Goal: Information Seeking & Learning: Learn about a topic

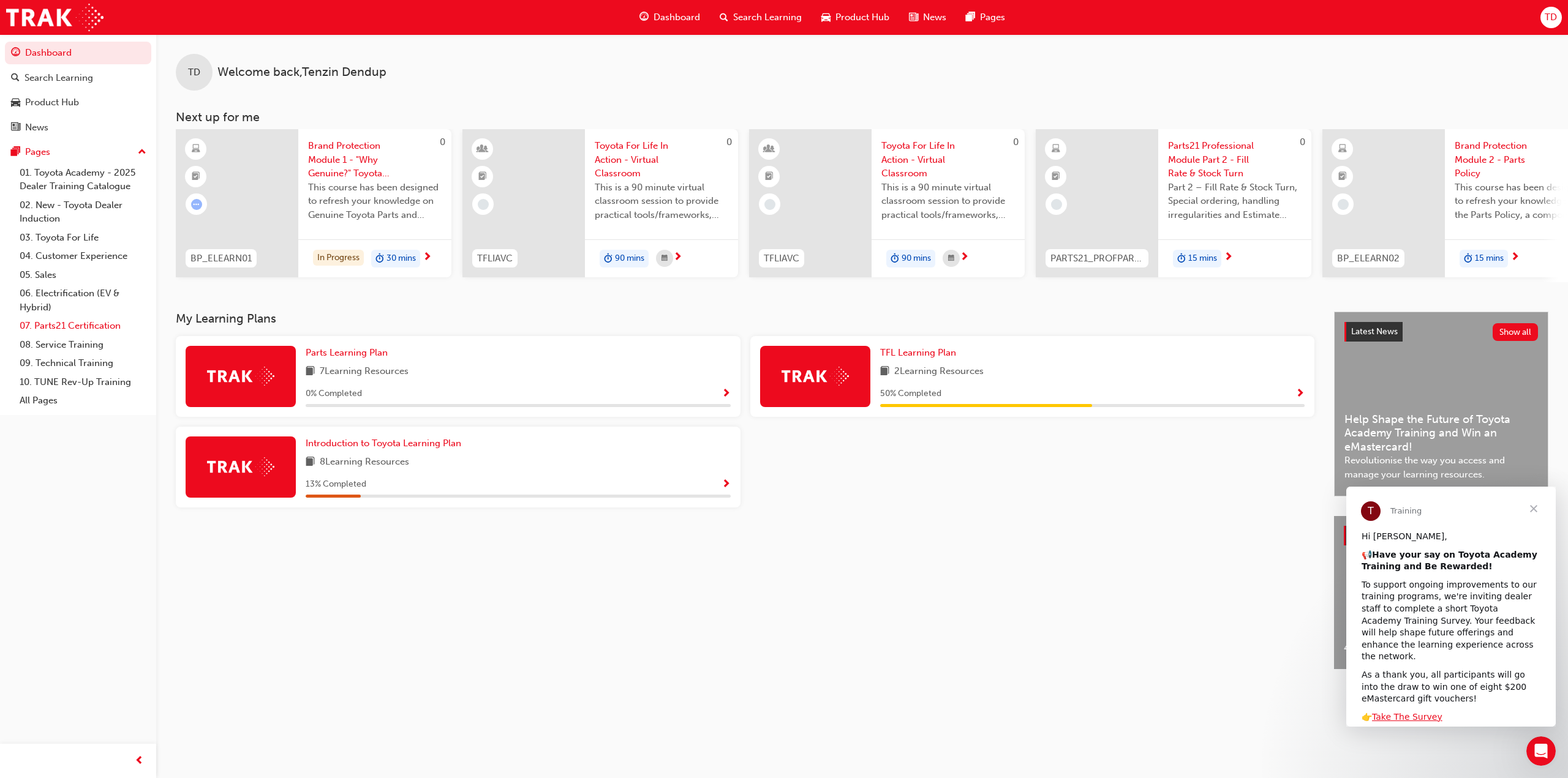
click at [75, 328] on link "07. Parts21 Certification" at bounding box center [83, 326] width 137 height 19
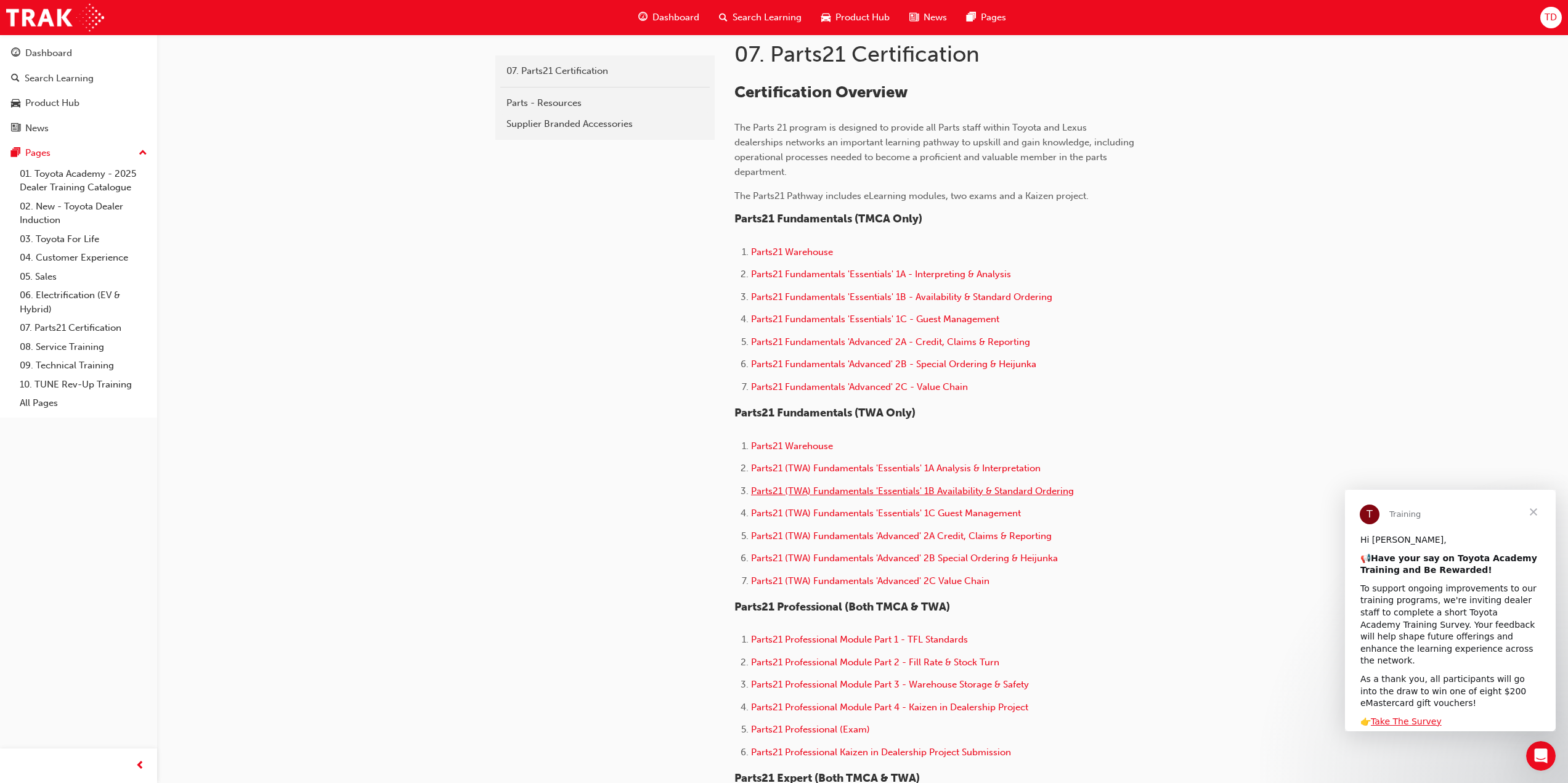
scroll to position [308, 0]
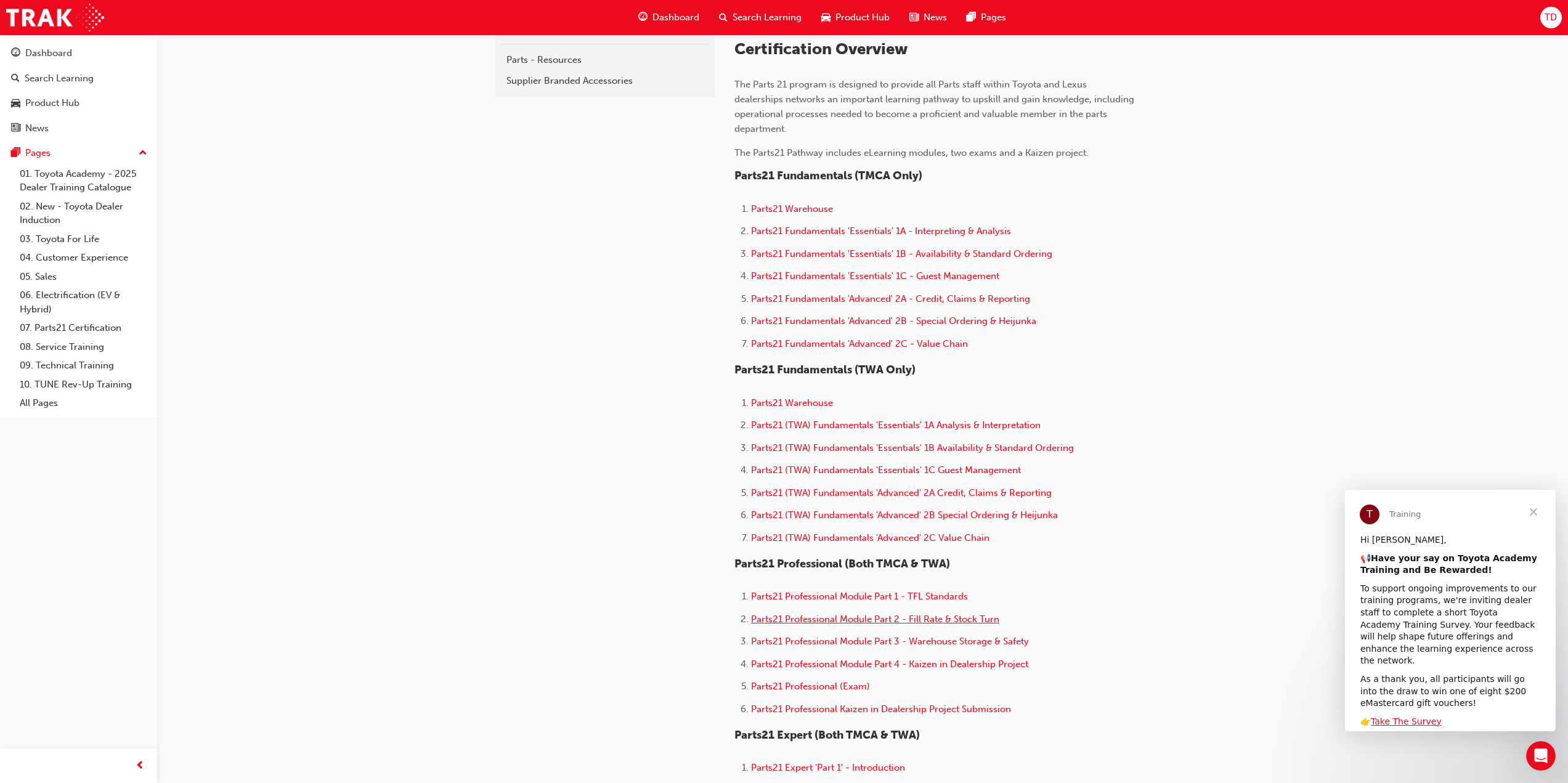
click at [949, 618] on span "Parts21 Professional Module Part 2 - Fill Rate & Stock Turn" at bounding box center [875, 619] width 248 height 11
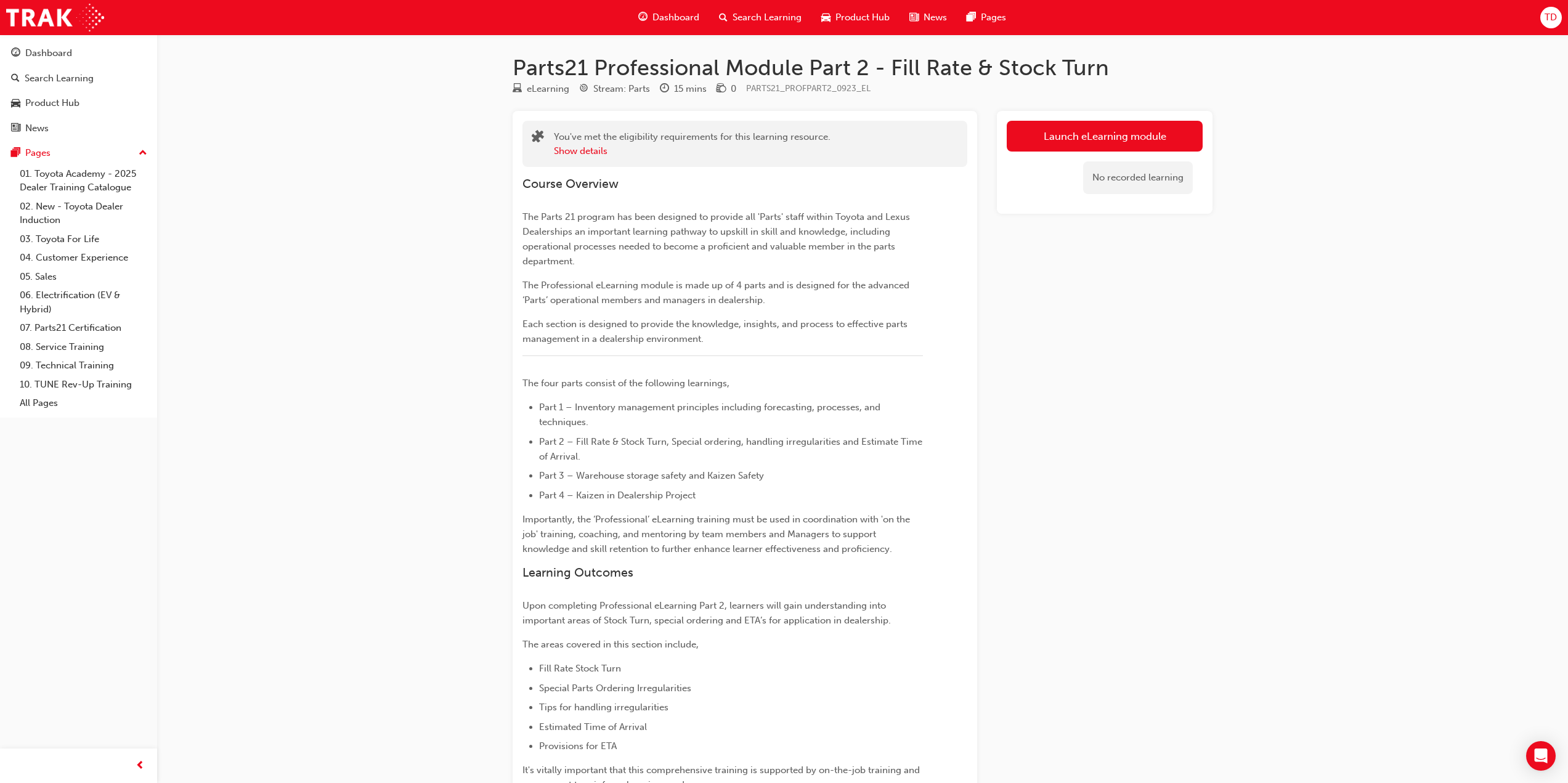
click at [357, 345] on div "Parts21 Professional Module Part 2 - Fill Rate & Stock Turn eLearning Stream: P…" at bounding box center [784, 522] width 1568 height 1043
drag, startPoint x: 1116, startPoint y: 318, endPoint x: 1119, endPoint y: 205, distance: 113.0
click at [1116, 311] on div "Launch eLearning module No recorded learning" at bounding box center [1105, 541] width 216 height 862
click at [1079, 145] on link "Launch eLearning module" at bounding box center [1105, 136] width 196 height 31
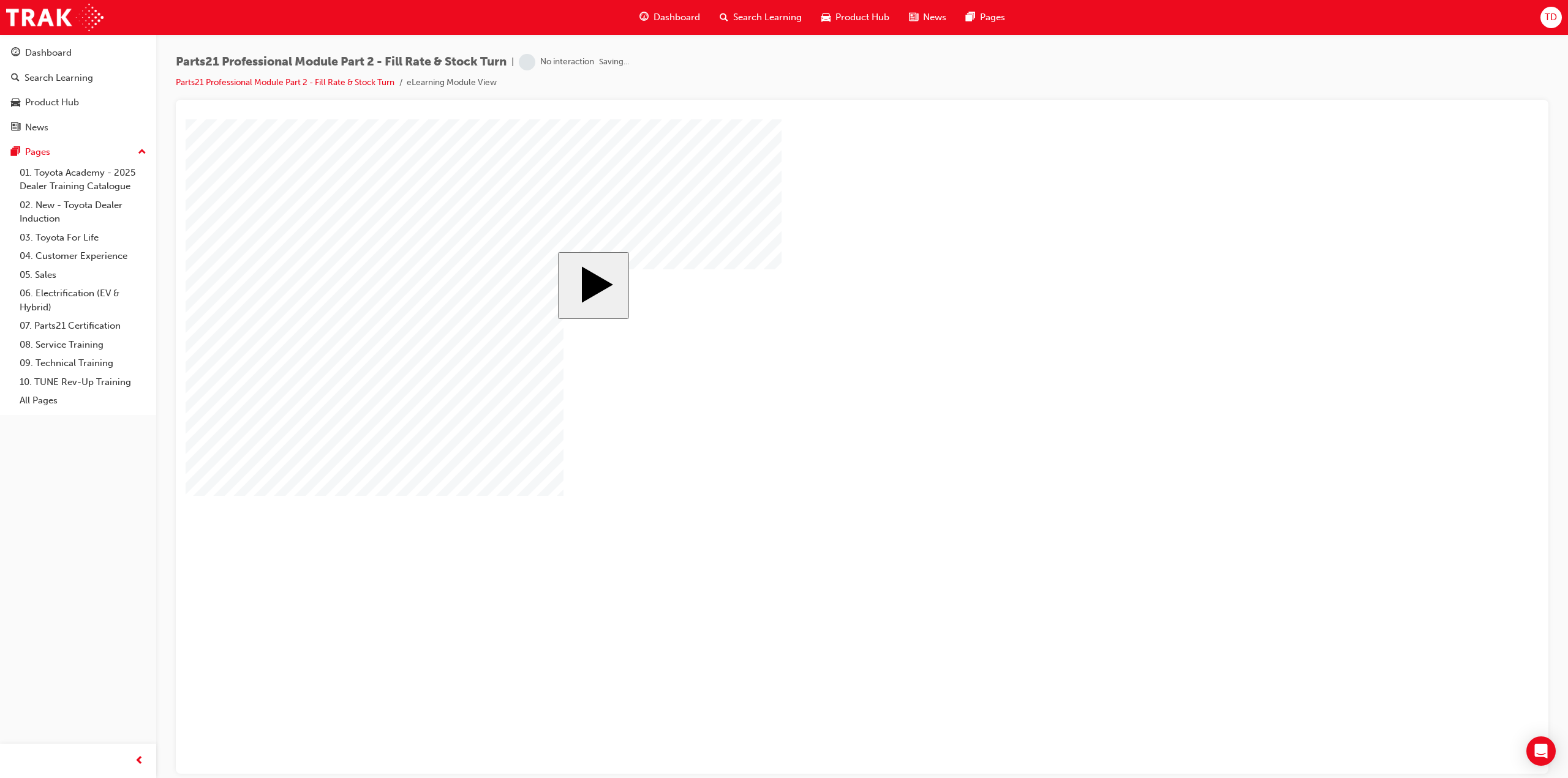
click at [763, 217] on body "slide: Start MENU Rectangle 6 HELP Rectangle 6 EXIT Rectangle 6 PARTS 21 Profes…" at bounding box center [862, 446] width 1353 height 654
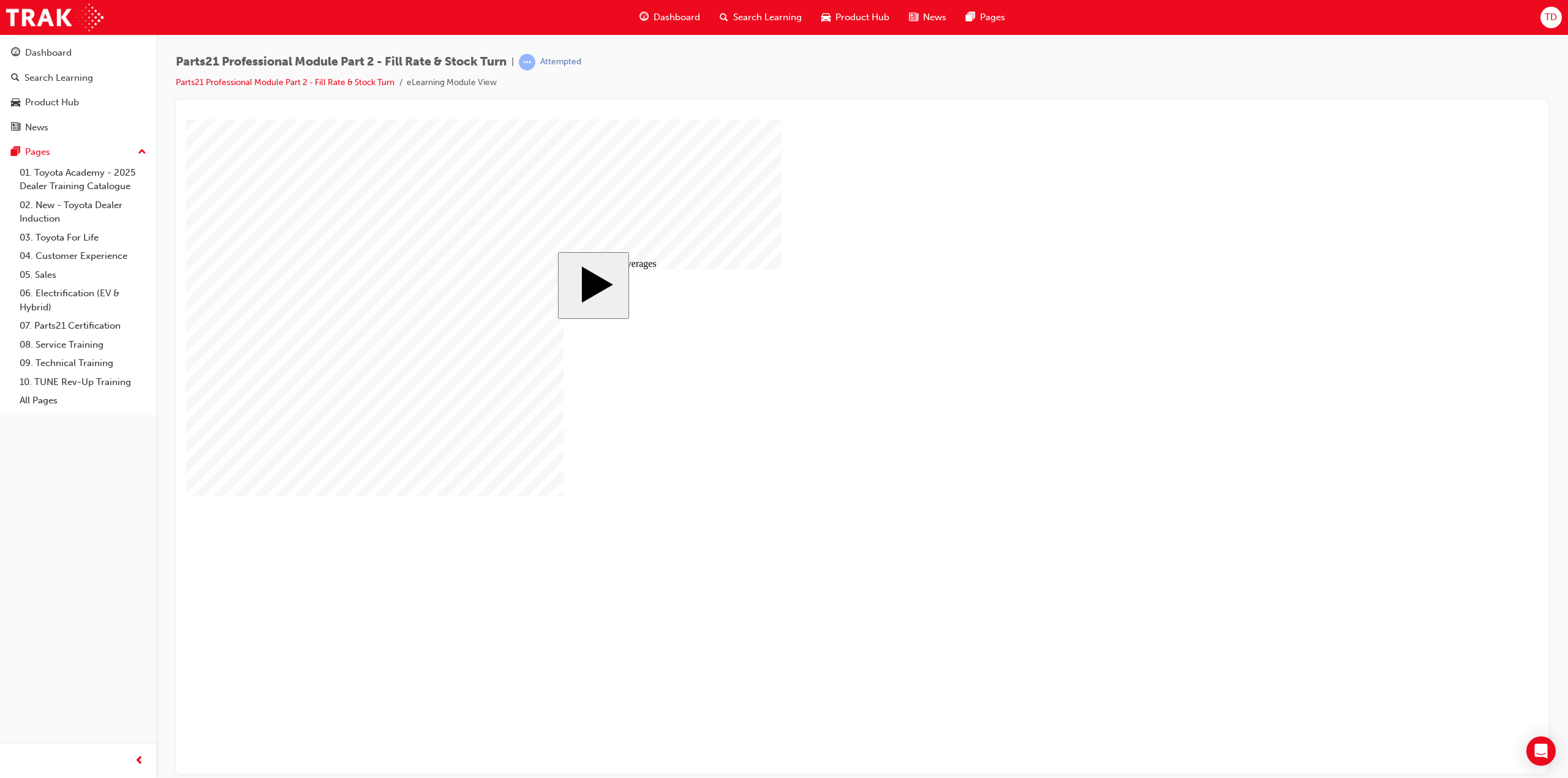
checkbox input "true"
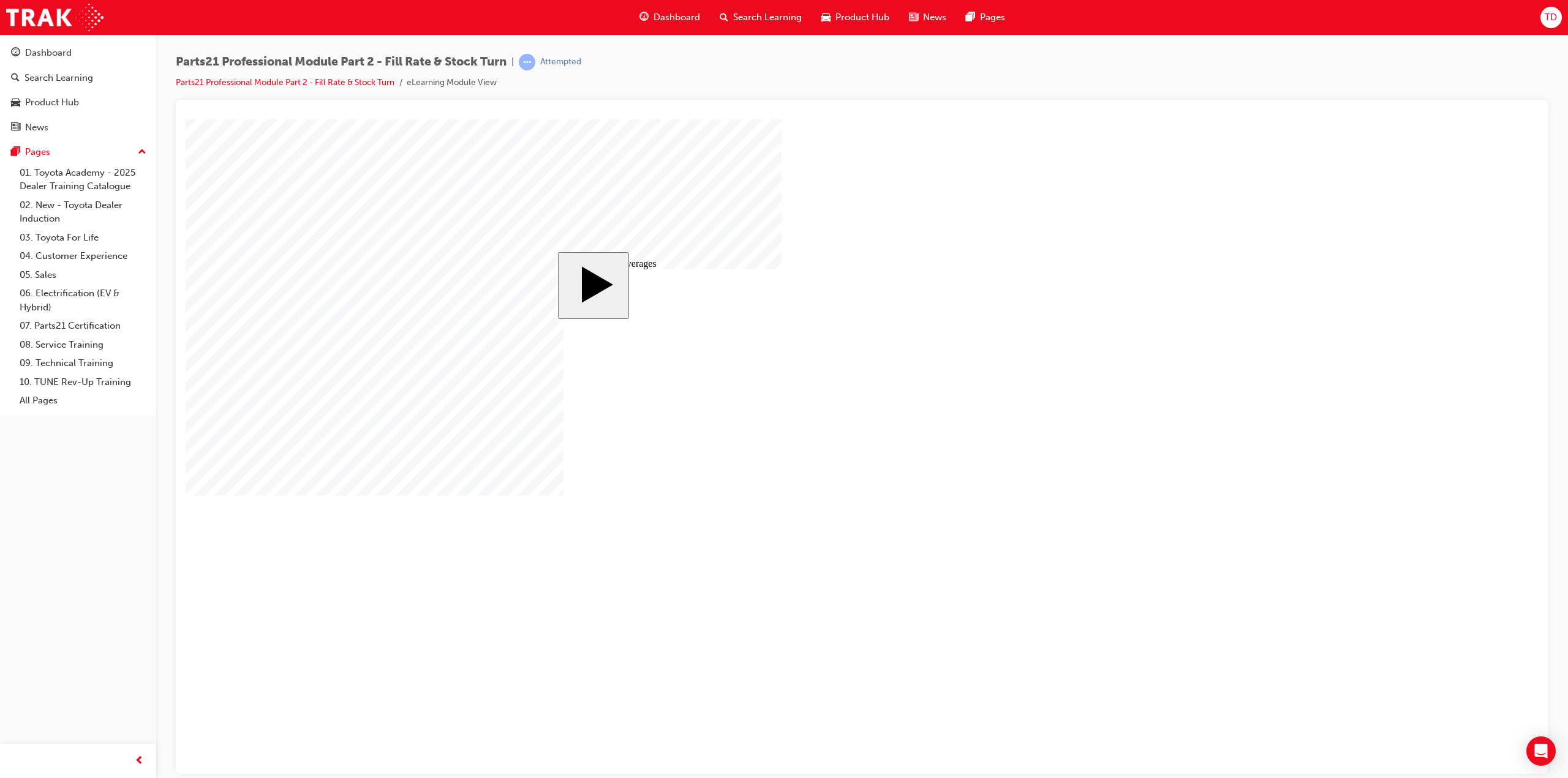
drag, startPoint x: 655, startPoint y: 461, endPoint x: 1182, endPoint y: 601, distance: 545.3
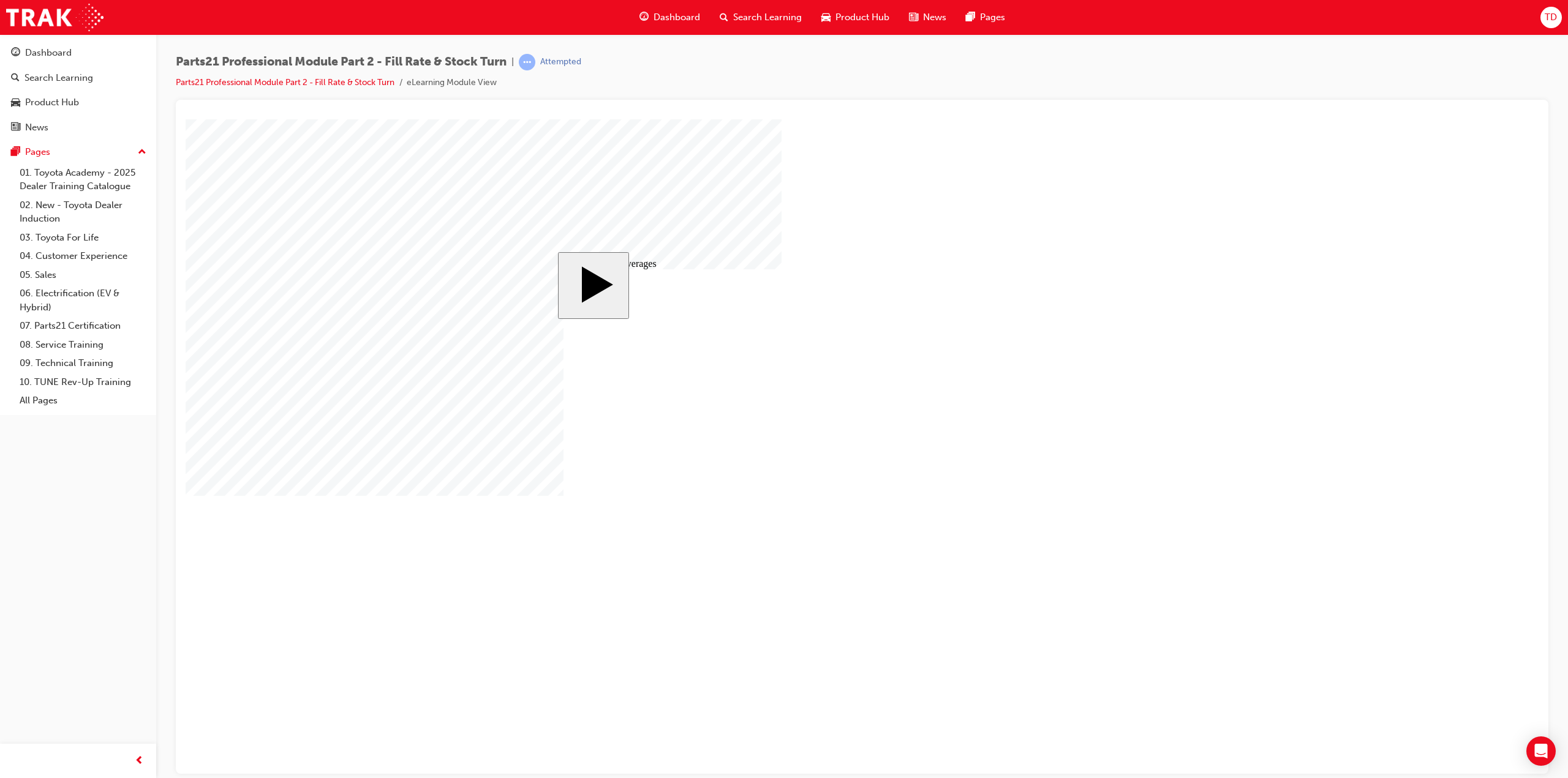
checkbox input "true"
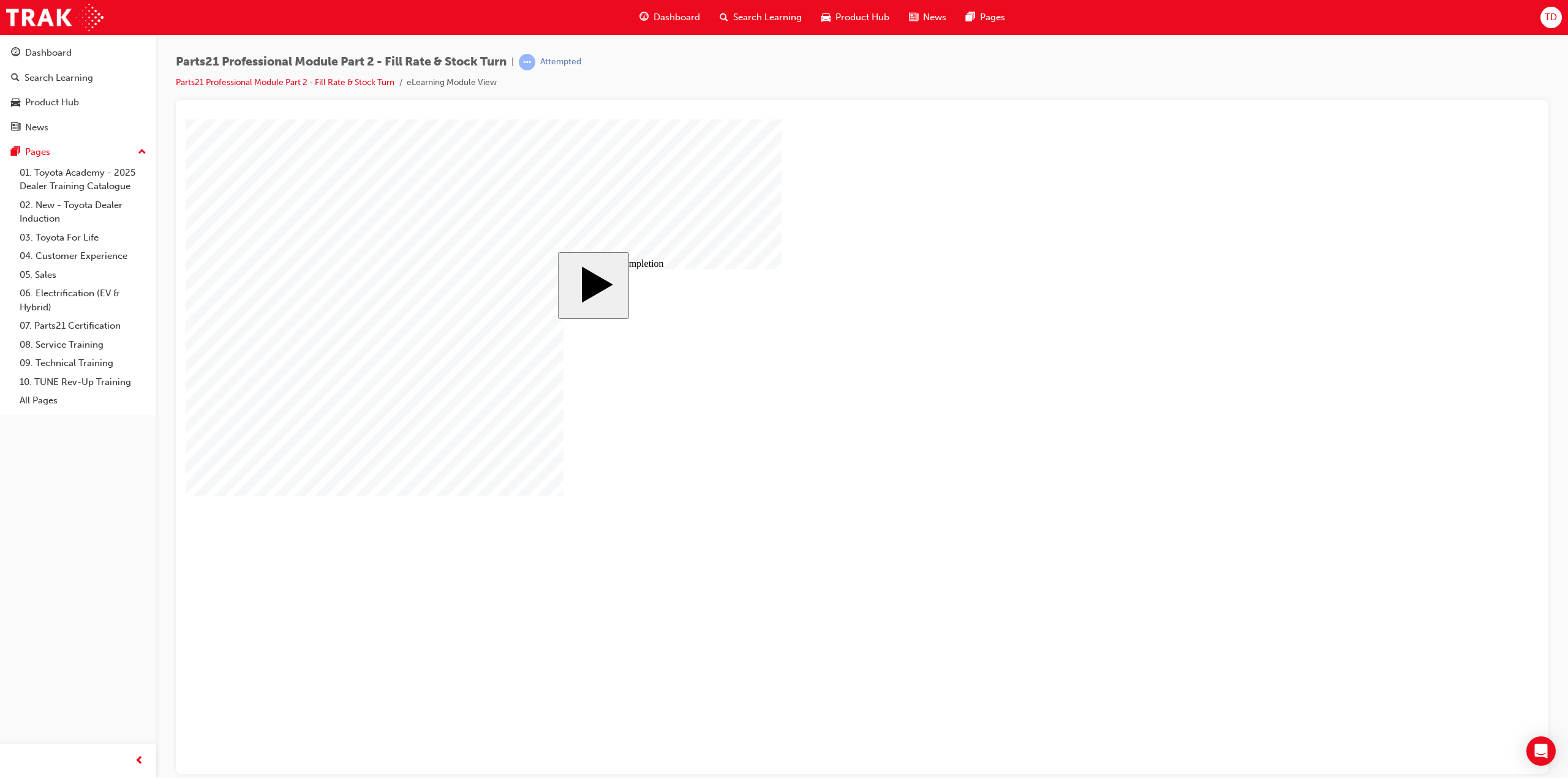
checkbox input "true"
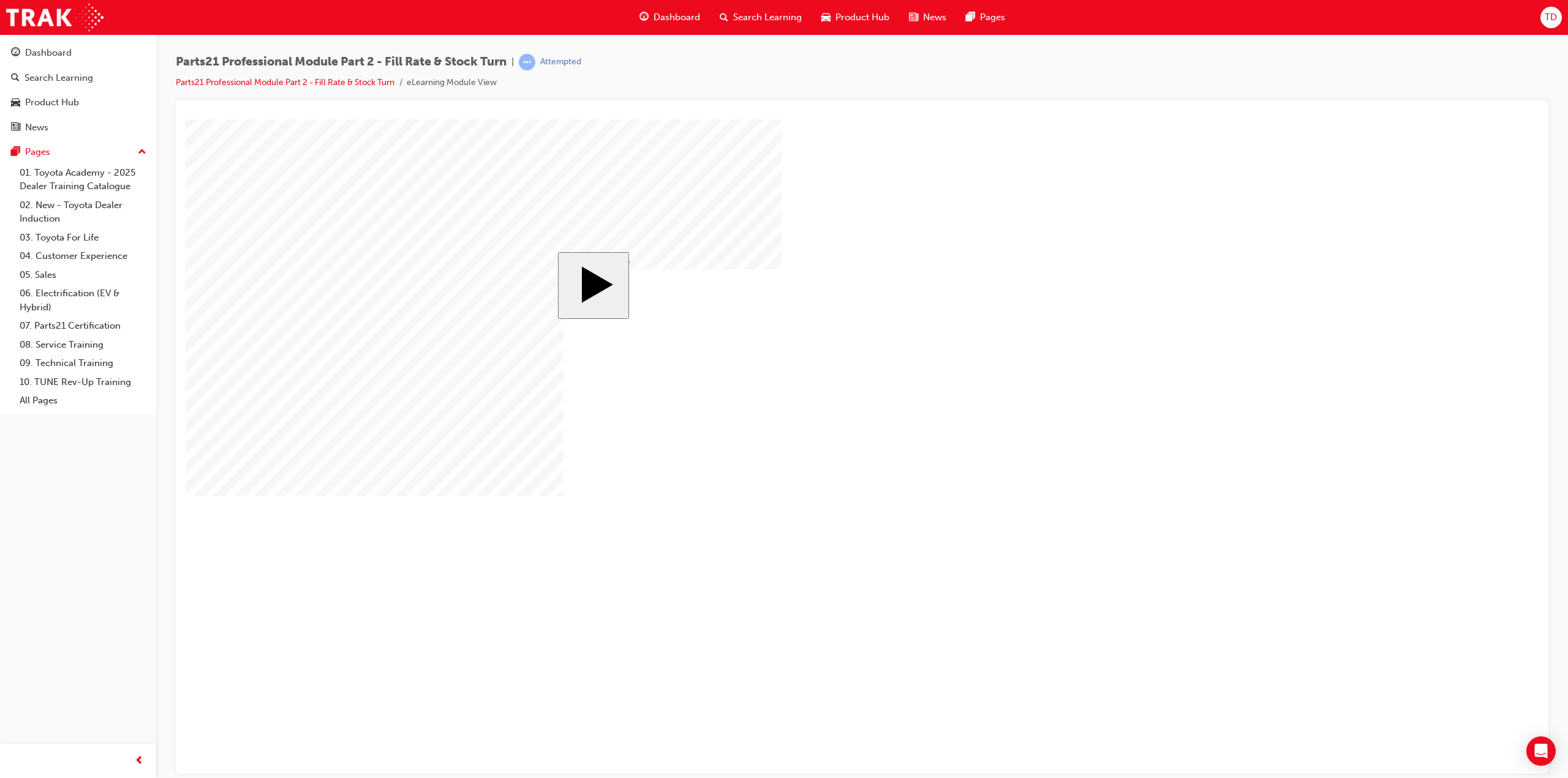
checkbox input "true"
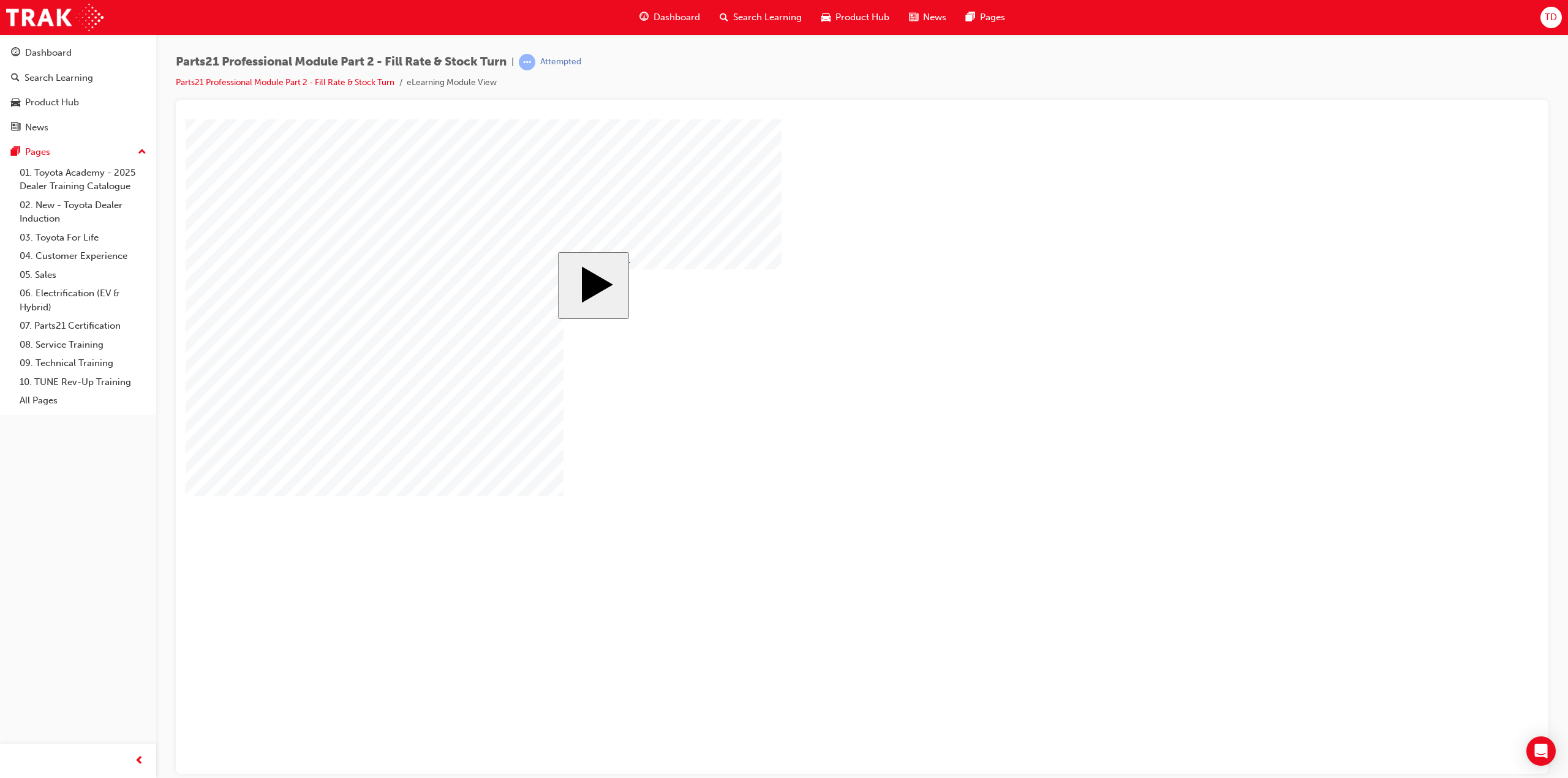
checkbox input "true"
radio input "true"
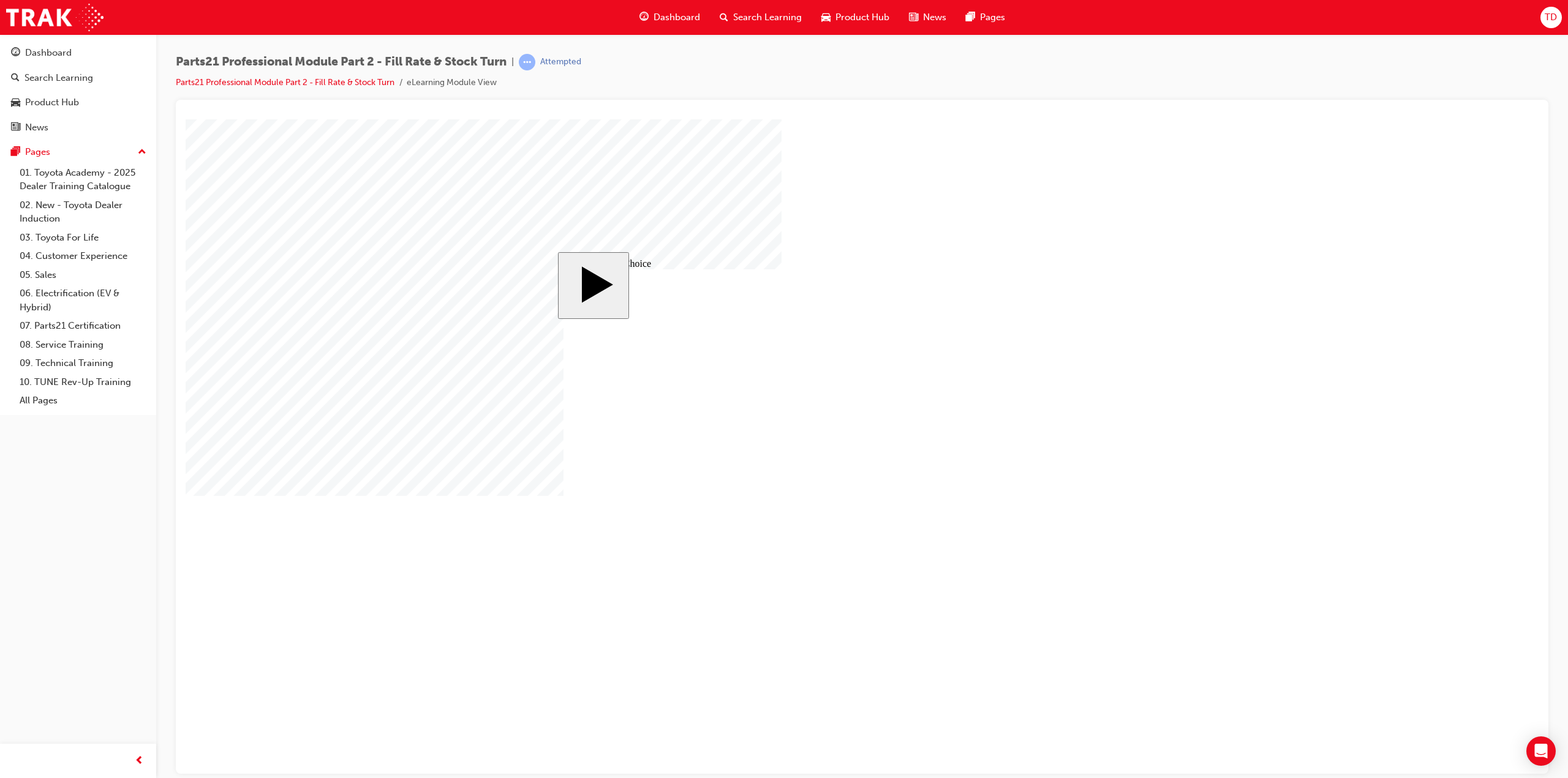
radio input "true"
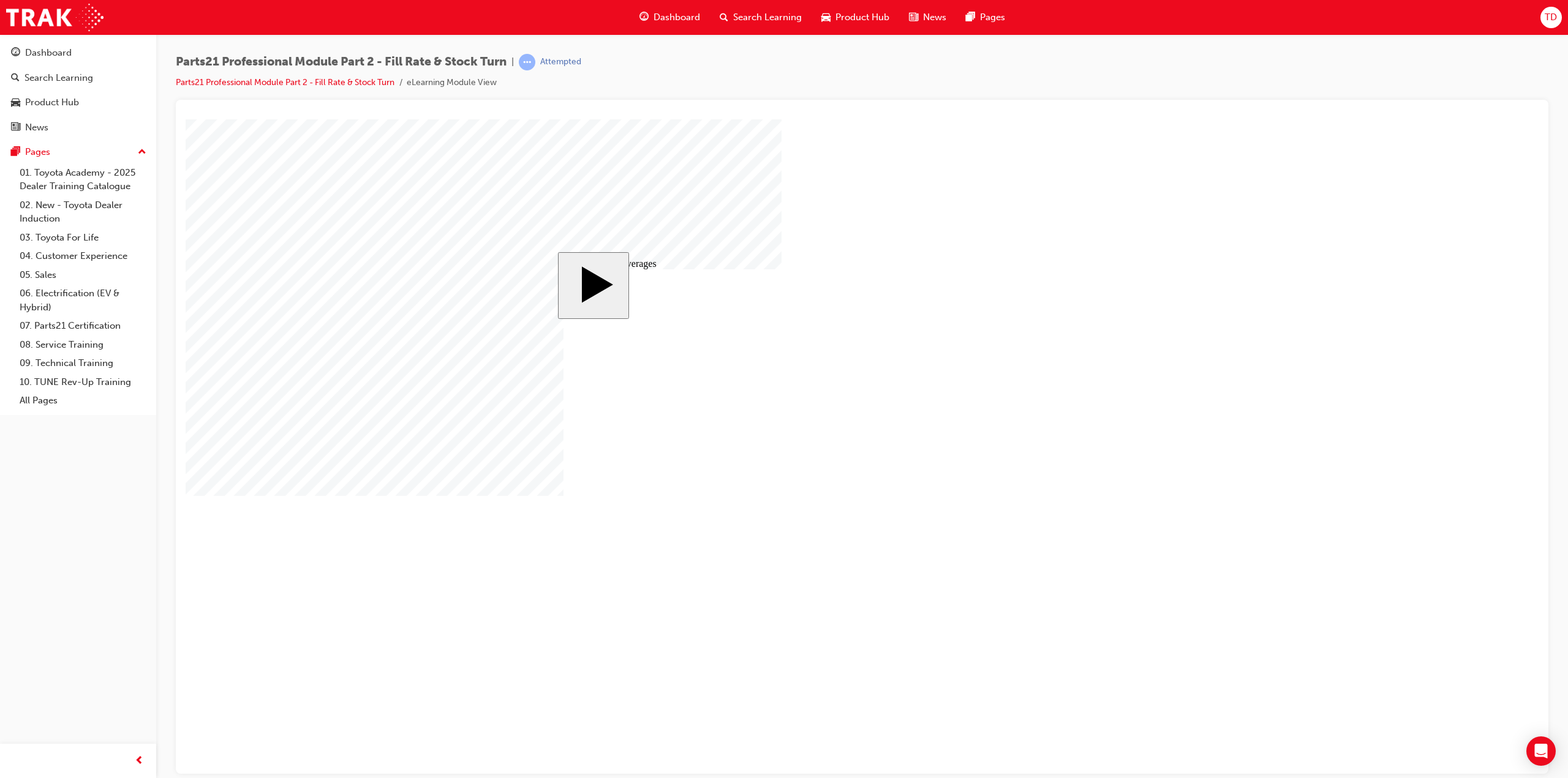
drag, startPoint x: 868, startPoint y: 564, endPoint x: 855, endPoint y: 558, distance: 14.3
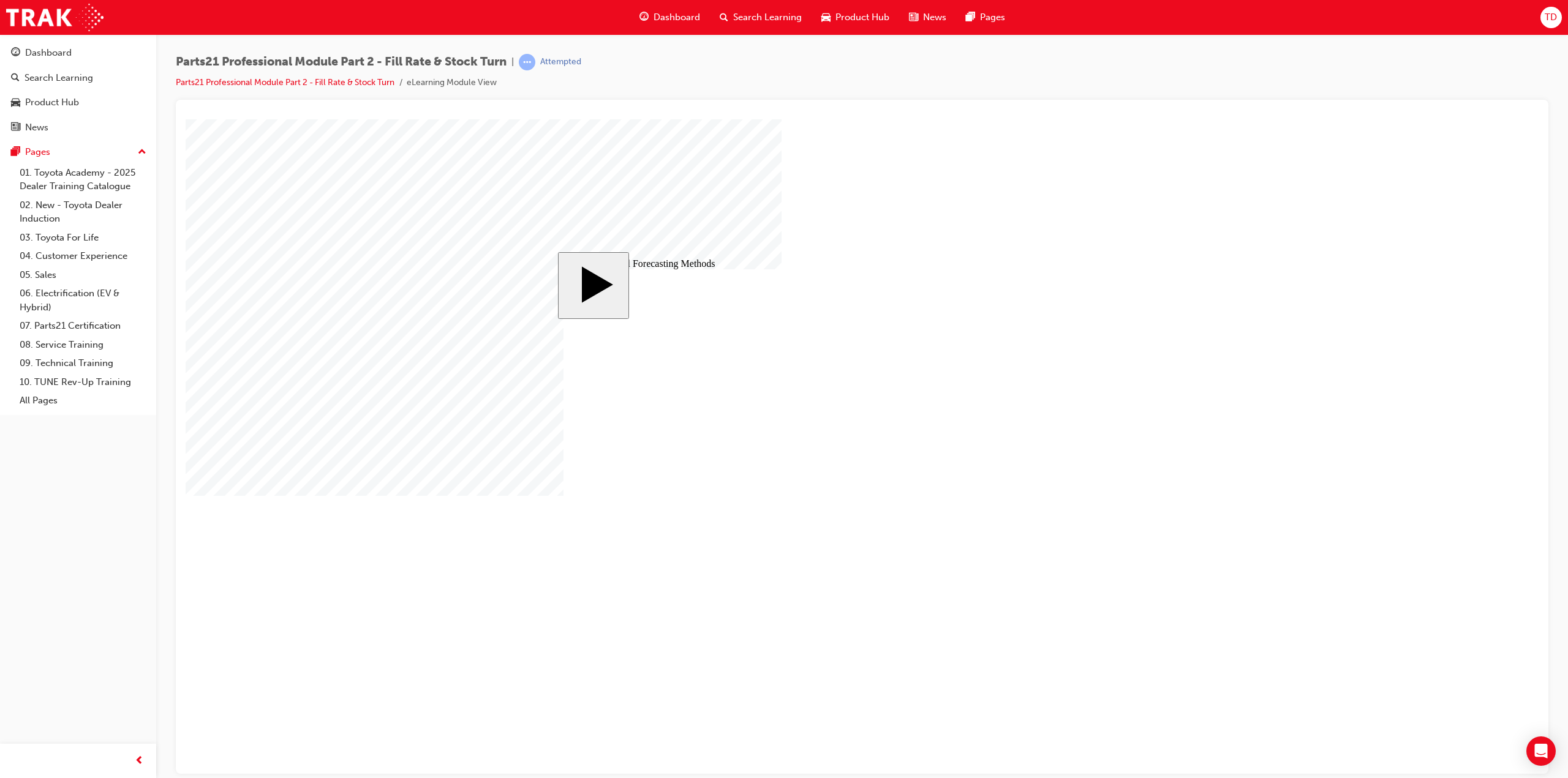
click at [1341, 434] on body "slide: Traditional Forecasting Methods MENU Rectangle 6 HELP Rectangle 6 EXIT R…" at bounding box center [862, 446] width 1353 height 654
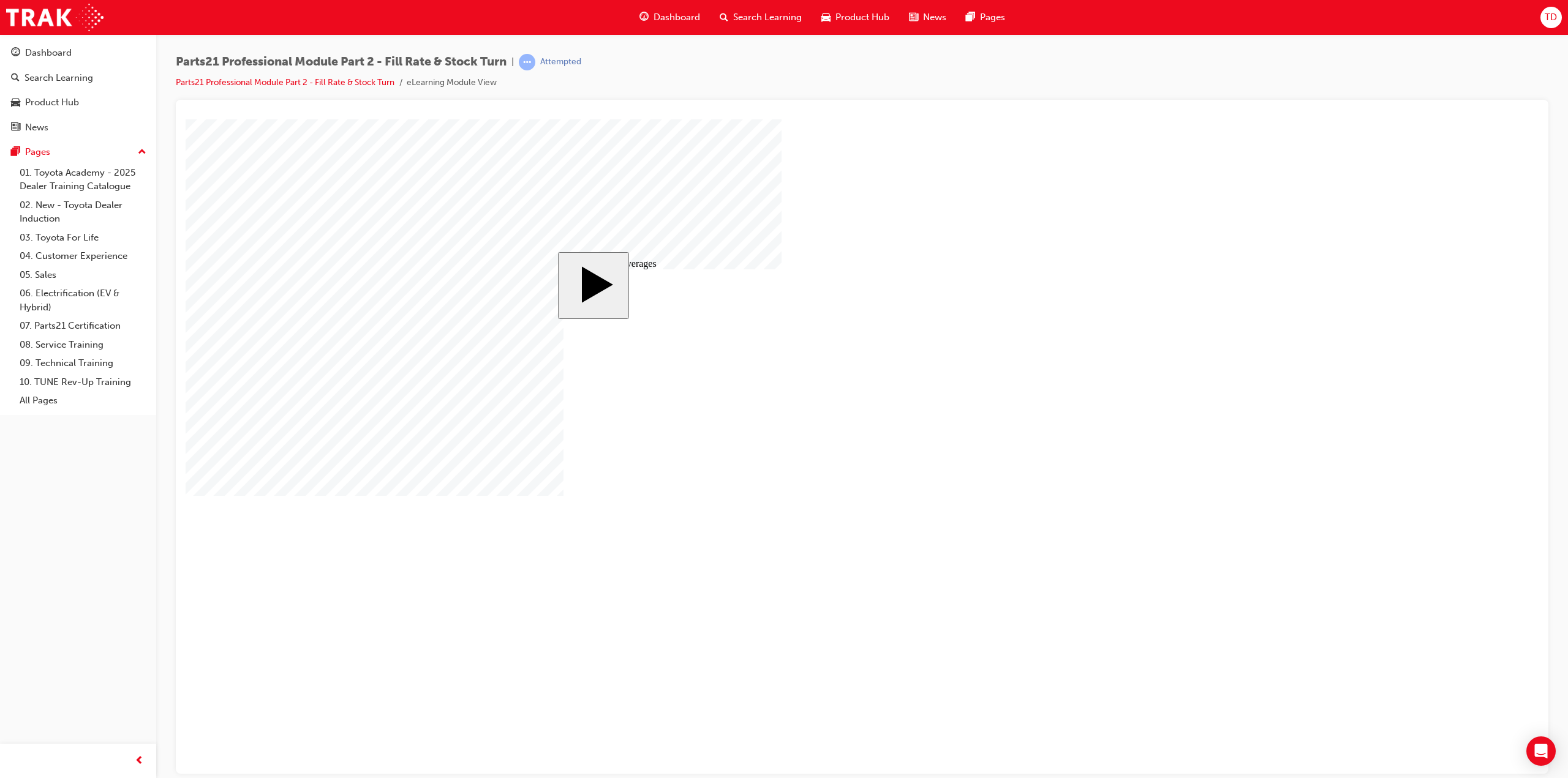
click at [1305, 282] on body "slide: Moving Averages MENU Rectangle 6 HELP Rectangle 6 EXIT Rectangle 6 Speci…" at bounding box center [862, 446] width 1353 height 654
checkbox input "true"
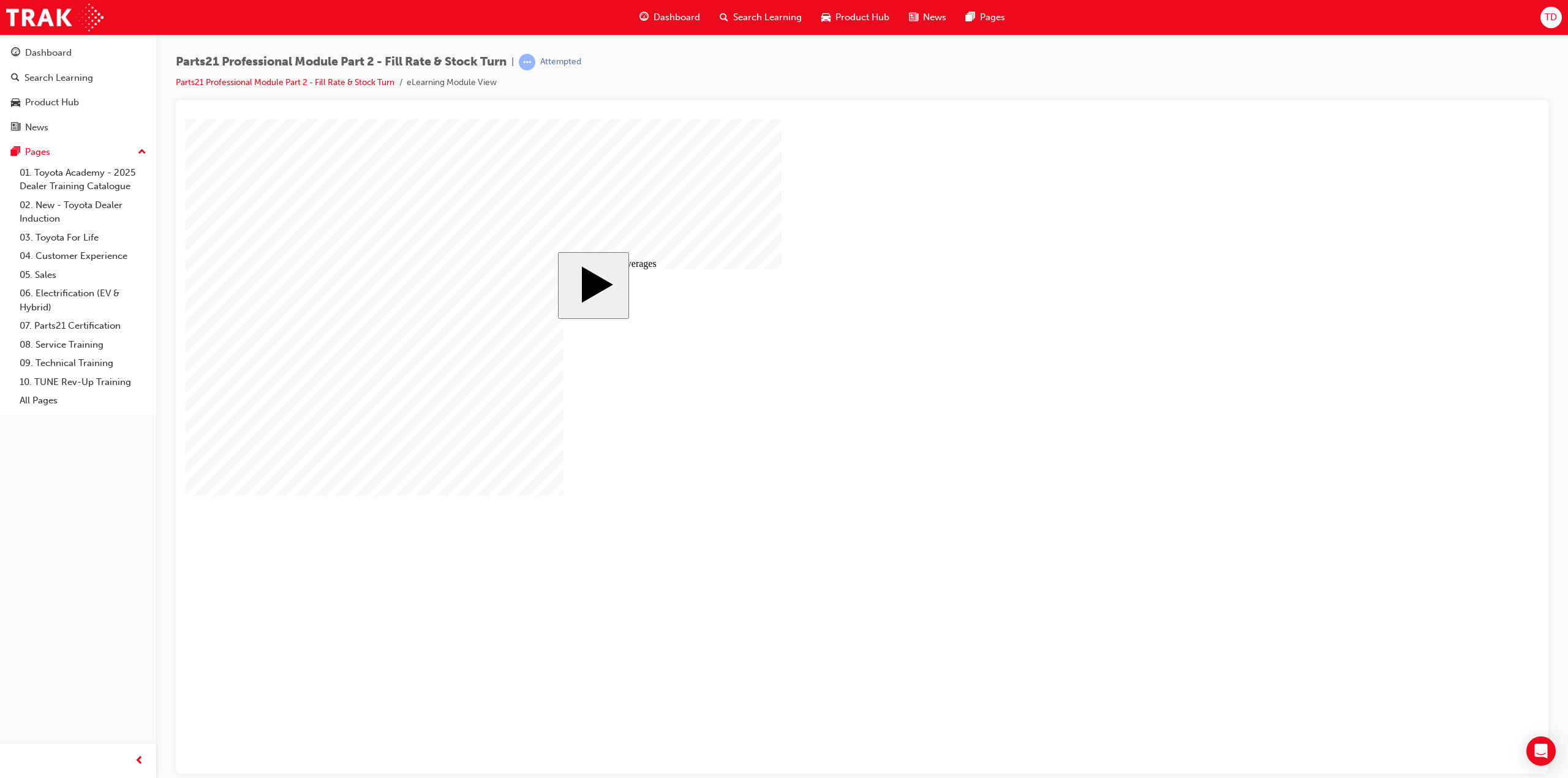
checkbox input "true"
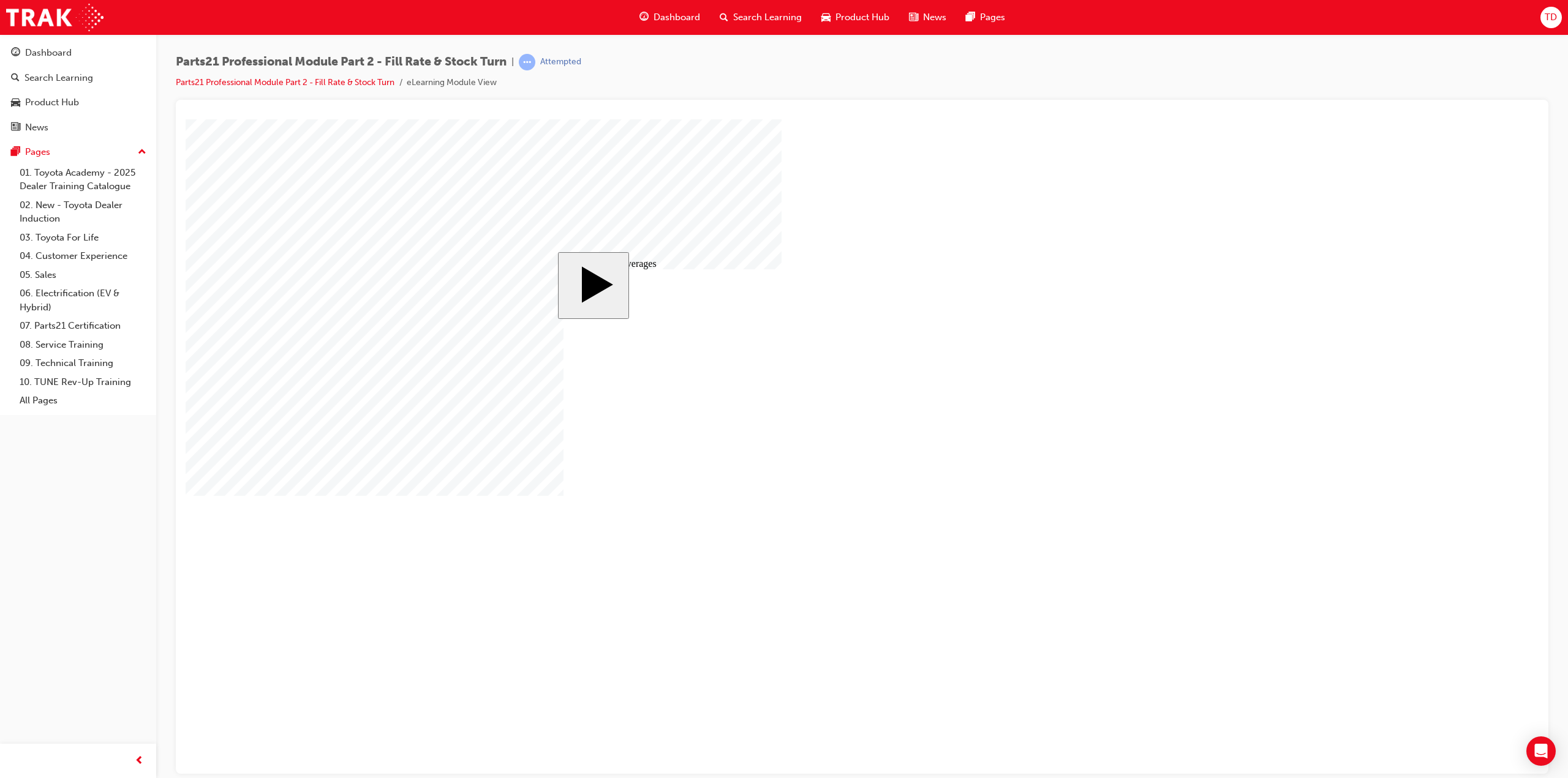
checkbox input "true"
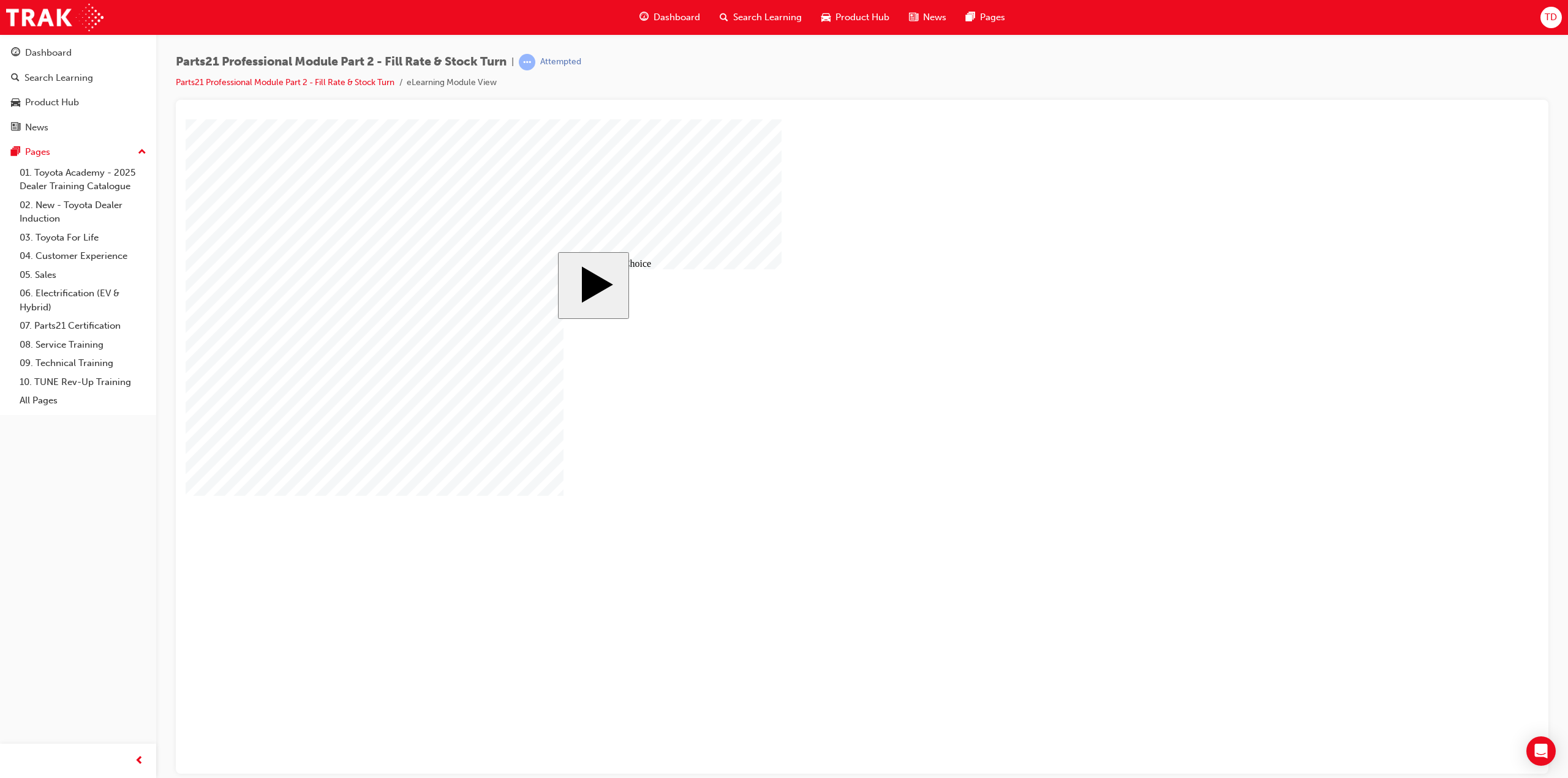
radio input "false"
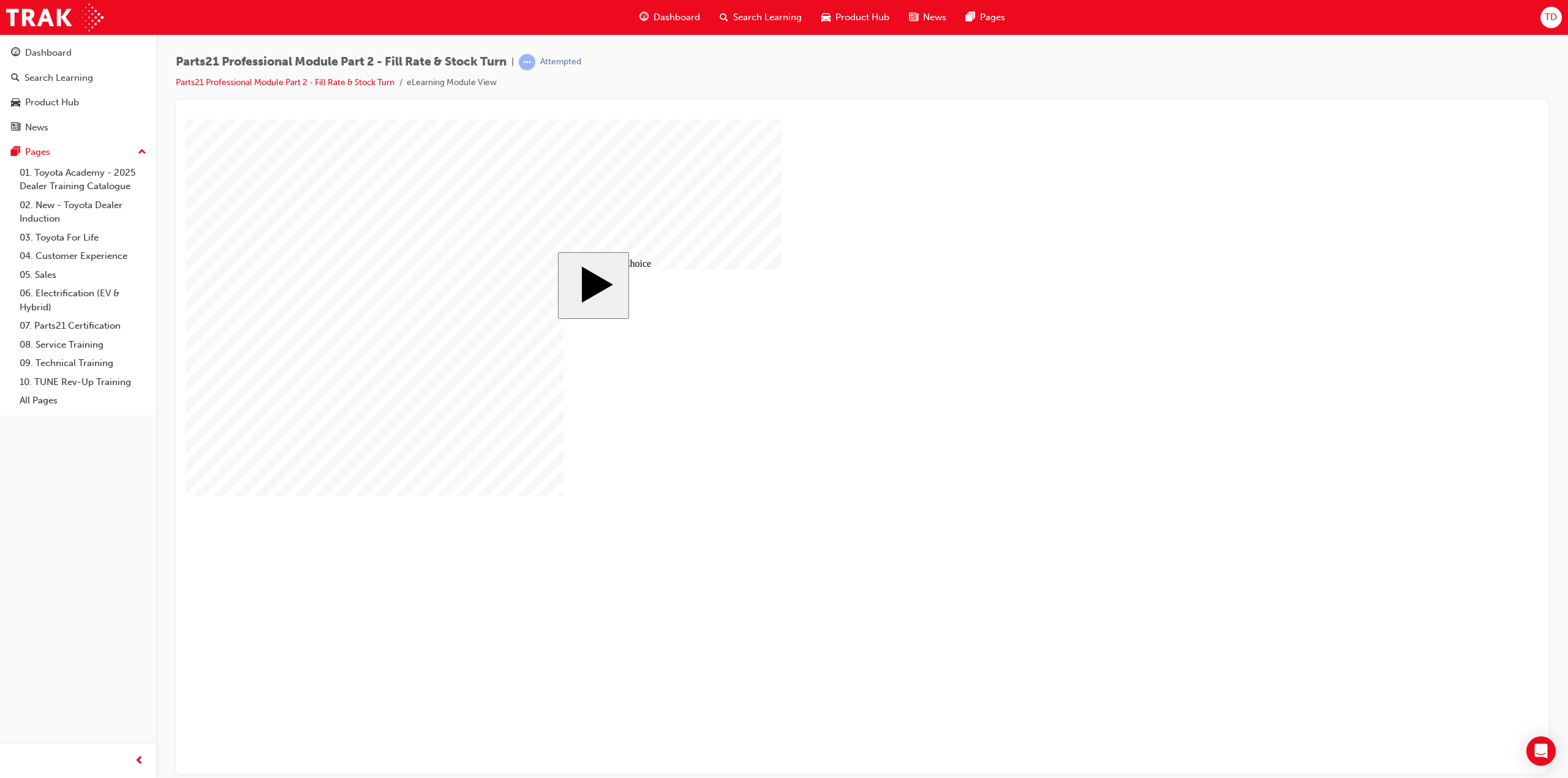
radio input "true"
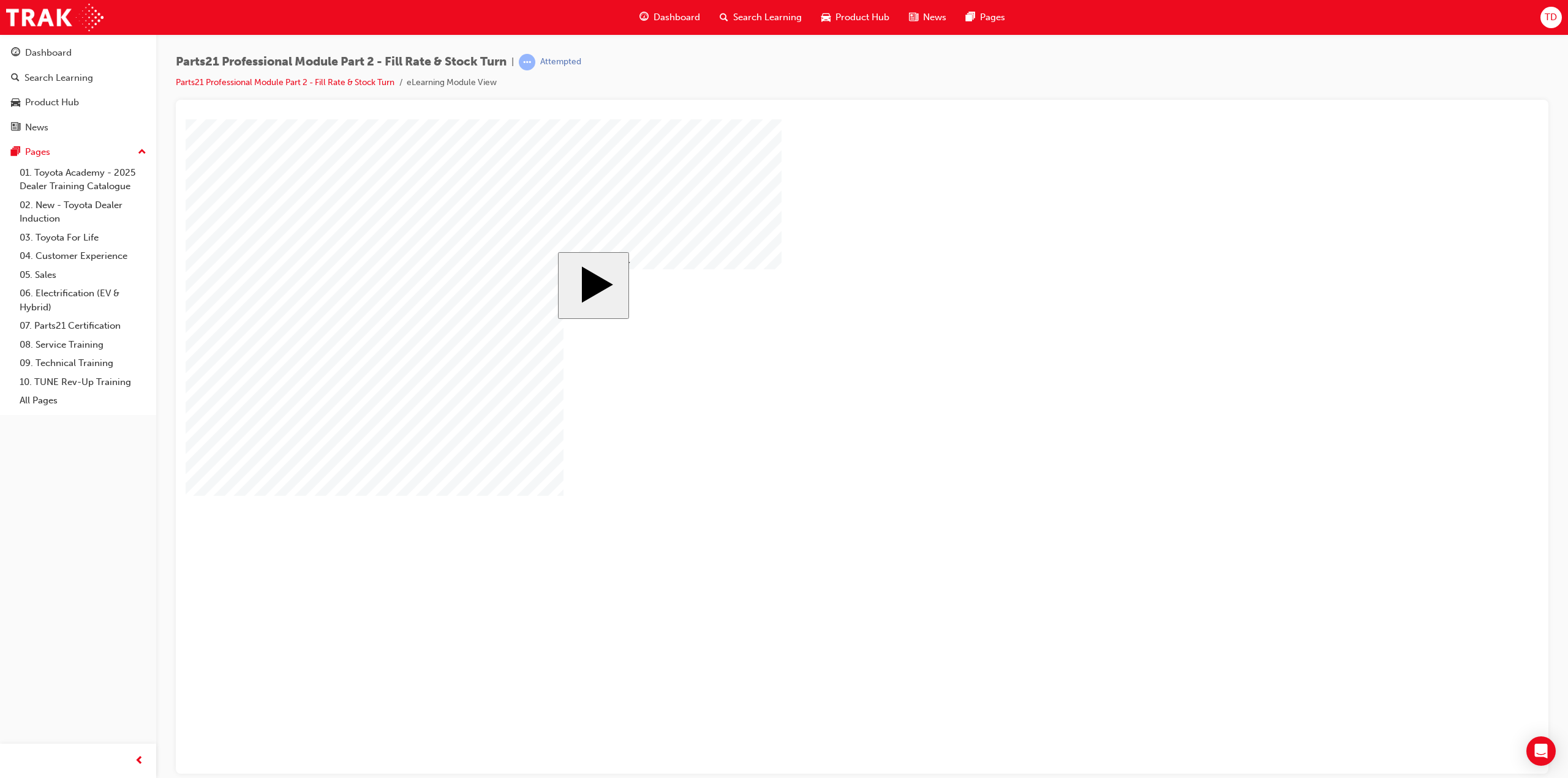
drag, startPoint x: 852, startPoint y: 481, endPoint x: 915, endPoint y: 447, distance: 71.6
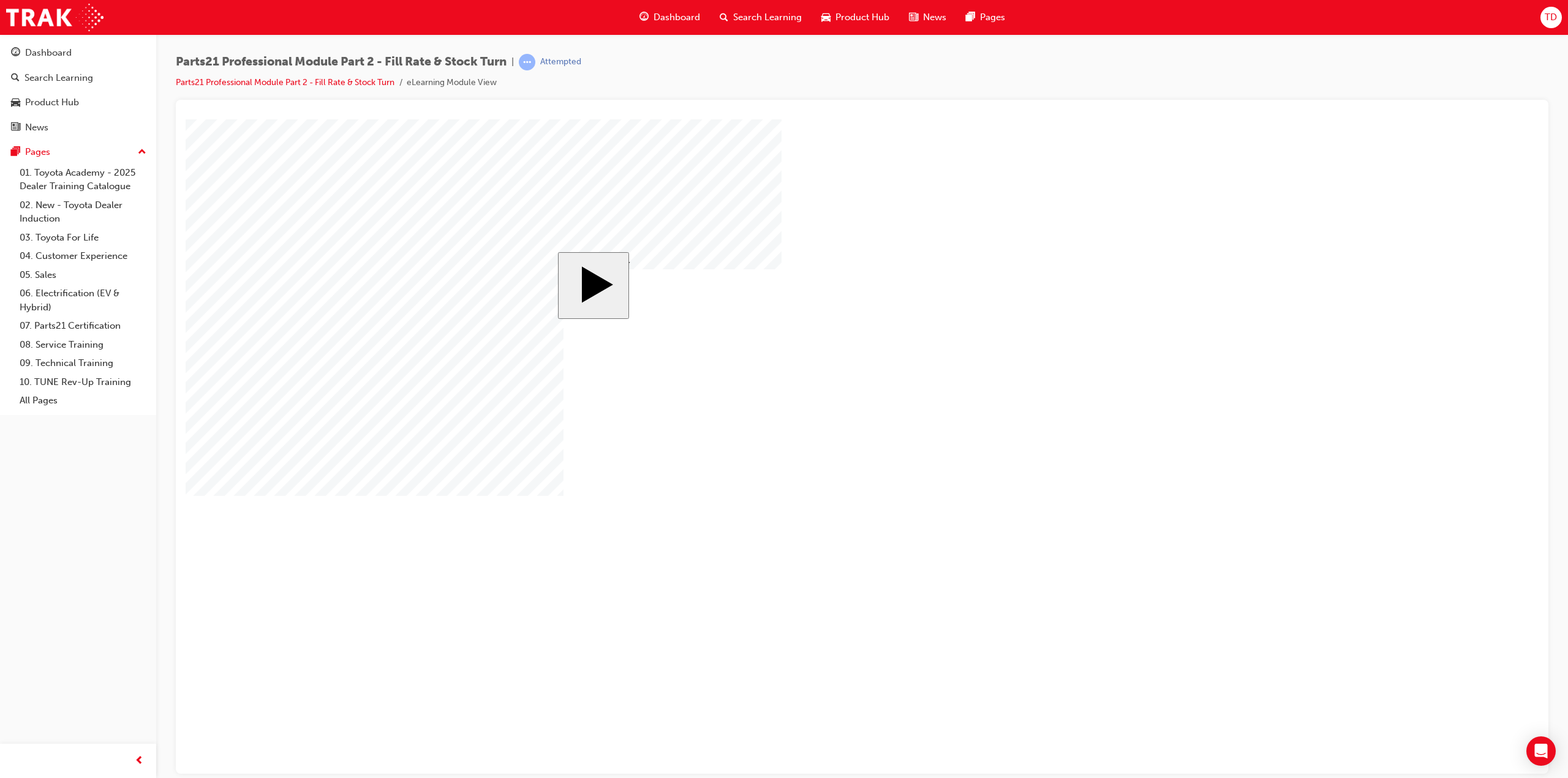
drag, startPoint x: 922, startPoint y: 566, endPoint x: 751, endPoint y: 509, distance: 180.2
drag, startPoint x: 1031, startPoint y: 551, endPoint x: 1071, endPoint y: 544, distance: 40.6
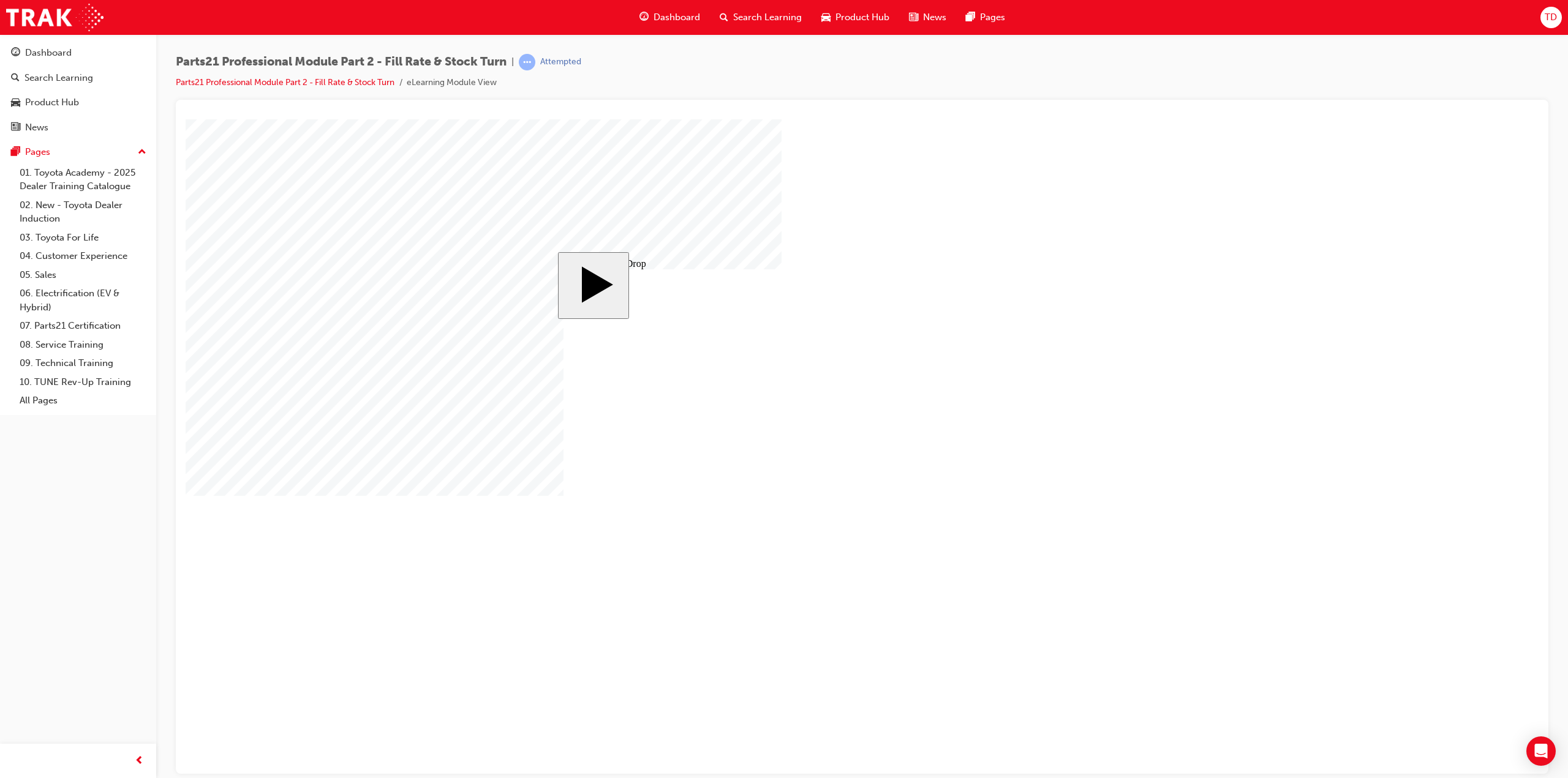
drag, startPoint x: 826, startPoint y: 560, endPoint x: 1006, endPoint y: 514, distance: 185.8
drag, startPoint x: 611, startPoint y: 387, endPoint x: 895, endPoint y: 410, distance: 284.9
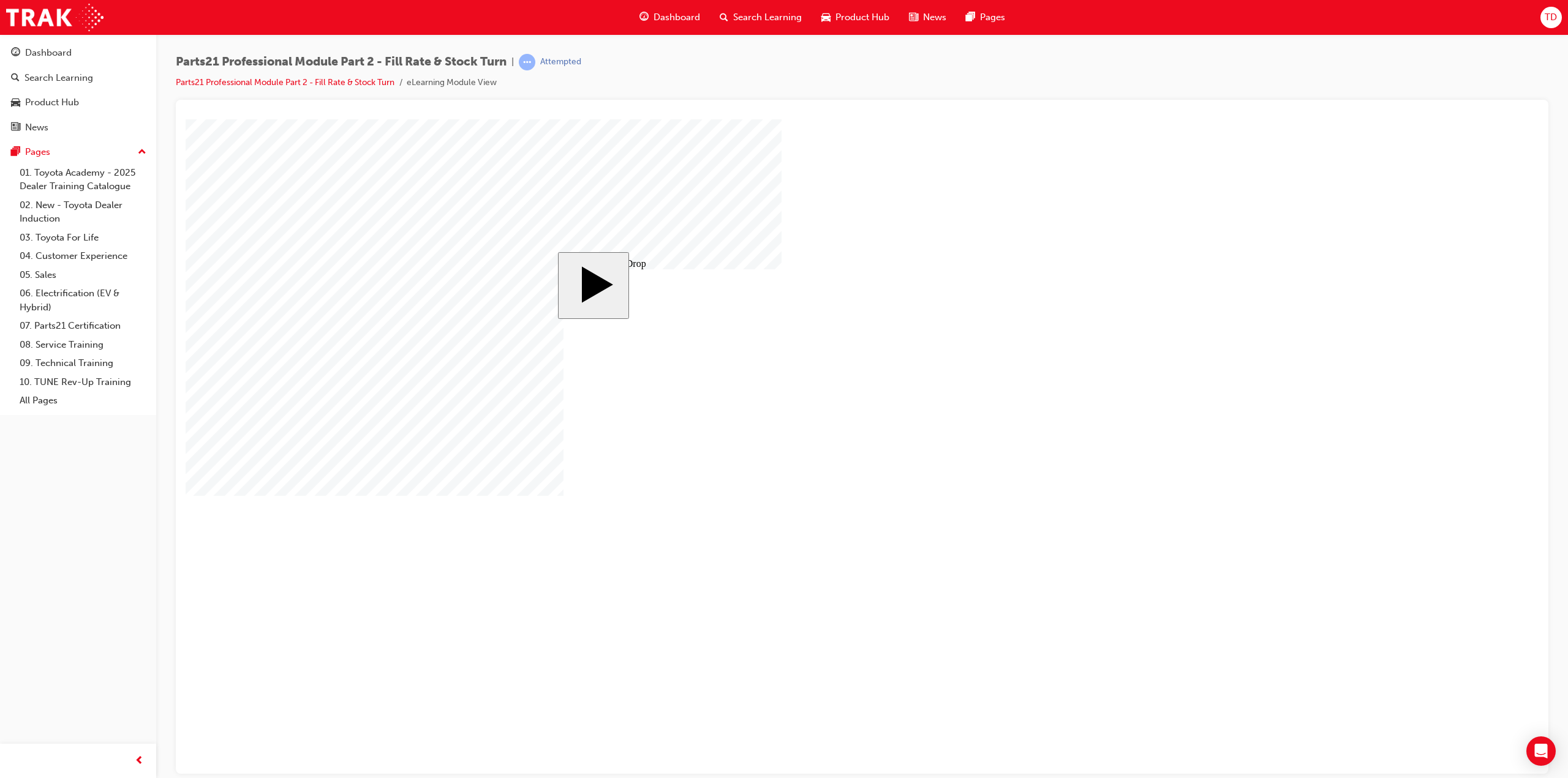
drag, startPoint x: 722, startPoint y: 384, endPoint x: 733, endPoint y: 385, distance: 11.0
drag, startPoint x: 696, startPoint y: 379, endPoint x: 899, endPoint y: 390, distance: 203.3
drag, startPoint x: 850, startPoint y: 378, endPoint x: 1092, endPoint y: 401, distance: 243.1
drag, startPoint x: 795, startPoint y: 462, endPoint x: 910, endPoint y: 467, distance: 115.1
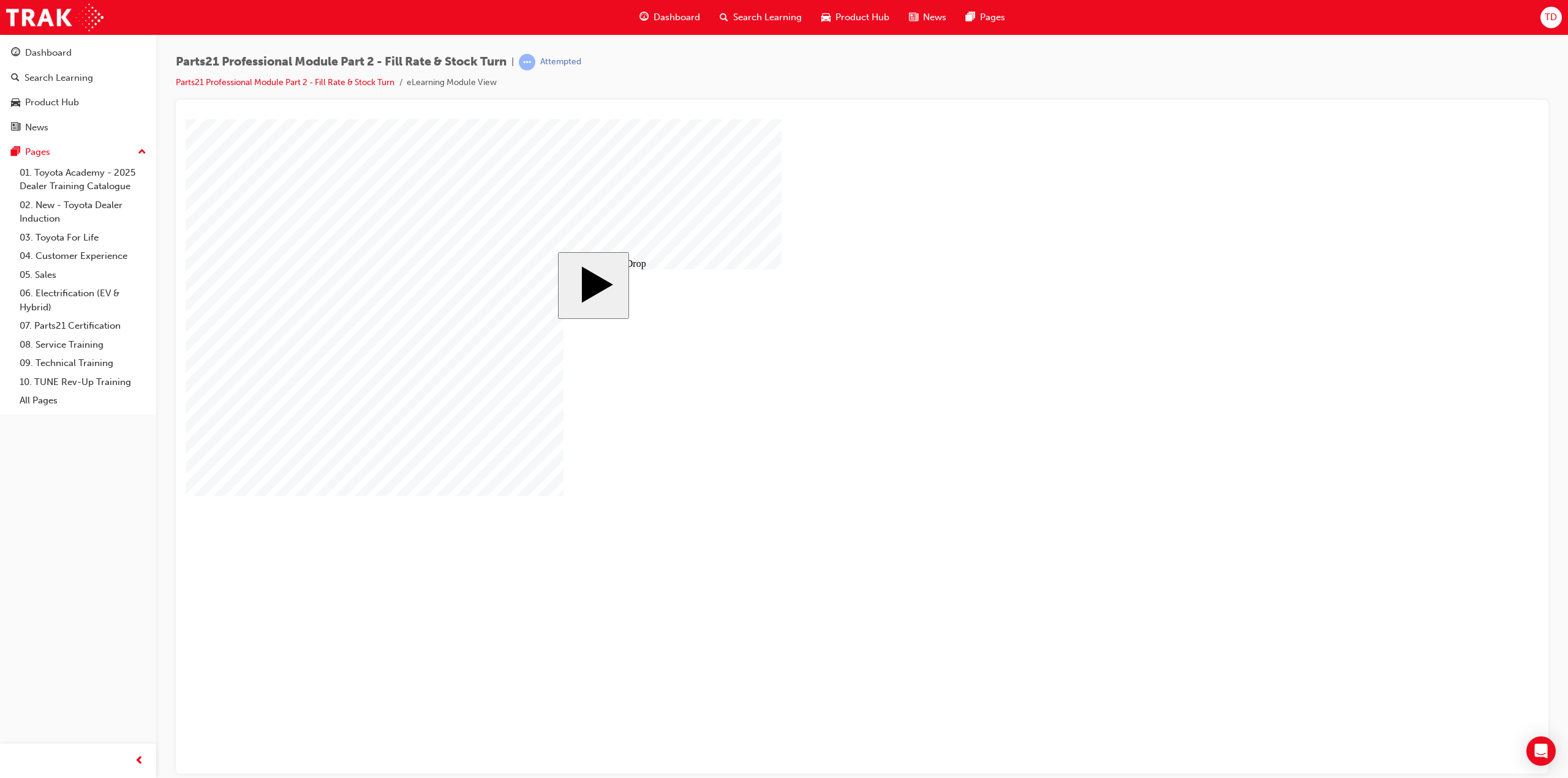
drag, startPoint x: 615, startPoint y: 531, endPoint x: 882, endPoint y: 524, distance: 267.1
drag, startPoint x: 620, startPoint y: 452, endPoint x: 1082, endPoint y: 471, distance: 462.4
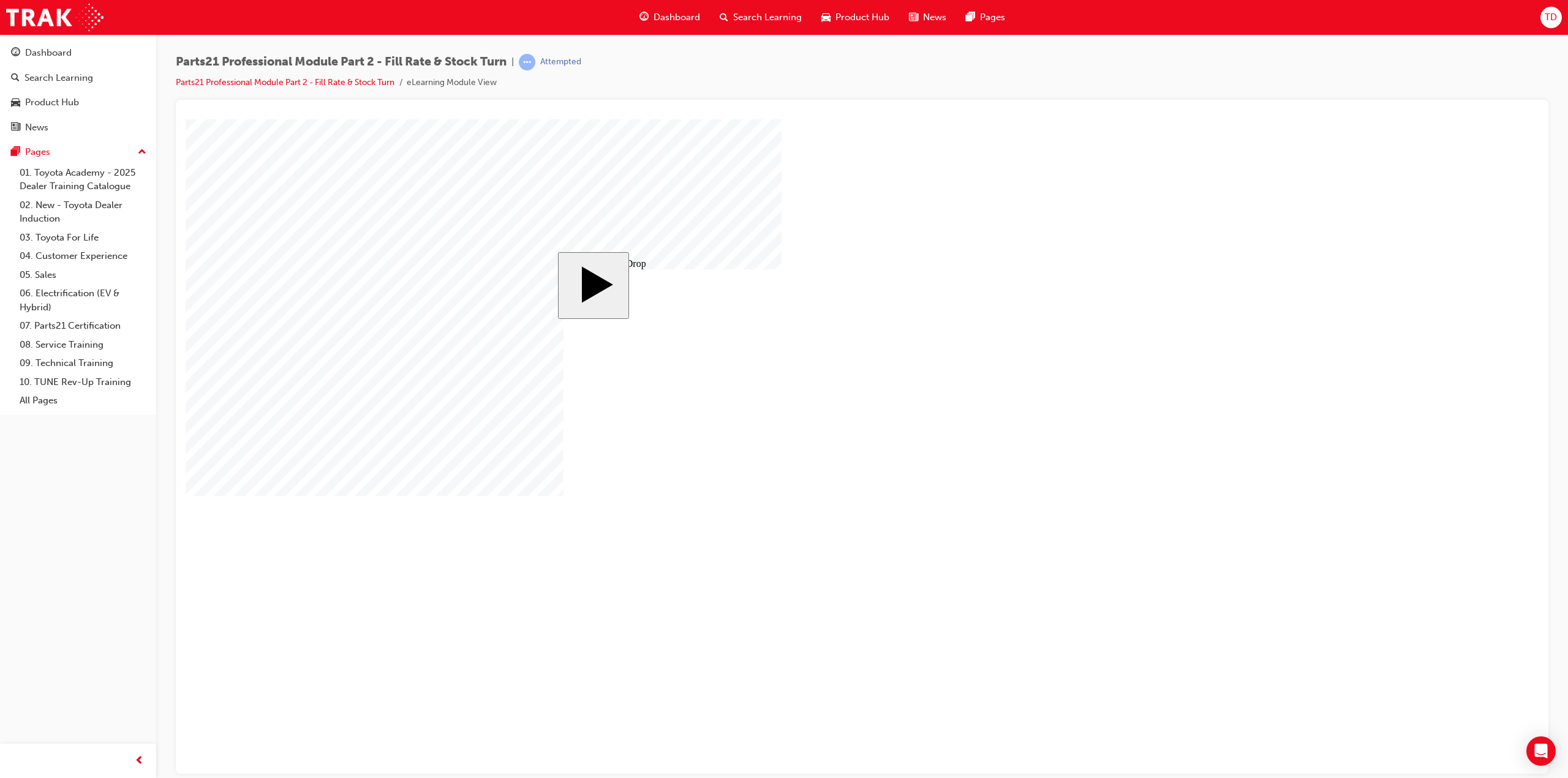
drag, startPoint x: 704, startPoint y: 462, endPoint x: 918, endPoint y: 549, distance: 231.0
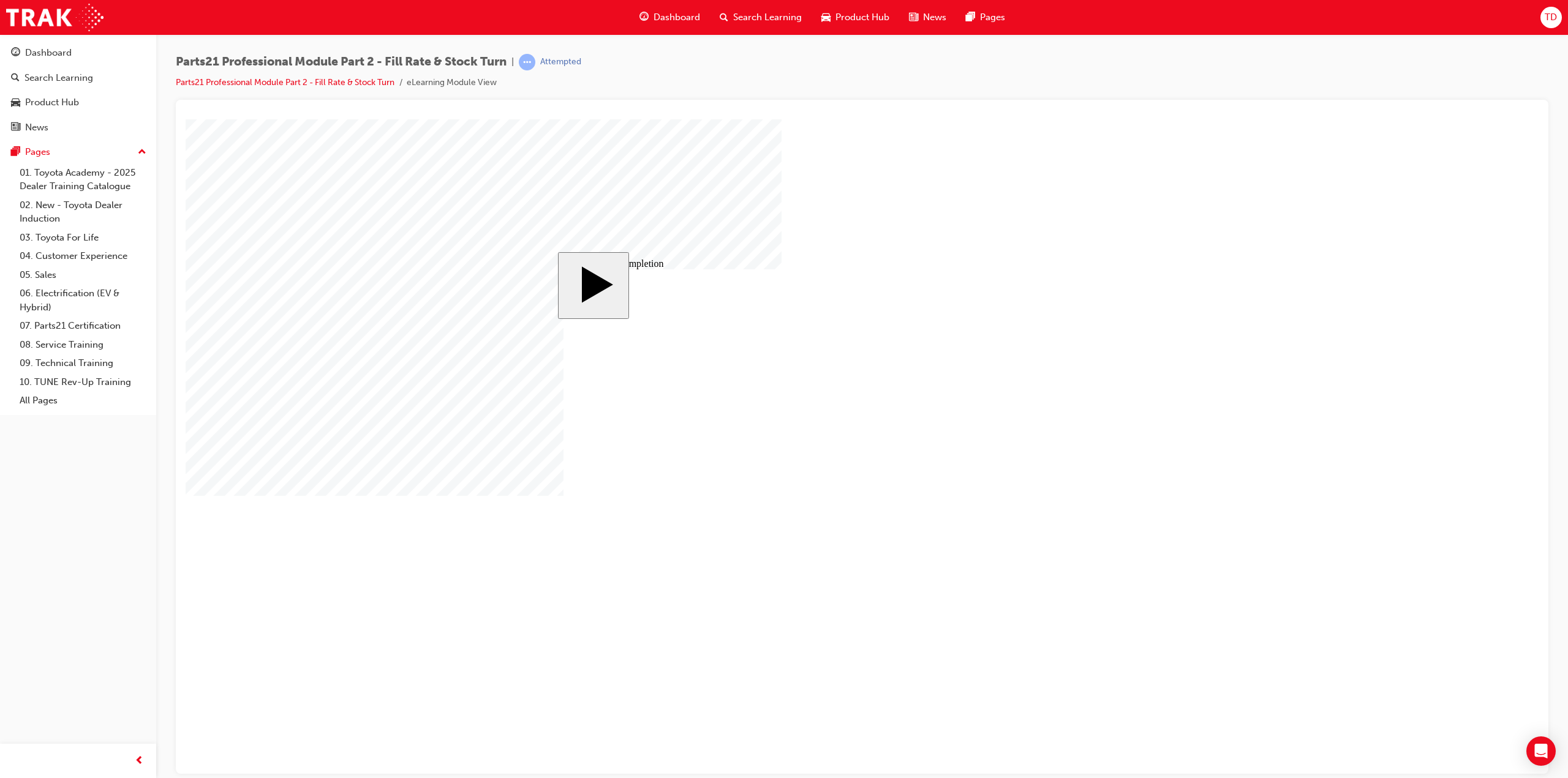
drag, startPoint x: 1093, startPoint y: 380, endPoint x: 1011, endPoint y: 401, distance: 84.6
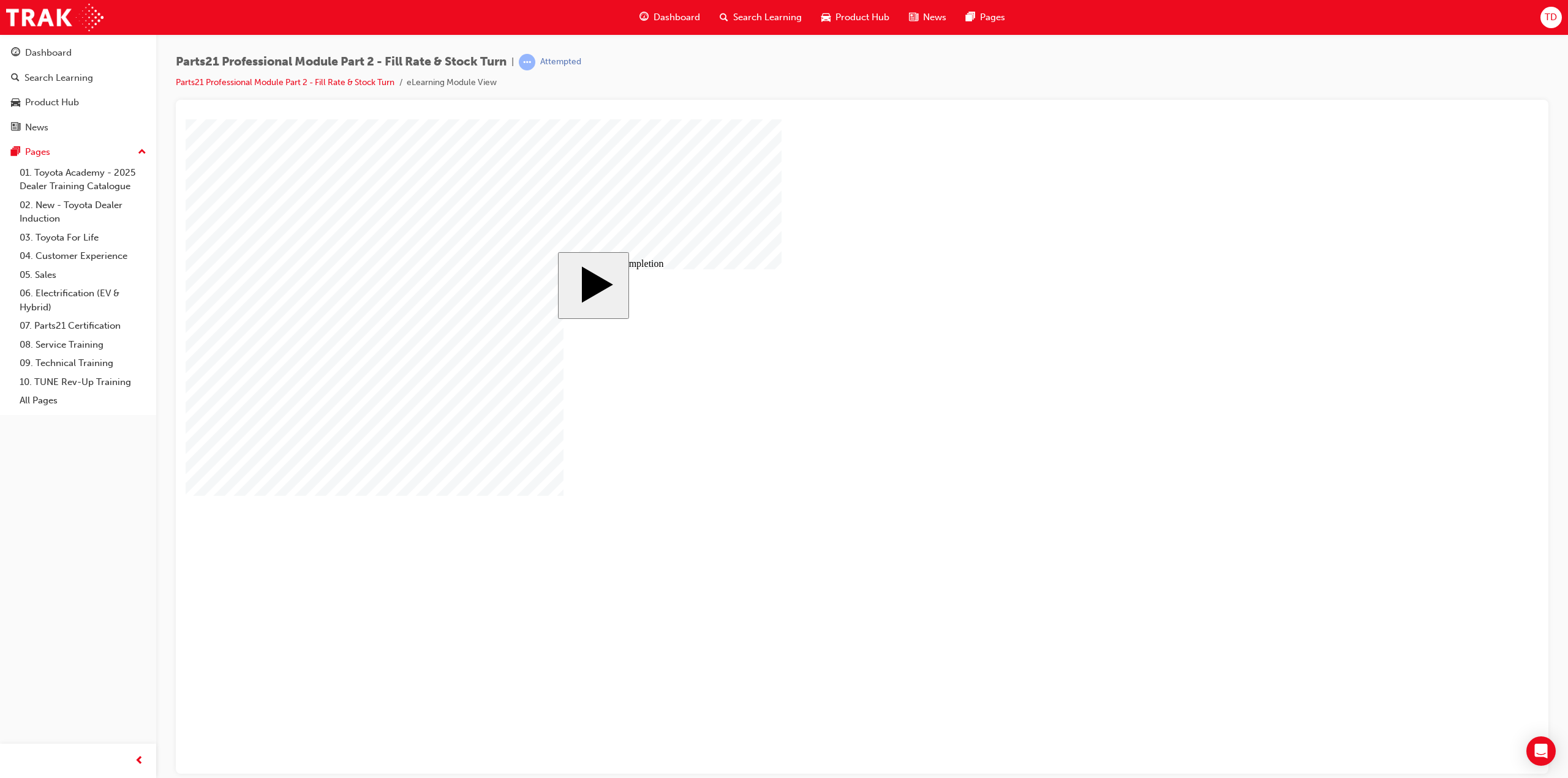
drag, startPoint x: 1092, startPoint y: 384, endPoint x: 1090, endPoint y: 462, distance: 78.0
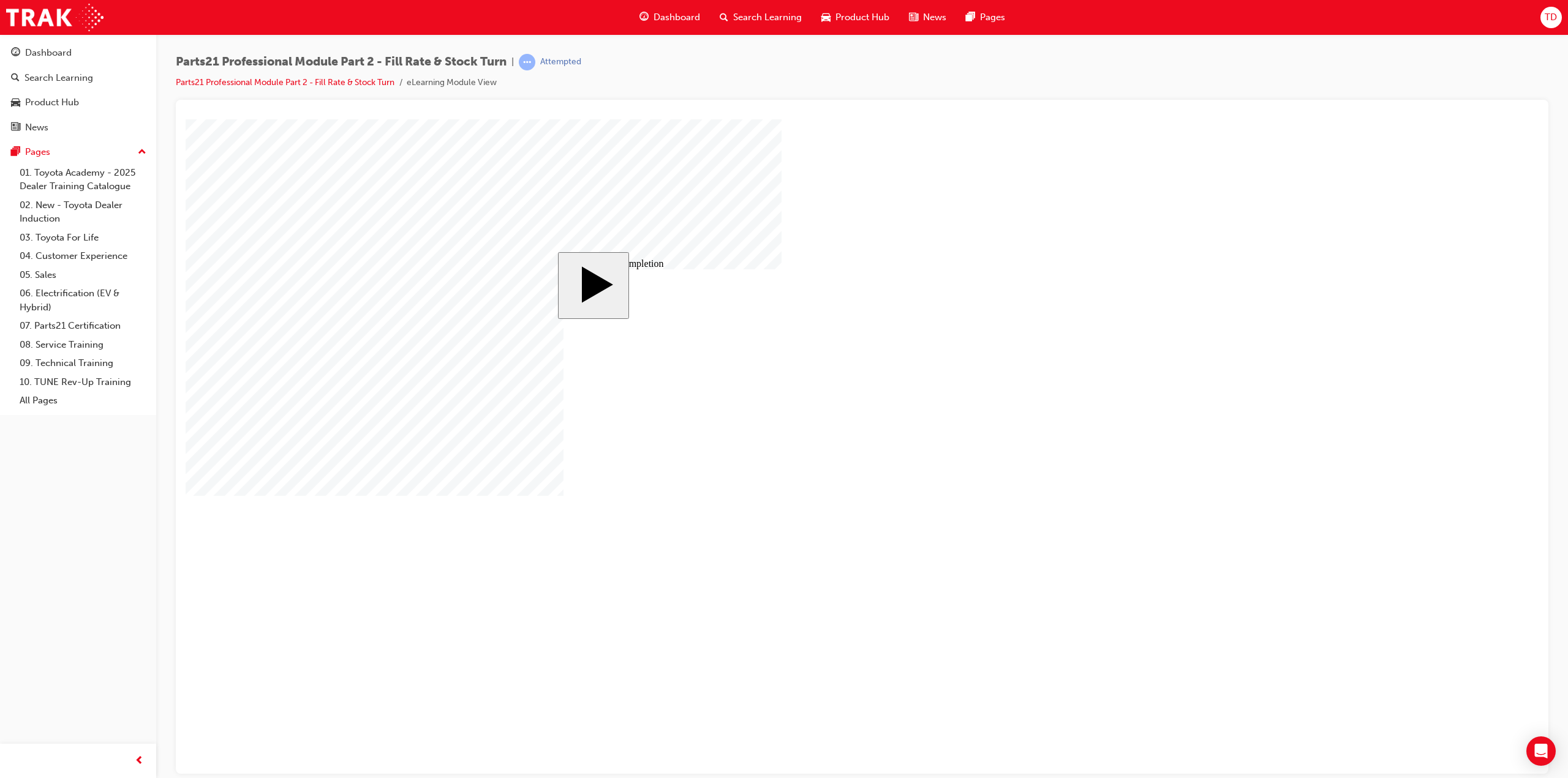
drag, startPoint x: 1295, startPoint y: 518, endPoint x: 1208, endPoint y: 524, distance: 87.2
click at [1288, 518] on body "slide: Activate Prior Knowledge MENU Rectangle 6 HELP Rectangle 6 EXIT Rectangl…" at bounding box center [862, 446] width 1353 height 654
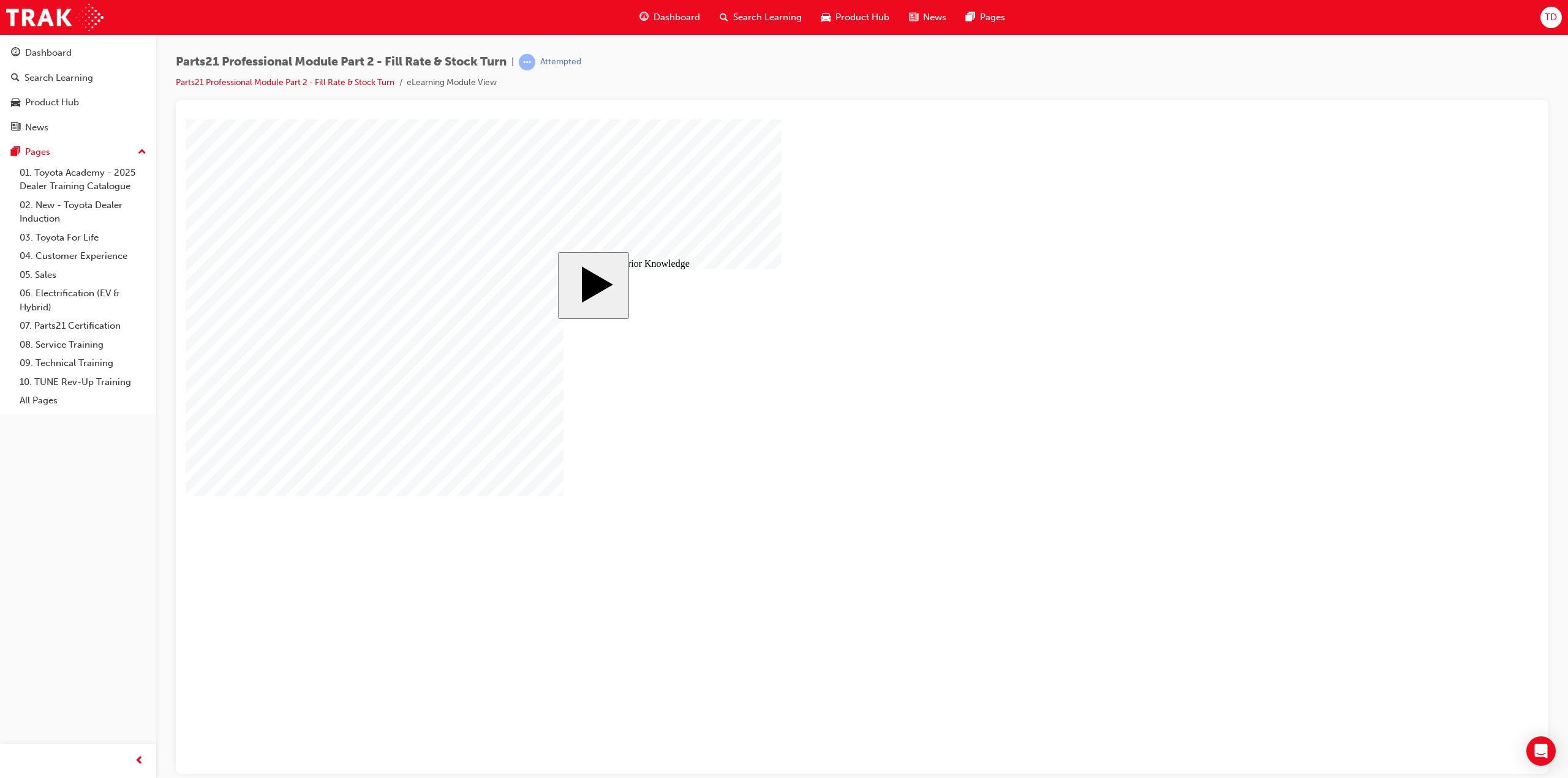
drag, startPoint x: 673, startPoint y: 420, endPoint x: 958, endPoint y: 422, distance: 285.0
drag, startPoint x: 826, startPoint y: 384, endPoint x: 1035, endPoint y: 388, distance: 209.0
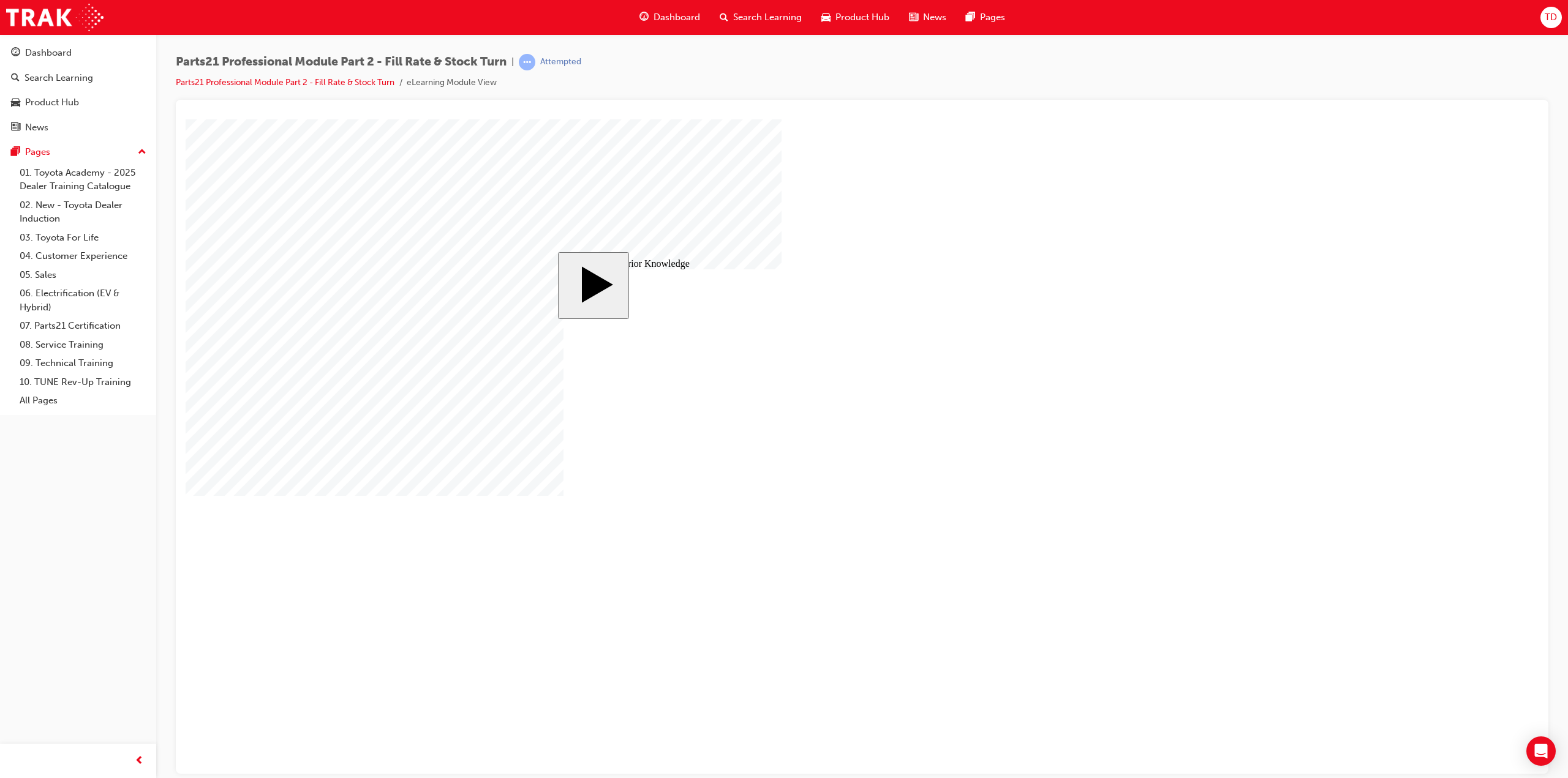
drag, startPoint x: 1007, startPoint y: 416, endPoint x: 999, endPoint y: 379, distance: 37.9
drag, startPoint x: 784, startPoint y: 377, endPoint x: 1005, endPoint y: 408, distance: 223.2
drag, startPoint x: 786, startPoint y: 456, endPoint x: 1027, endPoint y: 504, distance: 245.7
drag, startPoint x: 718, startPoint y: 481, endPoint x: 990, endPoint y: 447, distance: 274.1
drag, startPoint x: 918, startPoint y: 445, endPoint x: 650, endPoint y: 443, distance: 268.0
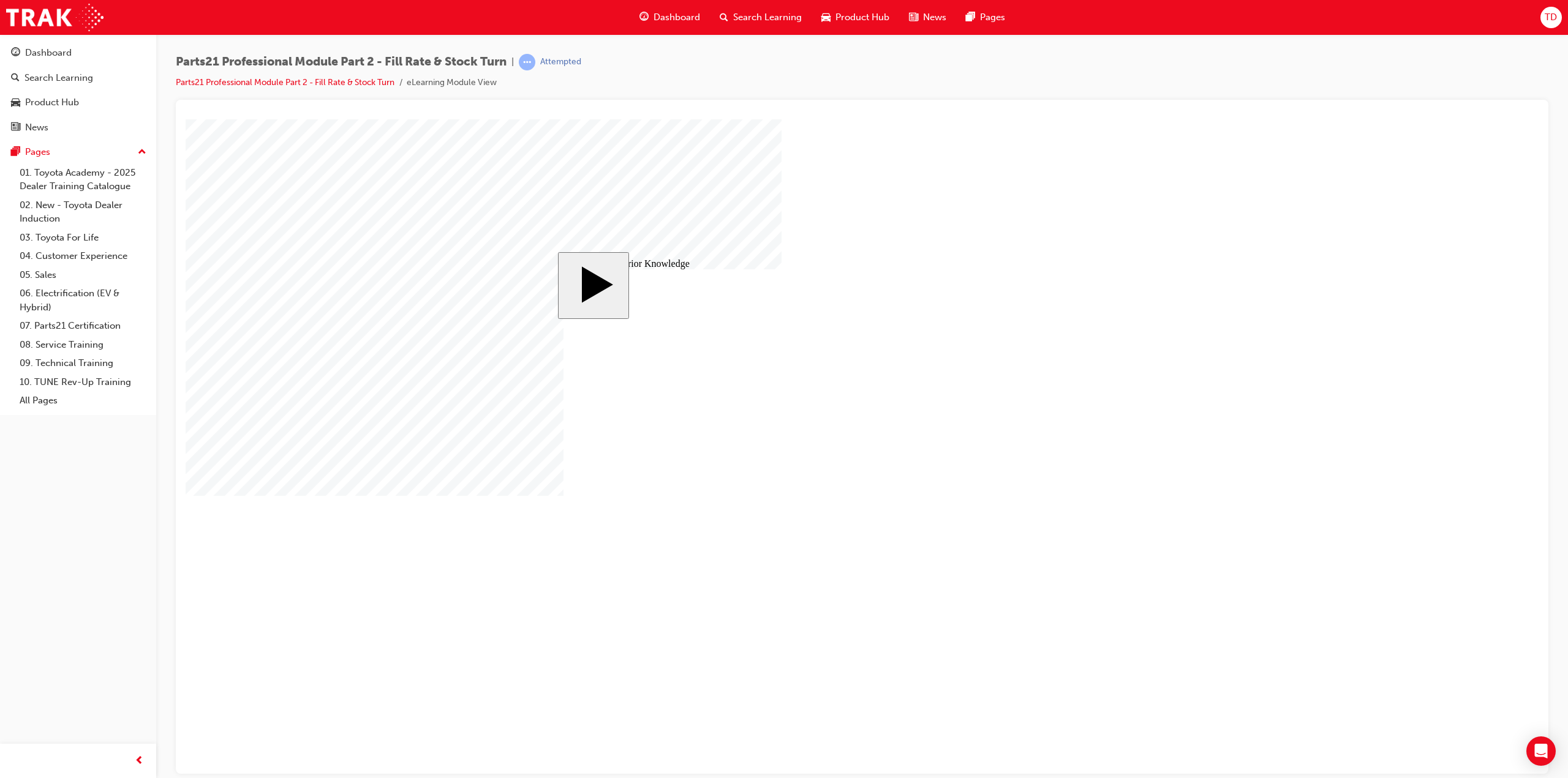
drag, startPoint x: 739, startPoint y: 519, endPoint x: 1005, endPoint y: 454, distance: 273.8
drag, startPoint x: 953, startPoint y: 417, endPoint x: 935, endPoint y: 382, distance: 39.4
drag, startPoint x: 827, startPoint y: 416, endPoint x: 1071, endPoint y: 417, distance: 244.0
drag, startPoint x: 939, startPoint y: 502, endPoint x: 949, endPoint y: 535, distance: 34.5
drag, startPoint x: 787, startPoint y: 489, endPoint x: 1075, endPoint y: 514, distance: 289.1
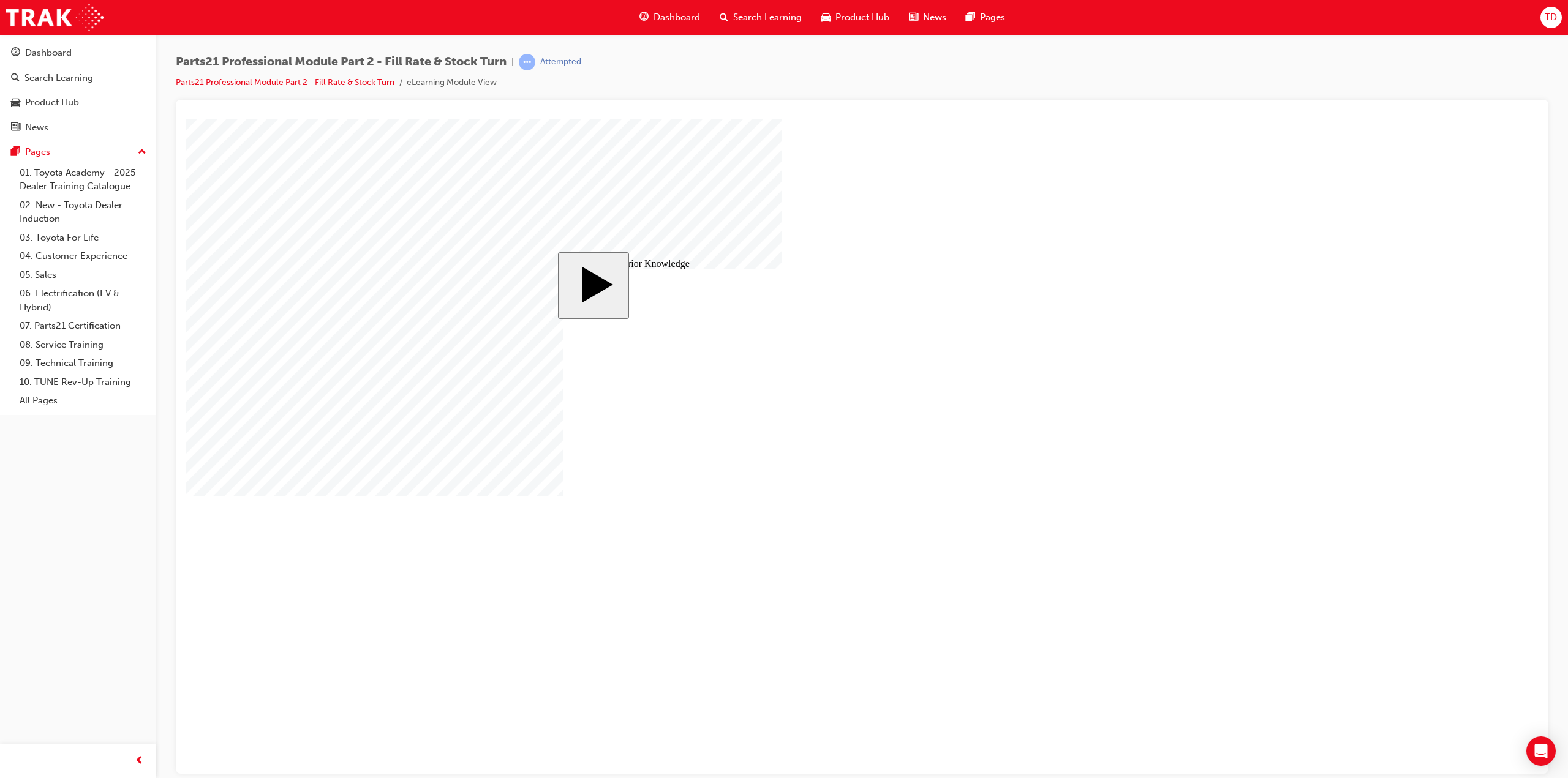
drag, startPoint x: 822, startPoint y: 547, endPoint x: 1078, endPoint y: 564, distance: 256.6
drag, startPoint x: 943, startPoint y: 415, endPoint x: 933, endPoint y: 379, distance: 37.4
drag, startPoint x: 792, startPoint y: 390, endPoint x: 1049, endPoint y: 428, distance: 259.8
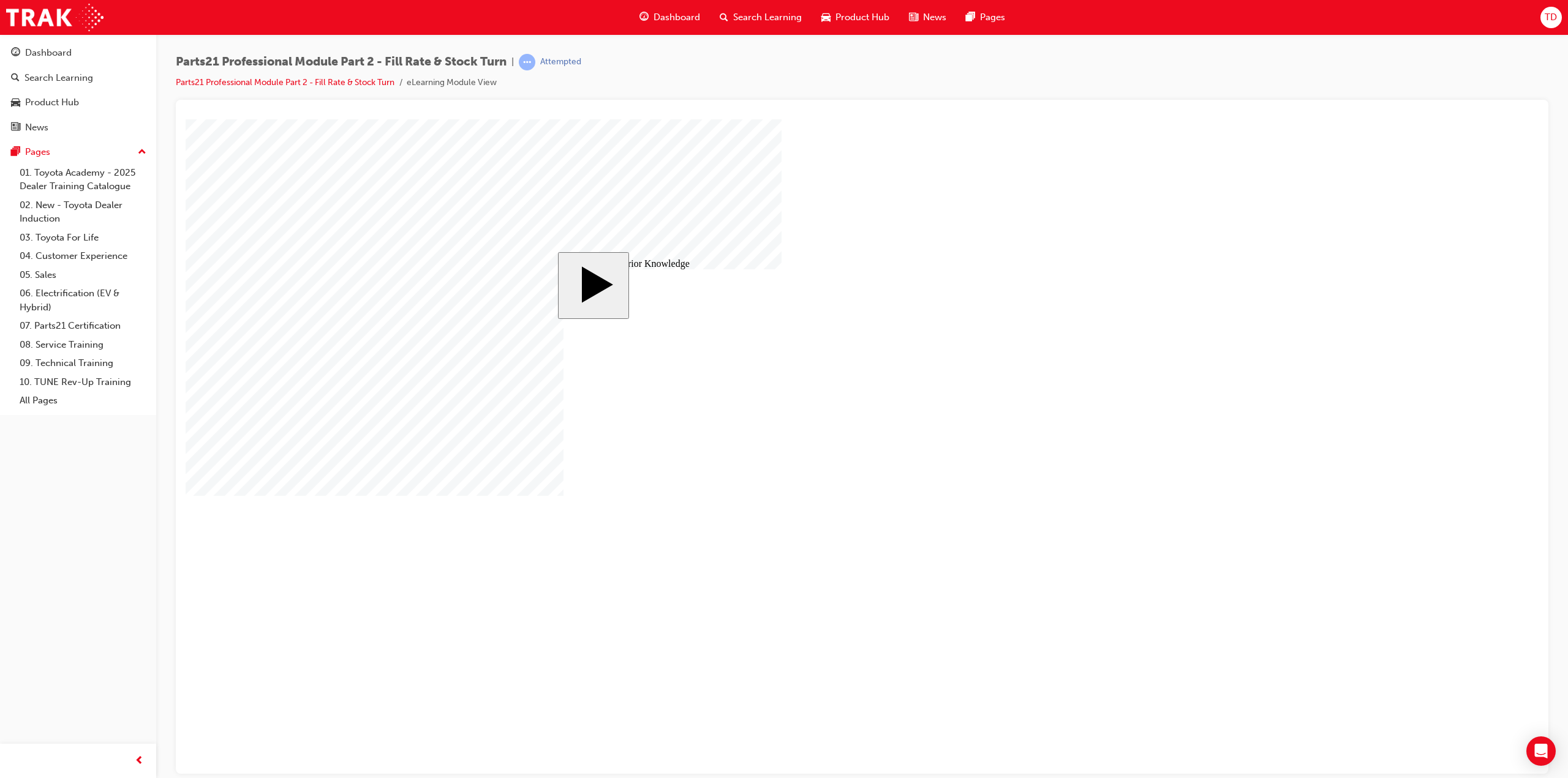
drag, startPoint x: 914, startPoint y: 398, endPoint x: 751, endPoint y: 396, distance: 163.0
drag, startPoint x: 970, startPoint y: 410, endPoint x: 668, endPoint y: 424, distance: 302.3
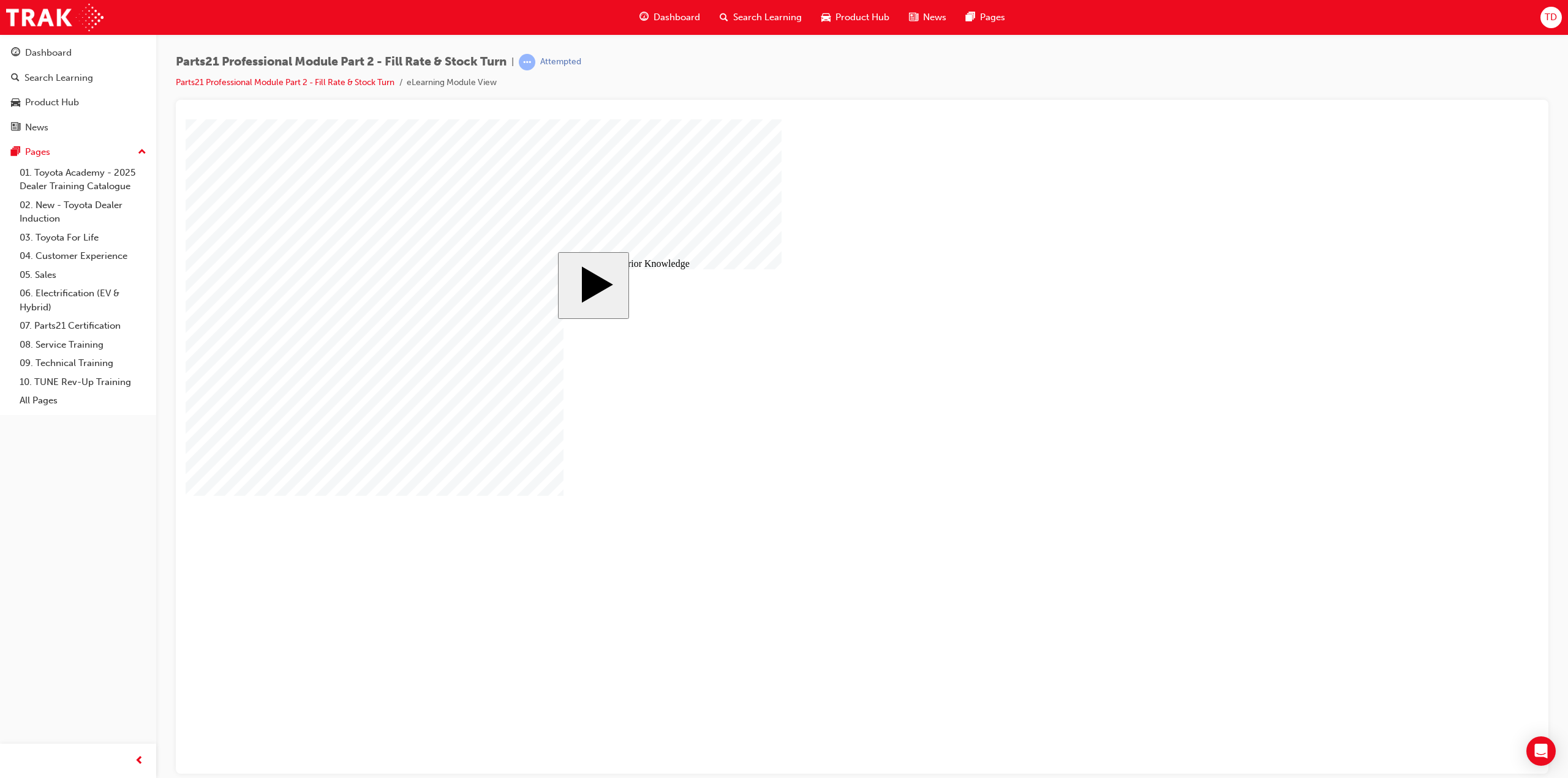
drag, startPoint x: 945, startPoint y: 441, endPoint x: 531, endPoint y: 409, distance: 415.2
drag, startPoint x: 942, startPoint y: 379, endPoint x: 556, endPoint y: 428, distance: 389.1
drag, startPoint x: 926, startPoint y: 492, endPoint x: 654, endPoint y: 469, distance: 273.0
drag, startPoint x: 964, startPoint y: 533, endPoint x: 716, endPoint y: 537, distance: 248.0
drag, startPoint x: 912, startPoint y: 531, endPoint x: 618, endPoint y: 456, distance: 303.4
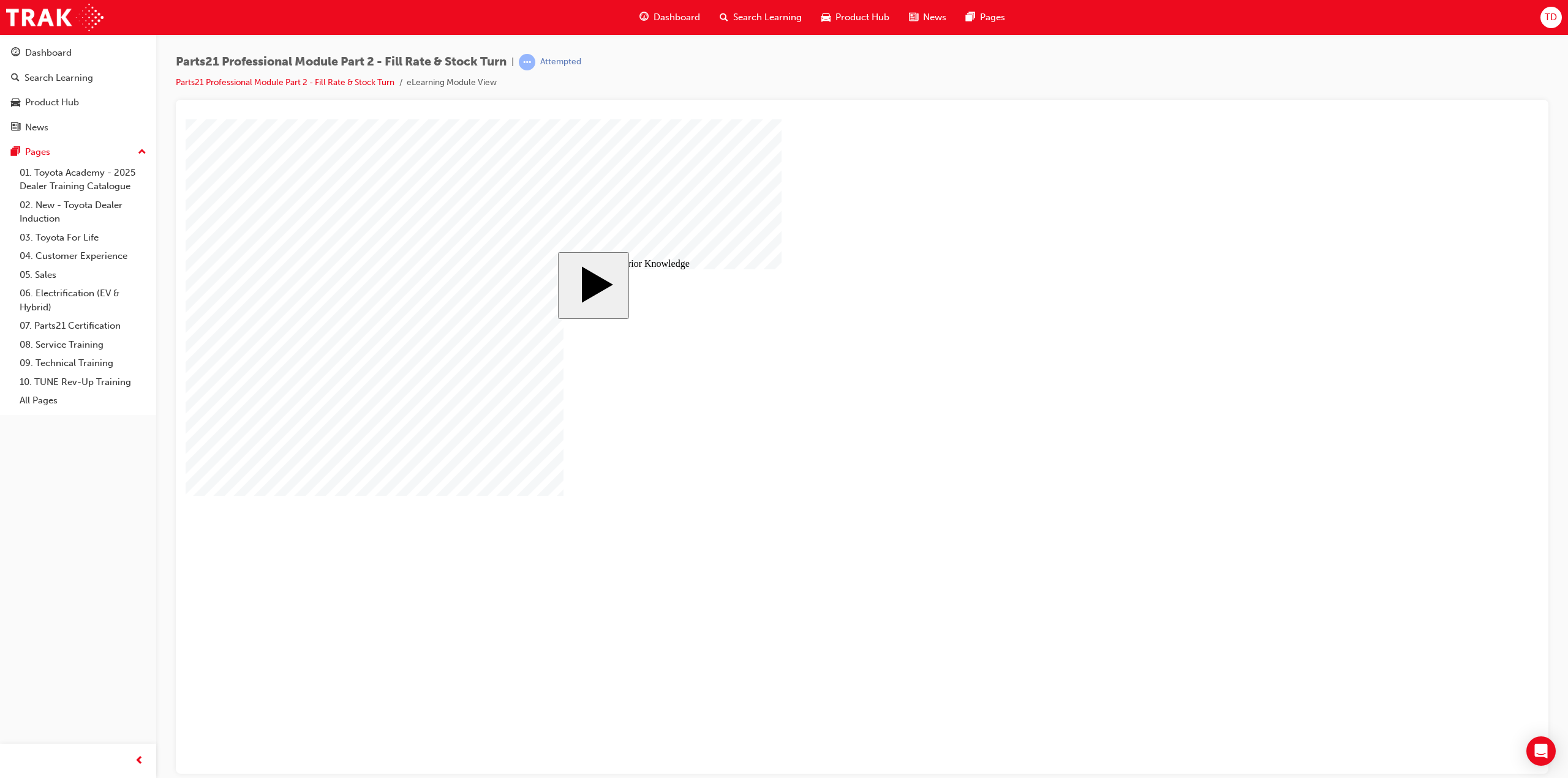
drag, startPoint x: 912, startPoint y: 559, endPoint x: 627, endPoint y: 541, distance: 285.6
drag, startPoint x: 722, startPoint y: 390, endPoint x: 986, endPoint y: 394, distance: 264.0
drag, startPoint x: 902, startPoint y: 387, endPoint x: 703, endPoint y: 387, distance: 199.0
drag, startPoint x: 1063, startPoint y: 380, endPoint x: 725, endPoint y: 371, distance: 338.1
drag, startPoint x: 731, startPoint y: 384, endPoint x: 1010, endPoint y: 386, distance: 279.0
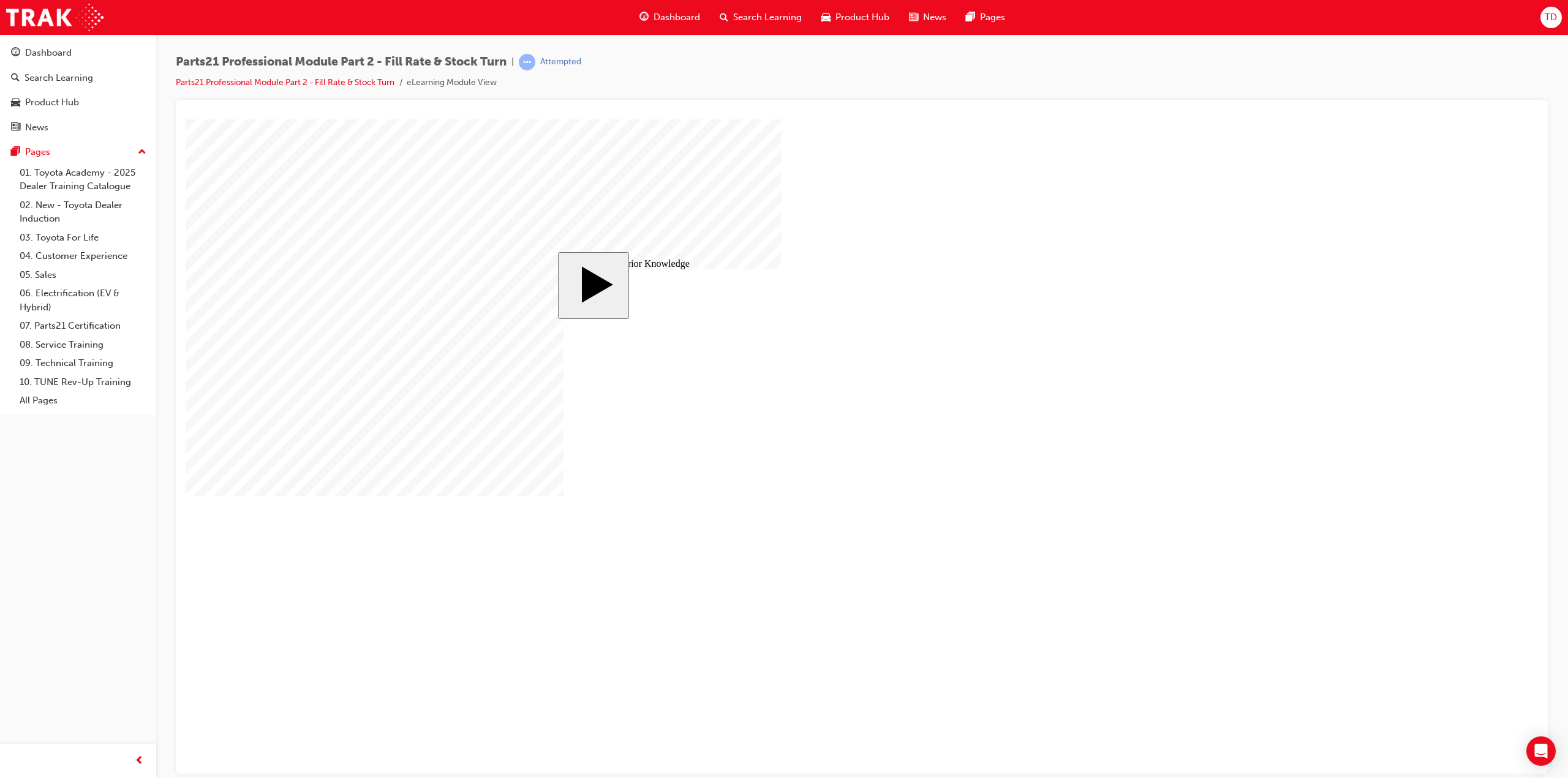
drag, startPoint x: 777, startPoint y: 419, endPoint x: 1059, endPoint y: 419, distance: 282.0
drag, startPoint x: 690, startPoint y: 515, endPoint x: 954, endPoint y: 454, distance: 271.0
drag, startPoint x: 810, startPoint y: 549, endPoint x: 1055, endPoint y: 513, distance: 247.6
drag, startPoint x: 748, startPoint y: 485, endPoint x: 999, endPoint y: 535, distance: 255.9
drag, startPoint x: 753, startPoint y: 452, endPoint x: 1026, endPoint y: 556, distance: 292.1
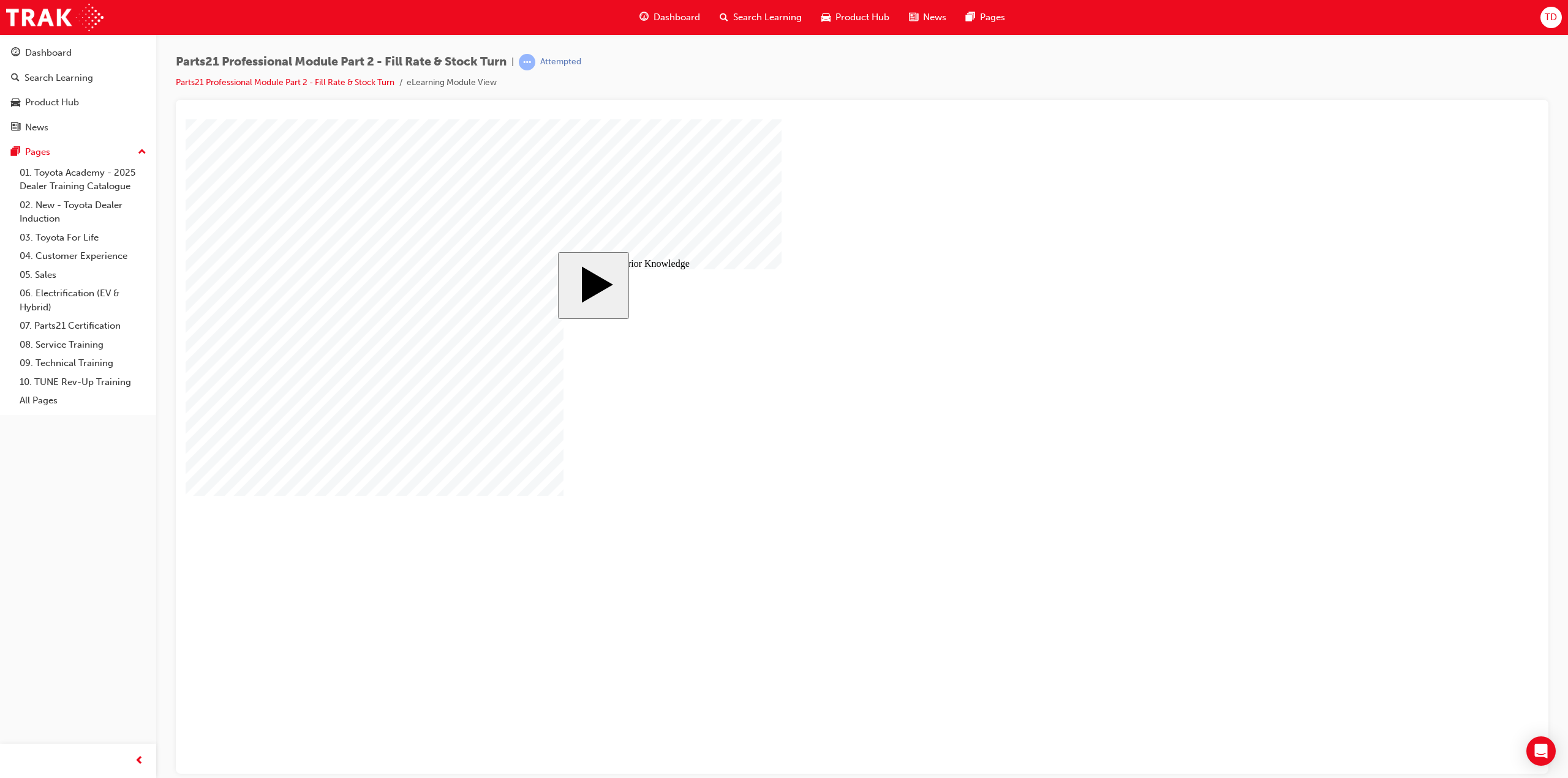
drag, startPoint x: 989, startPoint y: 528, endPoint x: 986, endPoint y: 500, distance: 28.2
drag, startPoint x: 903, startPoint y: 543, endPoint x: 1071, endPoint y: 538, distance: 168.1
drag, startPoint x: 752, startPoint y: 452, endPoint x: 1022, endPoint y: 537, distance: 283.1
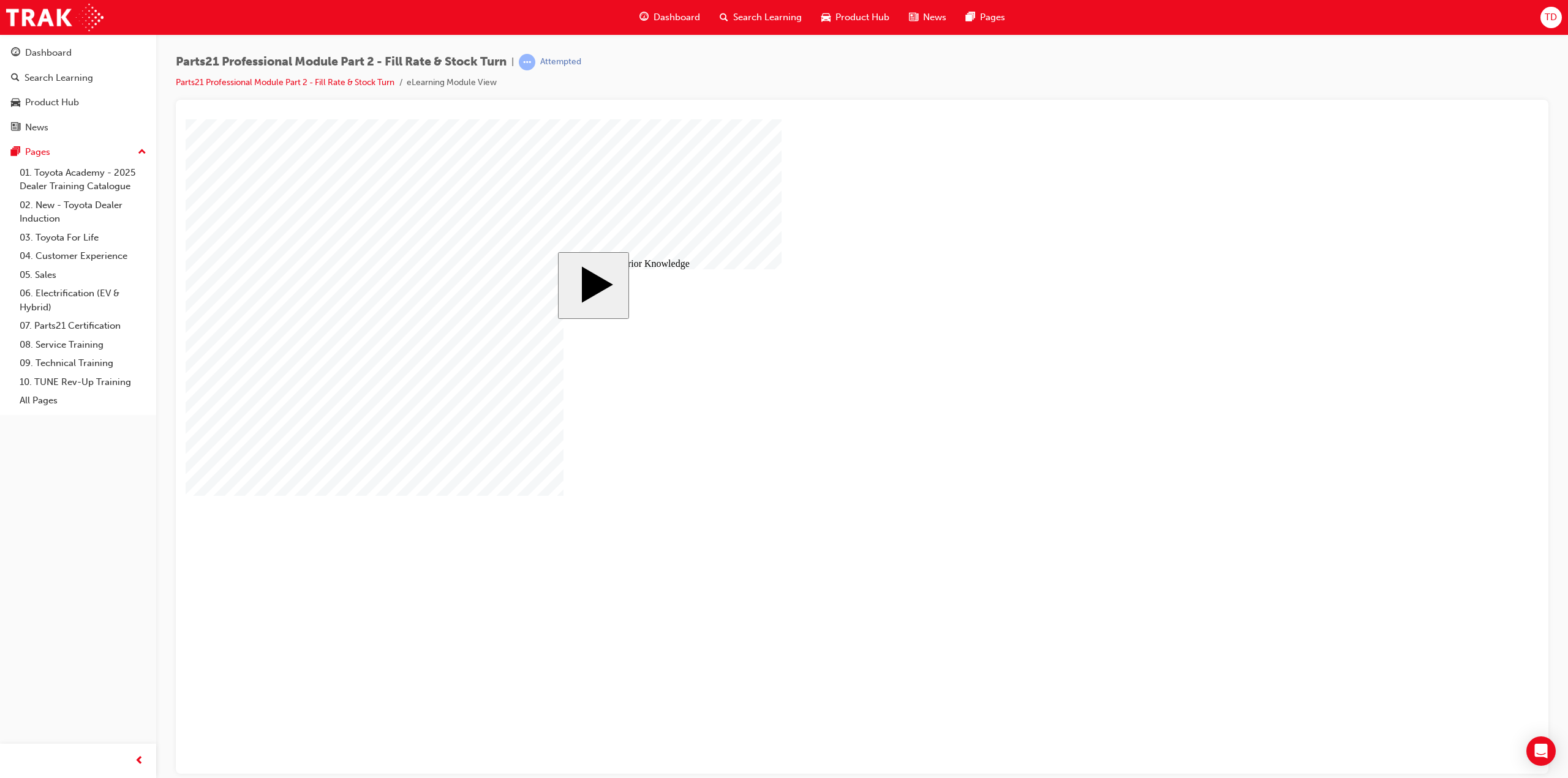
drag, startPoint x: 927, startPoint y: 558, endPoint x: 930, endPoint y: 516, distance: 42.1
drag, startPoint x: 800, startPoint y: 450, endPoint x: 1071, endPoint y: 562, distance: 293.2
drag, startPoint x: 913, startPoint y: 379, endPoint x: 605, endPoint y: 384, distance: 308.0
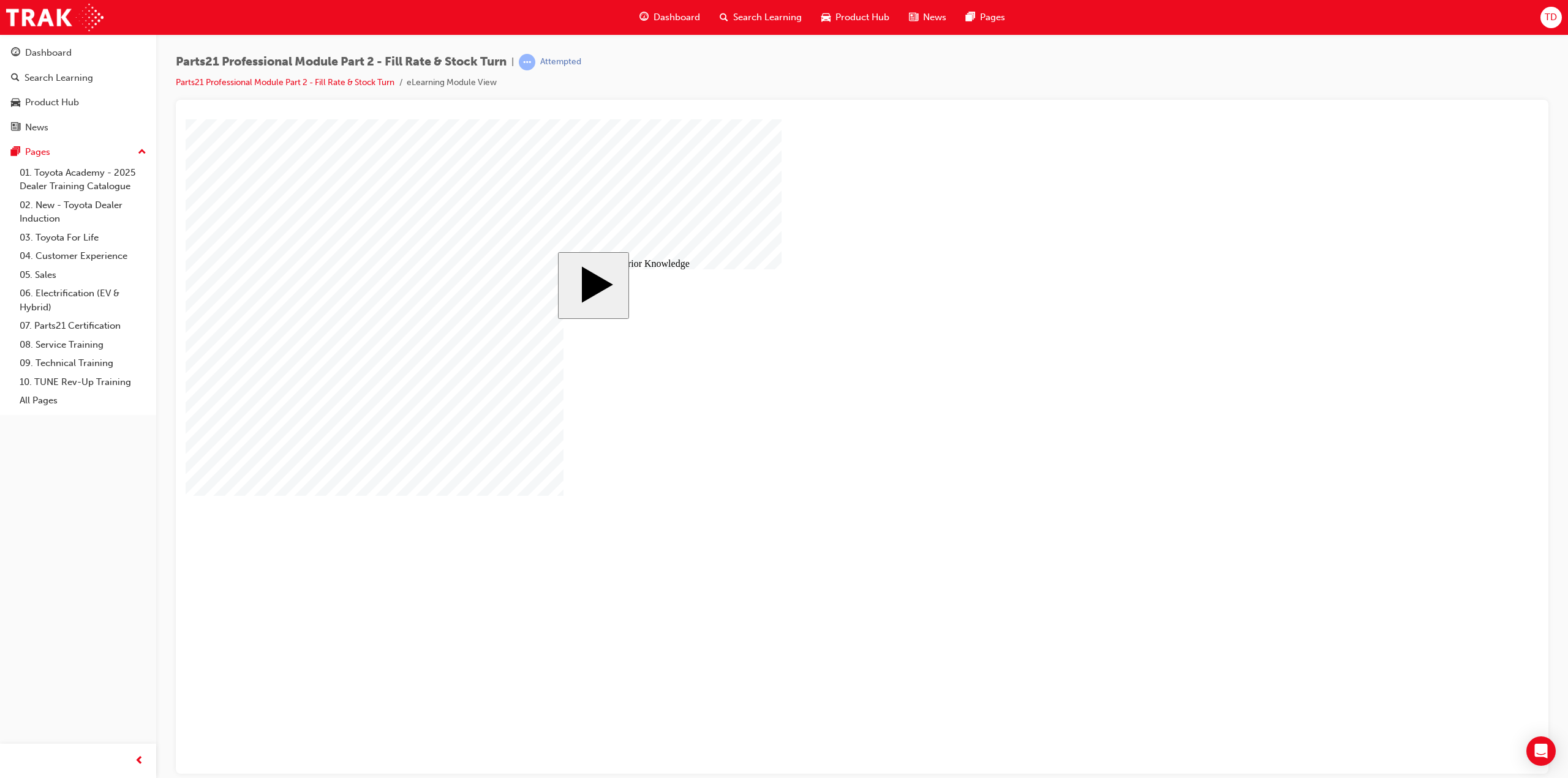
drag, startPoint x: 928, startPoint y: 406, endPoint x: 926, endPoint y: 373, distance: 33.1
drag, startPoint x: 778, startPoint y: 383, endPoint x: 1056, endPoint y: 415, distance: 279.8
drag, startPoint x: 959, startPoint y: 413, endPoint x: 673, endPoint y: 443, distance: 287.6
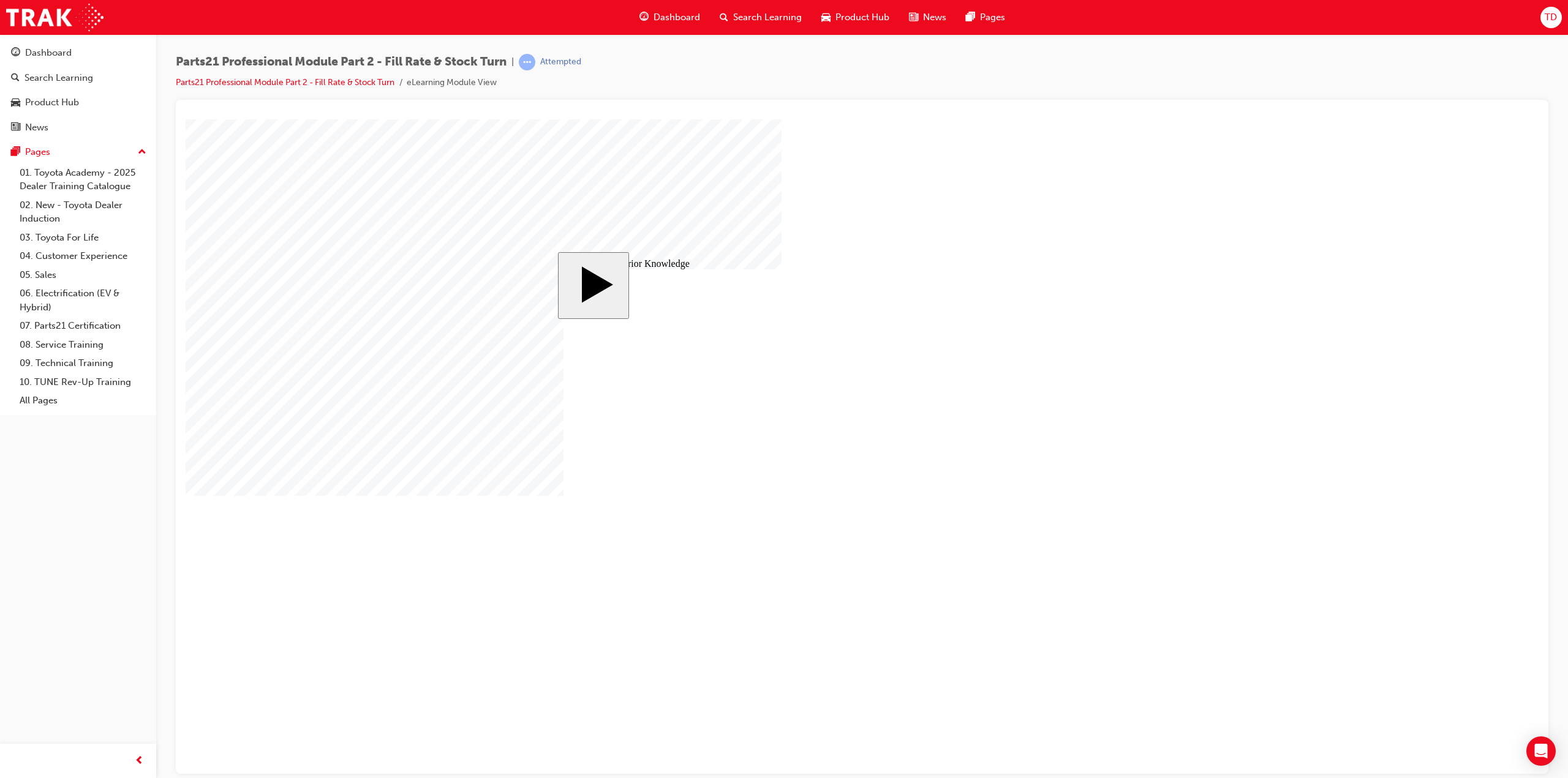
drag, startPoint x: 927, startPoint y: 443, endPoint x: 926, endPoint y: 407, distance: 36.0
drag, startPoint x: 748, startPoint y: 384, endPoint x: 1014, endPoint y: 441, distance: 272.0
drag, startPoint x: 958, startPoint y: 533, endPoint x: 703, endPoint y: 530, distance: 255.0
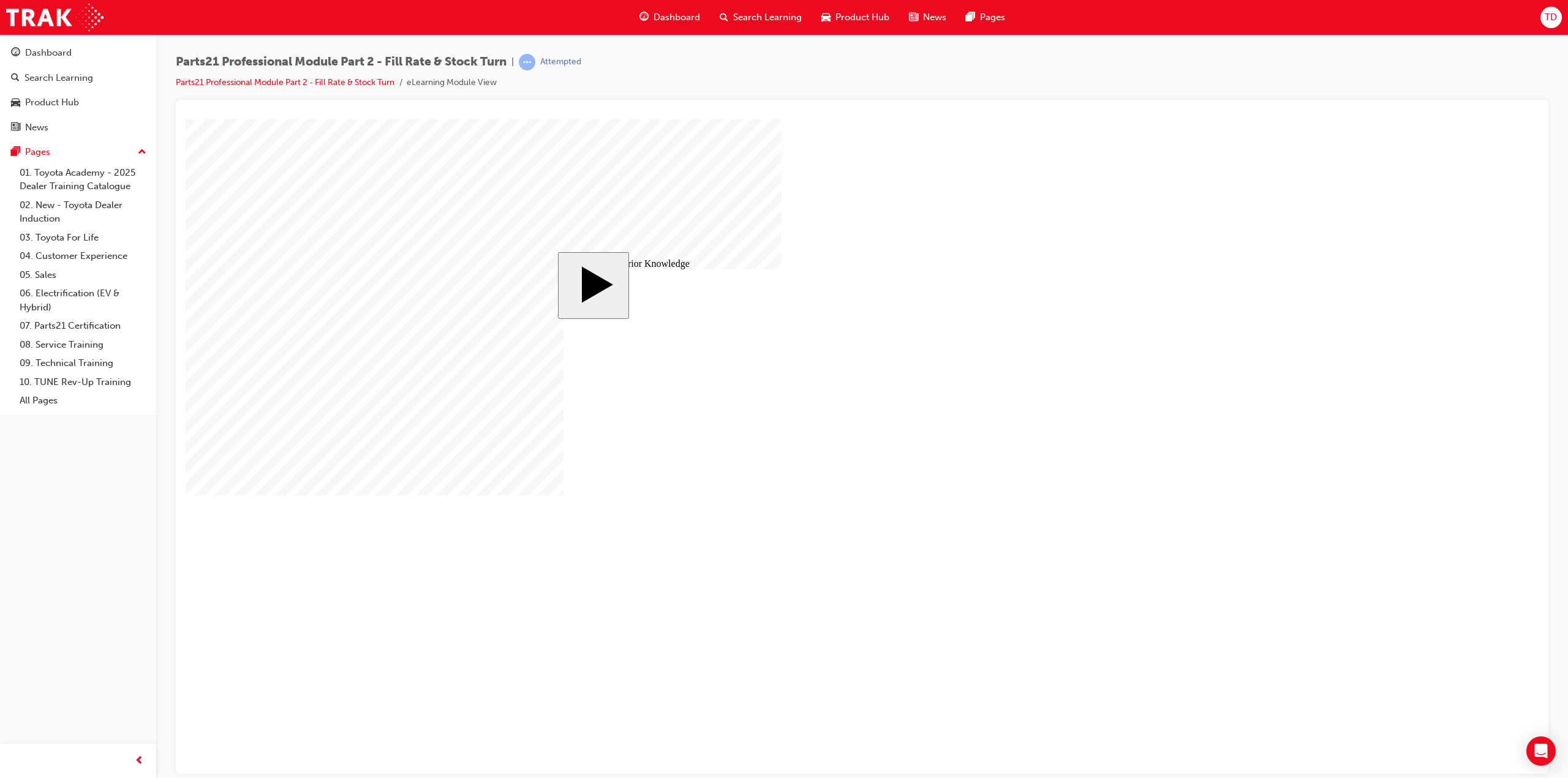
drag, startPoint x: 920, startPoint y: 526, endPoint x: 669, endPoint y: 520, distance: 251.1
drag, startPoint x: 957, startPoint y: 530, endPoint x: 654, endPoint y: 535, distance: 303.0
drag, startPoint x: 937, startPoint y: 565, endPoint x: 926, endPoint y: 532, distance: 34.8
drag, startPoint x: 829, startPoint y: 549, endPoint x: 1090, endPoint y: 562, distance: 261.3
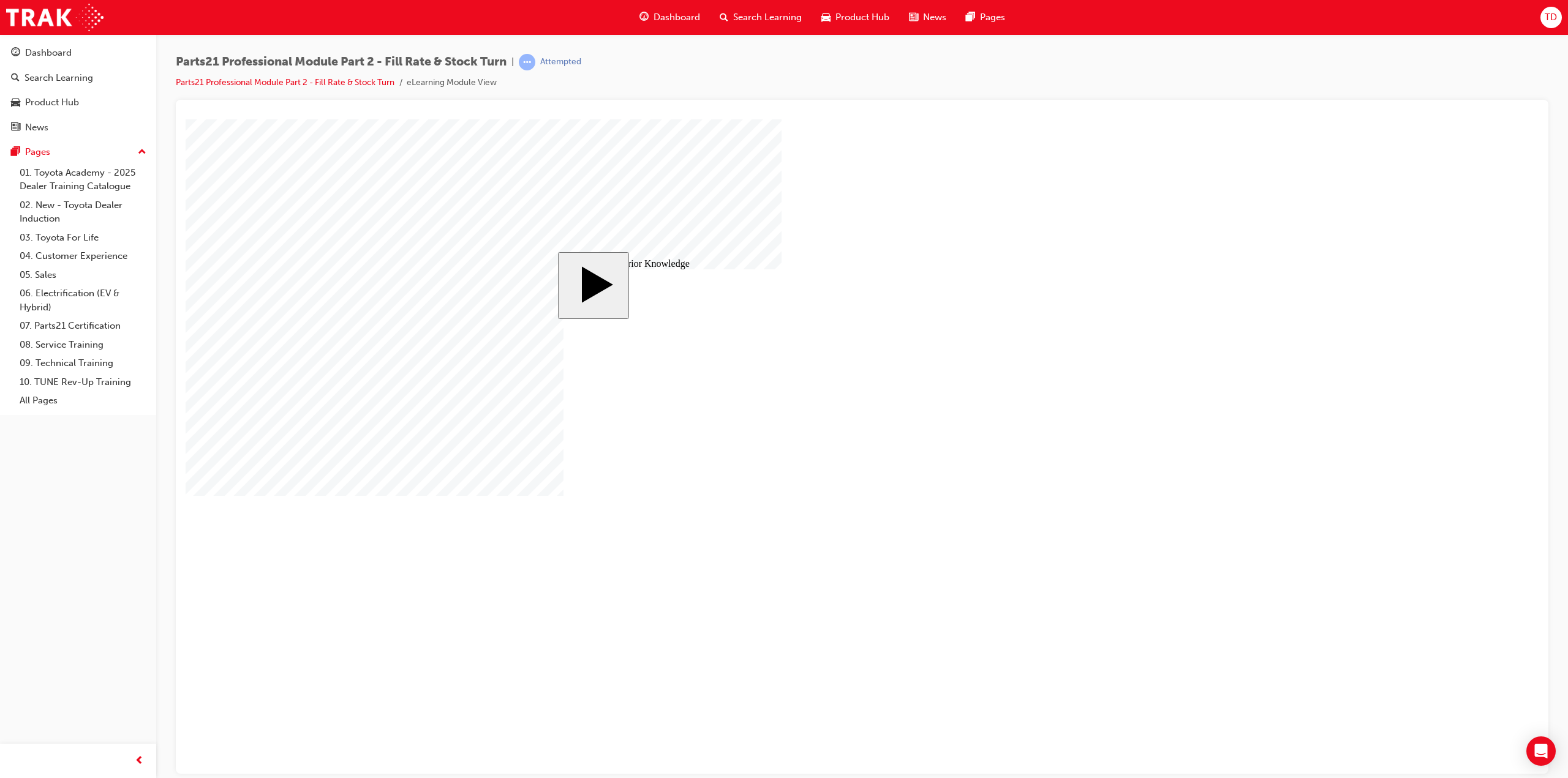
click at [437, 299] on body "slide: It is required that the Guest has approved additional repairs before add…" at bounding box center [862, 446] width 1353 height 654
radio input "true"
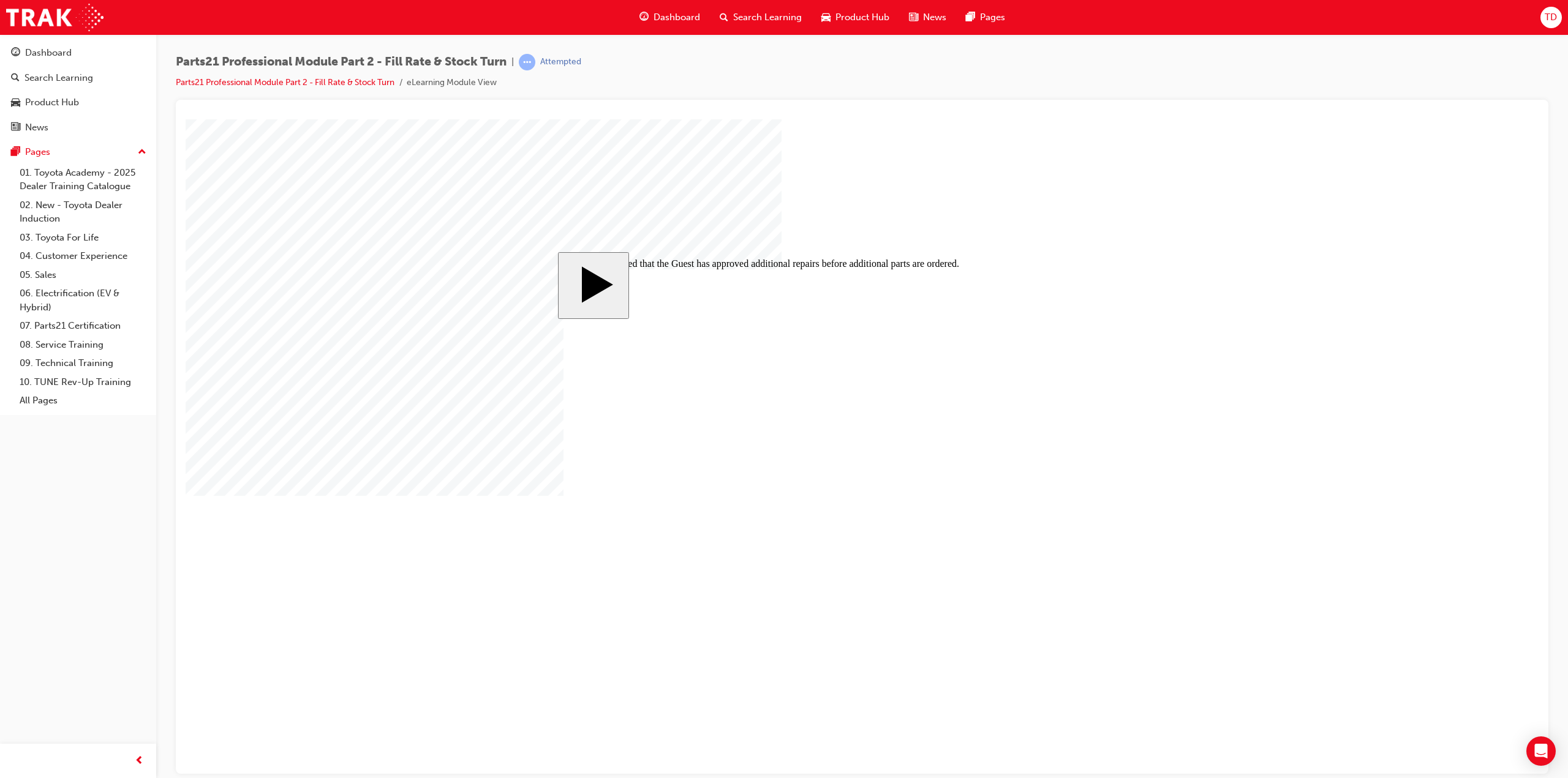
checkbox input "true"
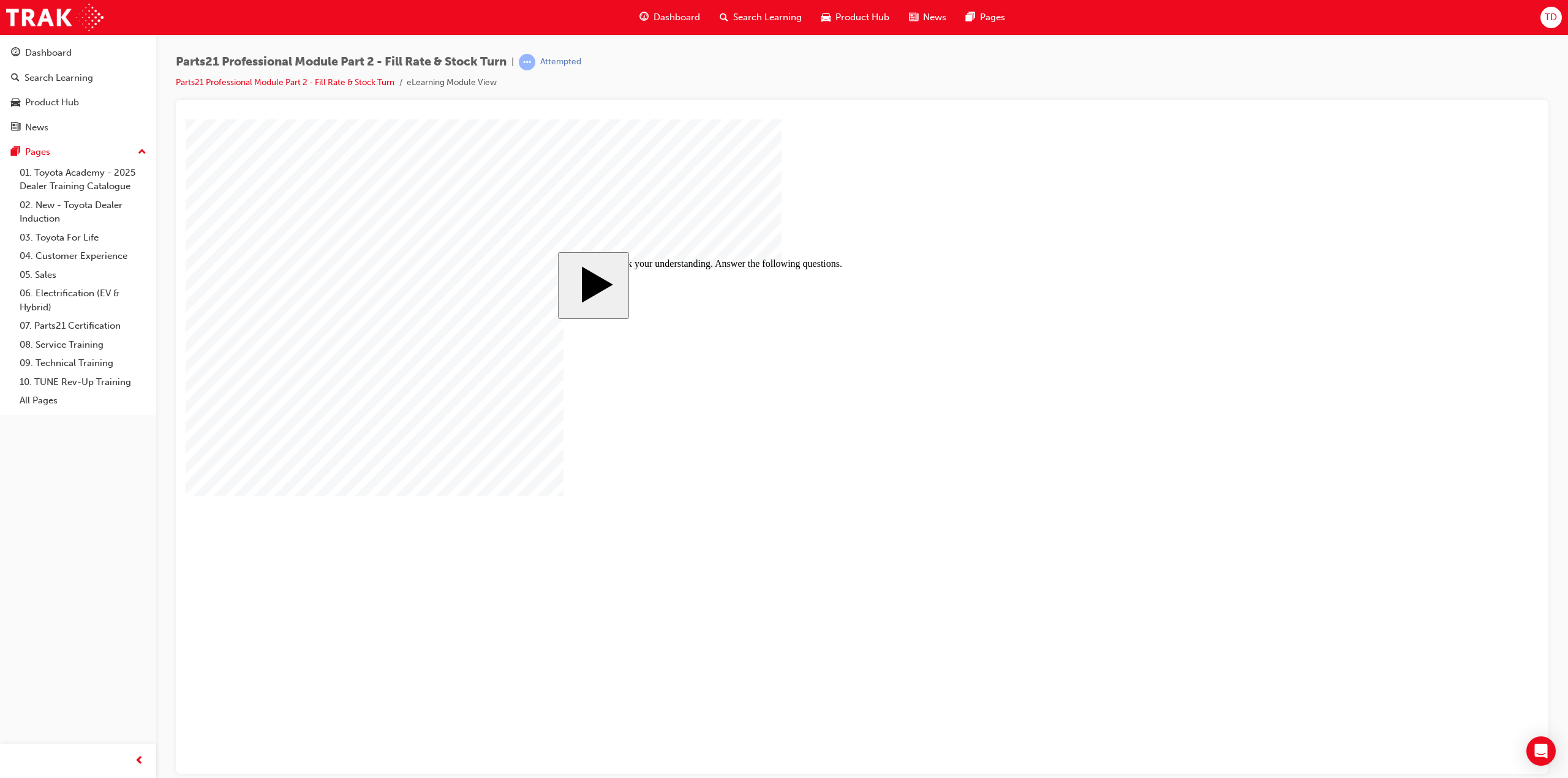
checkbox input "true"
checkbox input "false"
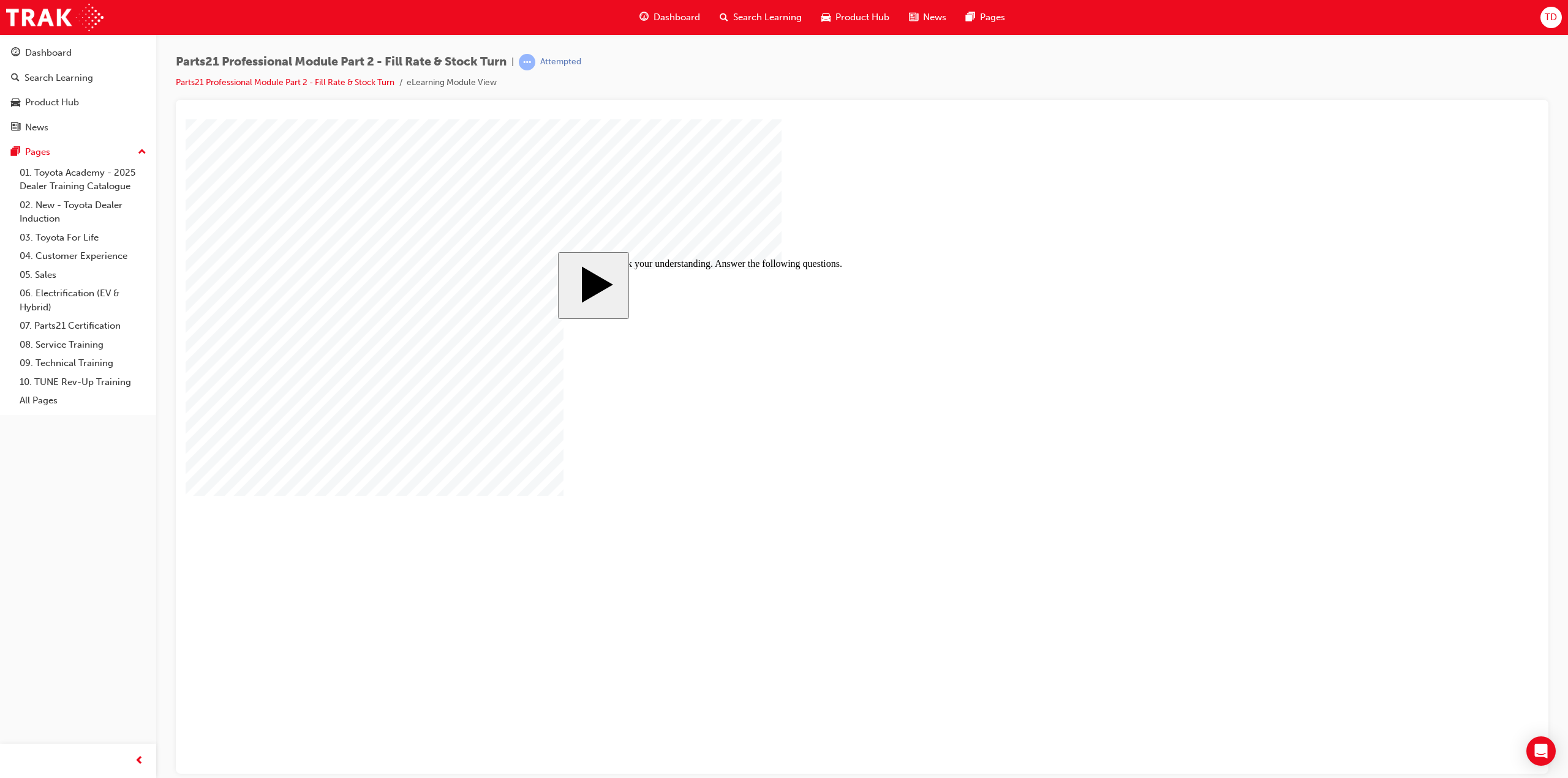
drag, startPoint x: 785, startPoint y: 473, endPoint x: 783, endPoint y: 408, distance: 65.0
drag, startPoint x: 686, startPoint y: 416, endPoint x: 667, endPoint y: 420, distance: 19.4
drag, startPoint x: 658, startPoint y: 412, endPoint x: 811, endPoint y: 420, distance: 153.2
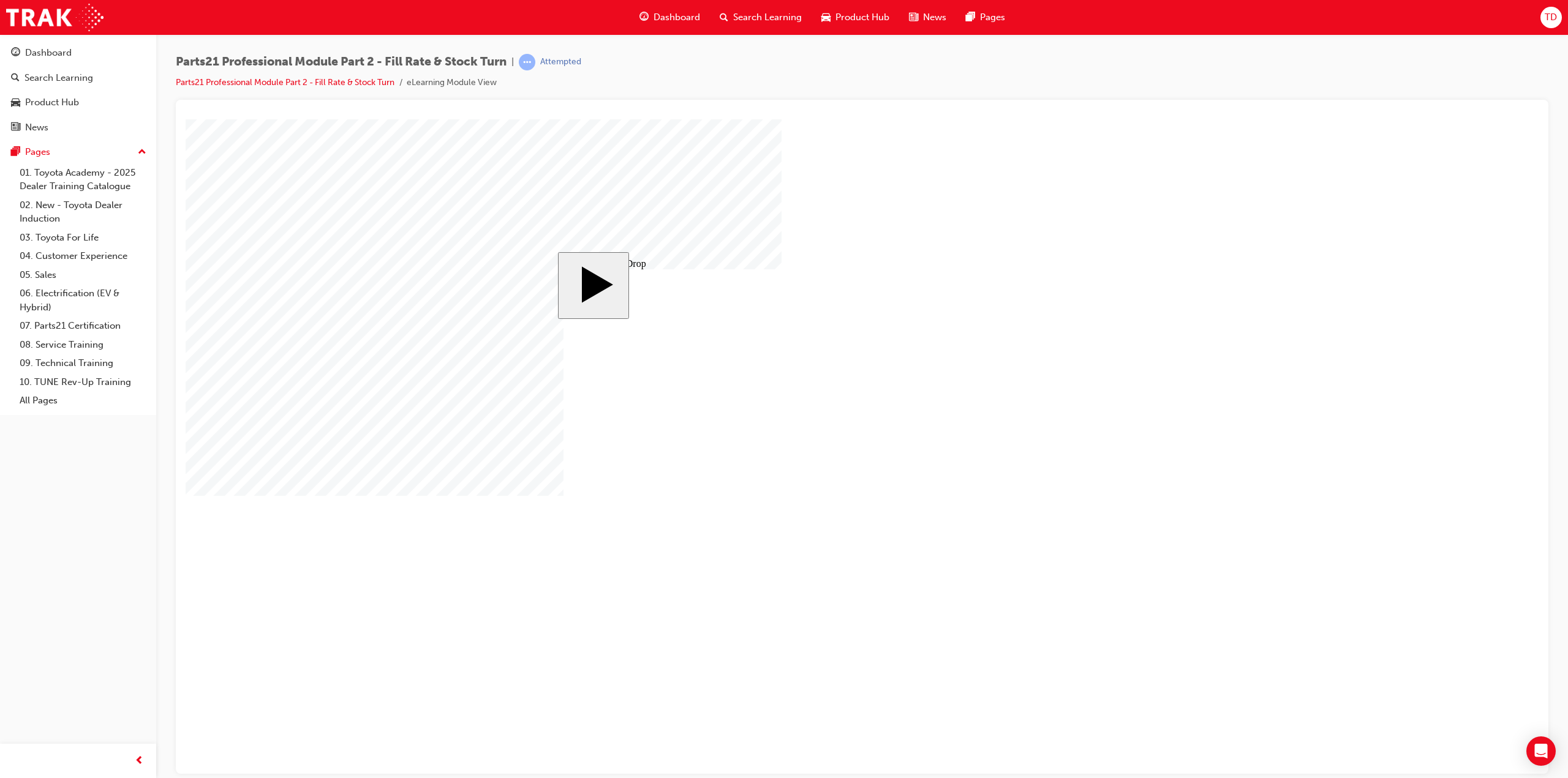
drag, startPoint x: 682, startPoint y: 464, endPoint x: 966, endPoint y: 419, distance: 287.5
drag, startPoint x: 804, startPoint y: 412, endPoint x: 1094, endPoint y: 420, distance: 290.1
drag, startPoint x: 932, startPoint y: 420, endPoint x: 823, endPoint y: 411, distance: 109.4
drag, startPoint x: 667, startPoint y: 520, endPoint x: 1076, endPoint y: 533, distance: 409.2
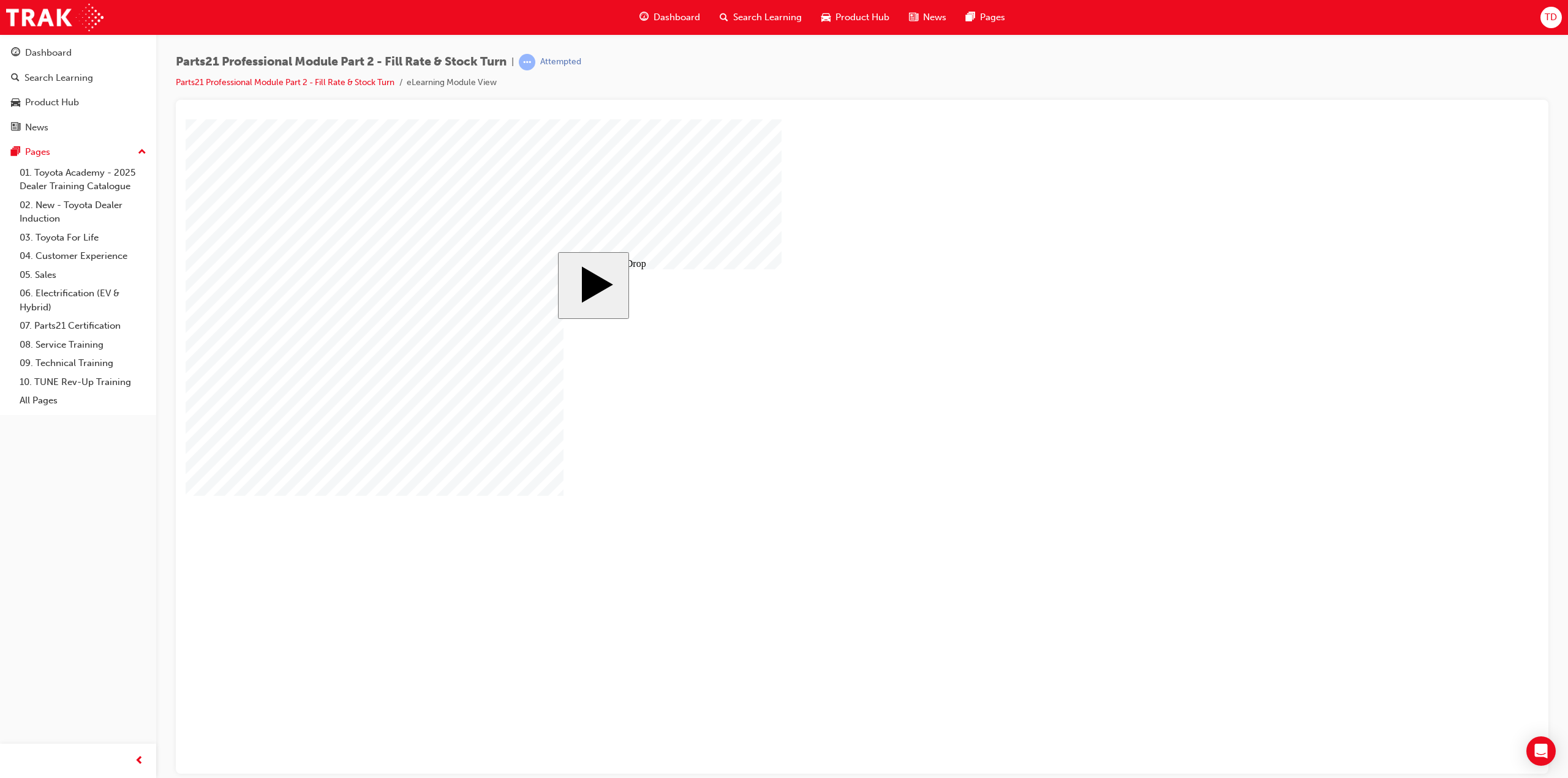
radio input "true"
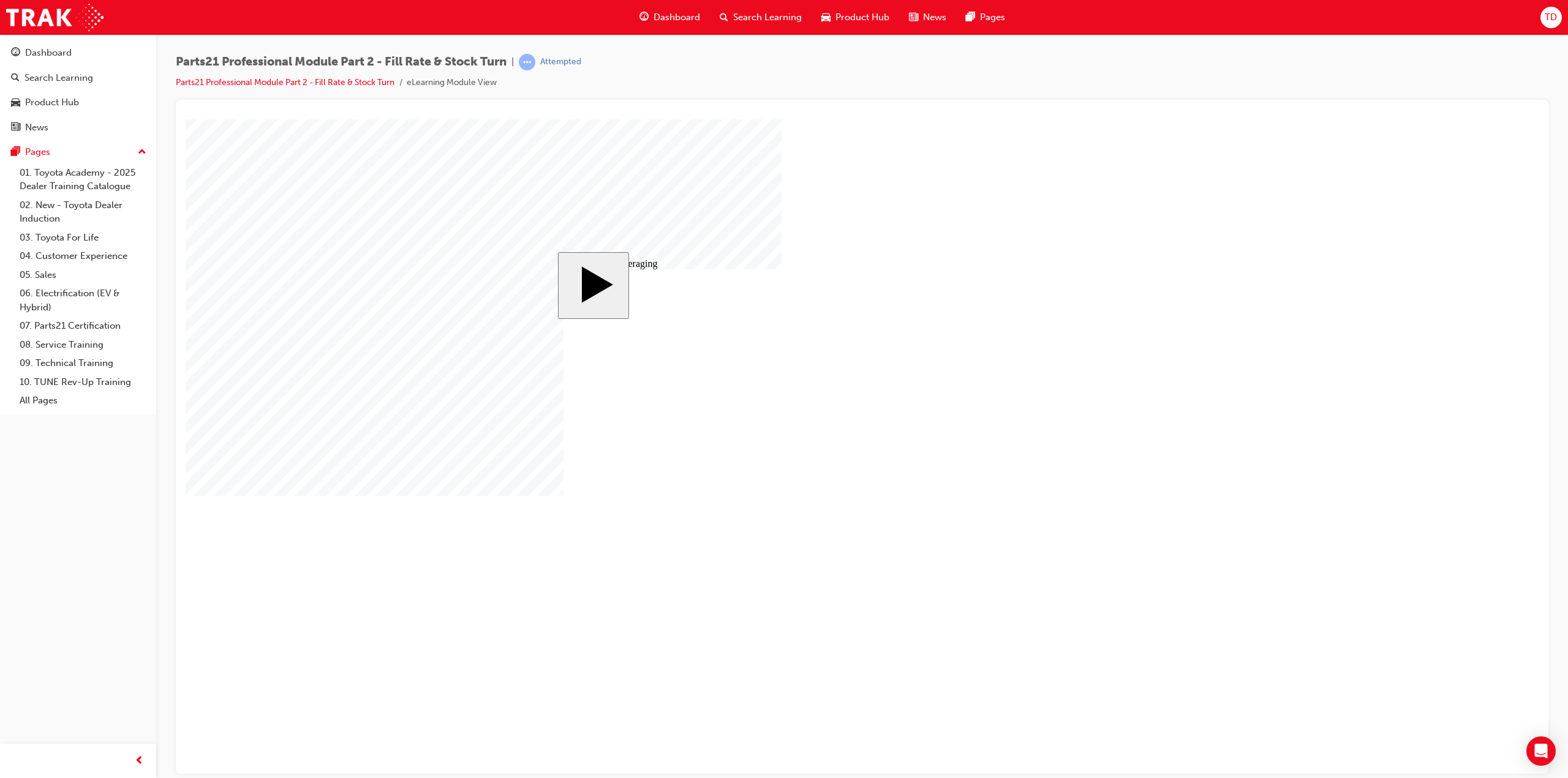
type input "4"
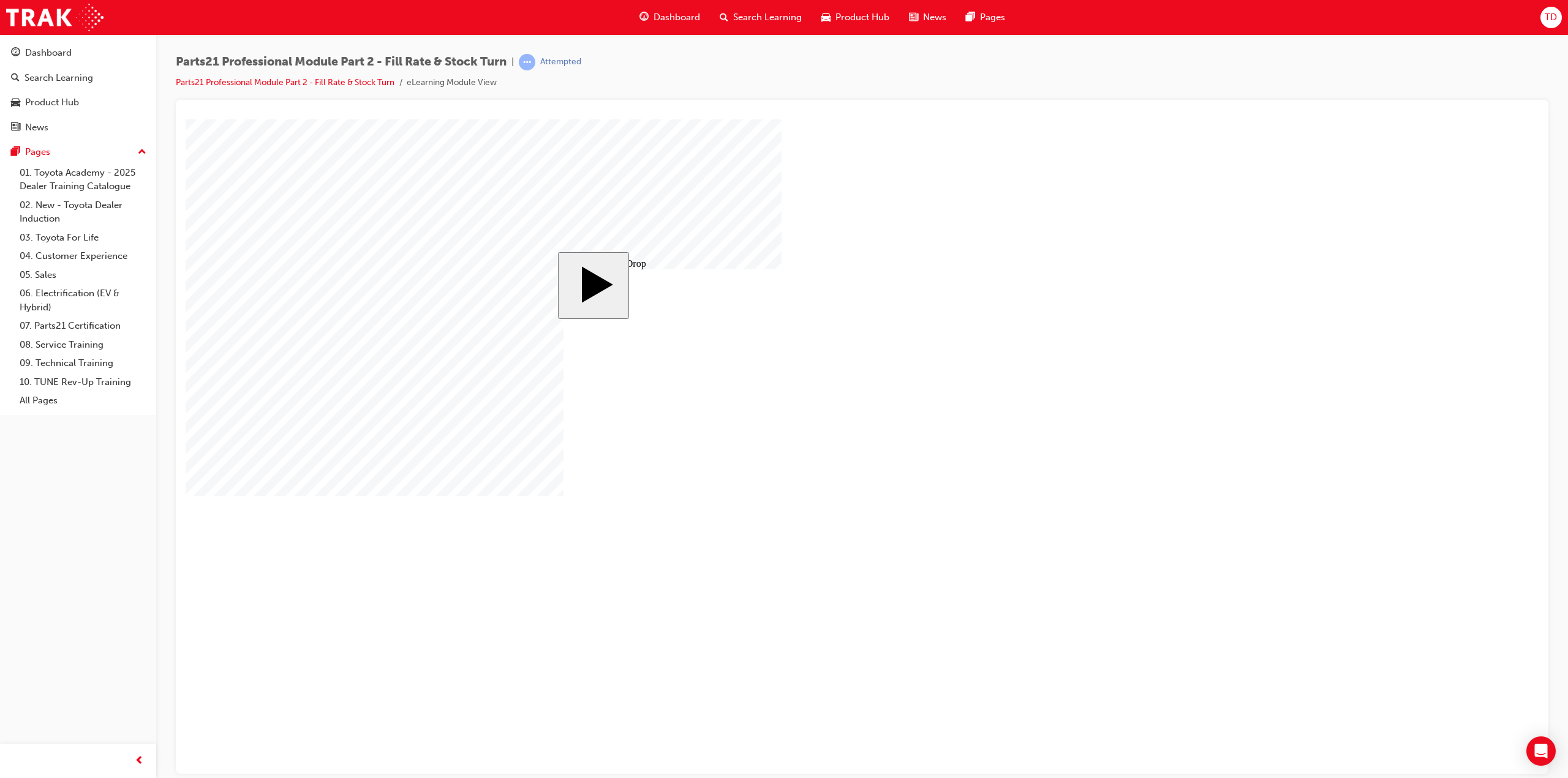
drag, startPoint x: 699, startPoint y: 408, endPoint x: 950, endPoint y: 407, distance: 251.0
drag, startPoint x: 610, startPoint y: 390, endPoint x: 976, endPoint y: 418, distance: 367.1
drag, startPoint x: 723, startPoint y: 452, endPoint x: 949, endPoint y: 459, distance: 226.1
drag, startPoint x: 693, startPoint y: 500, endPoint x: 1116, endPoint y: 510, distance: 423.1
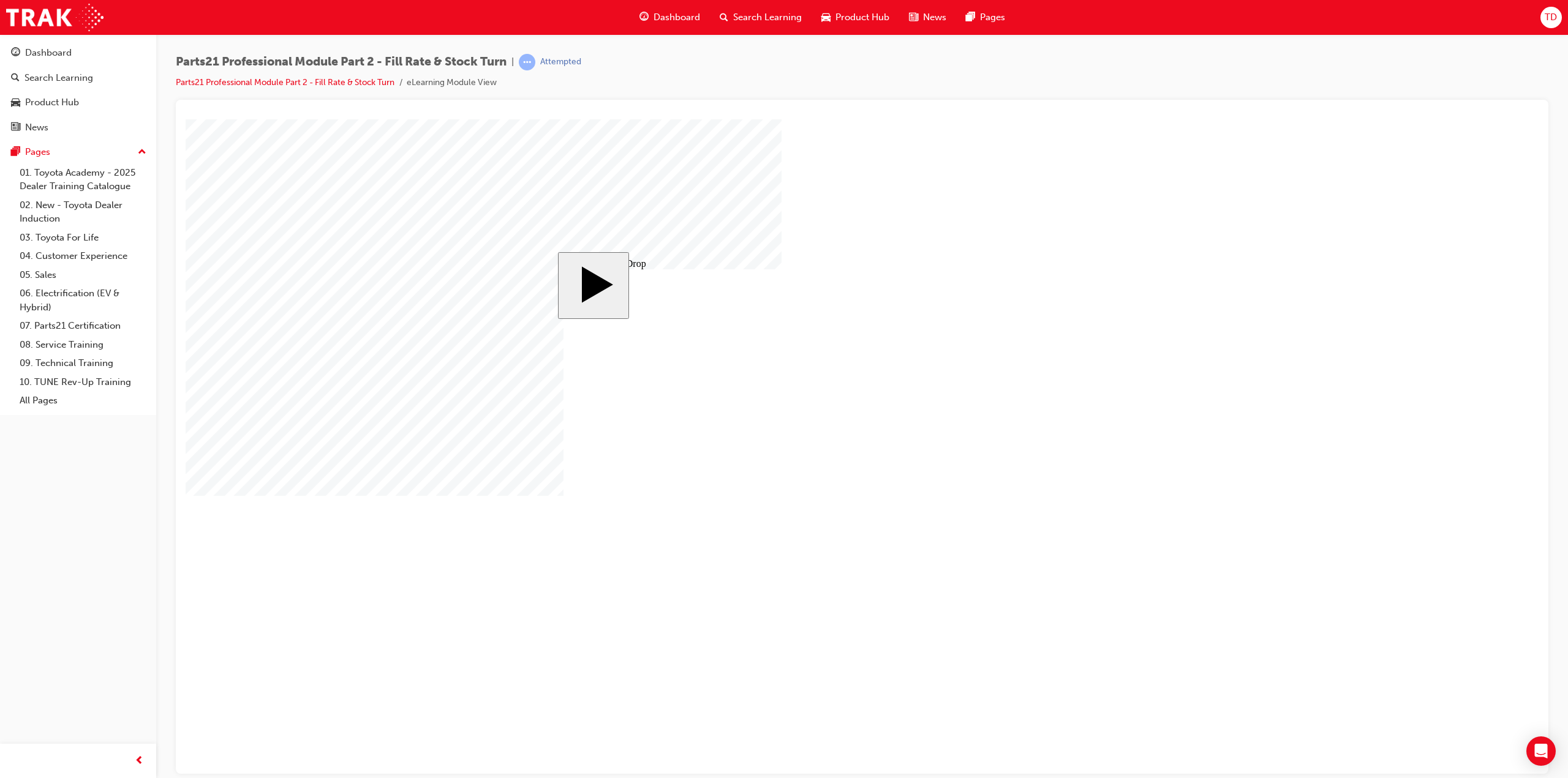
drag, startPoint x: 688, startPoint y: 535, endPoint x: 941, endPoint y: 515, distance: 253.8
drag, startPoint x: 710, startPoint y: 519, endPoint x: 943, endPoint y: 471, distance: 237.9
drag, startPoint x: 638, startPoint y: 528, endPoint x: 1026, endPoint y: 476, distance: 391.5
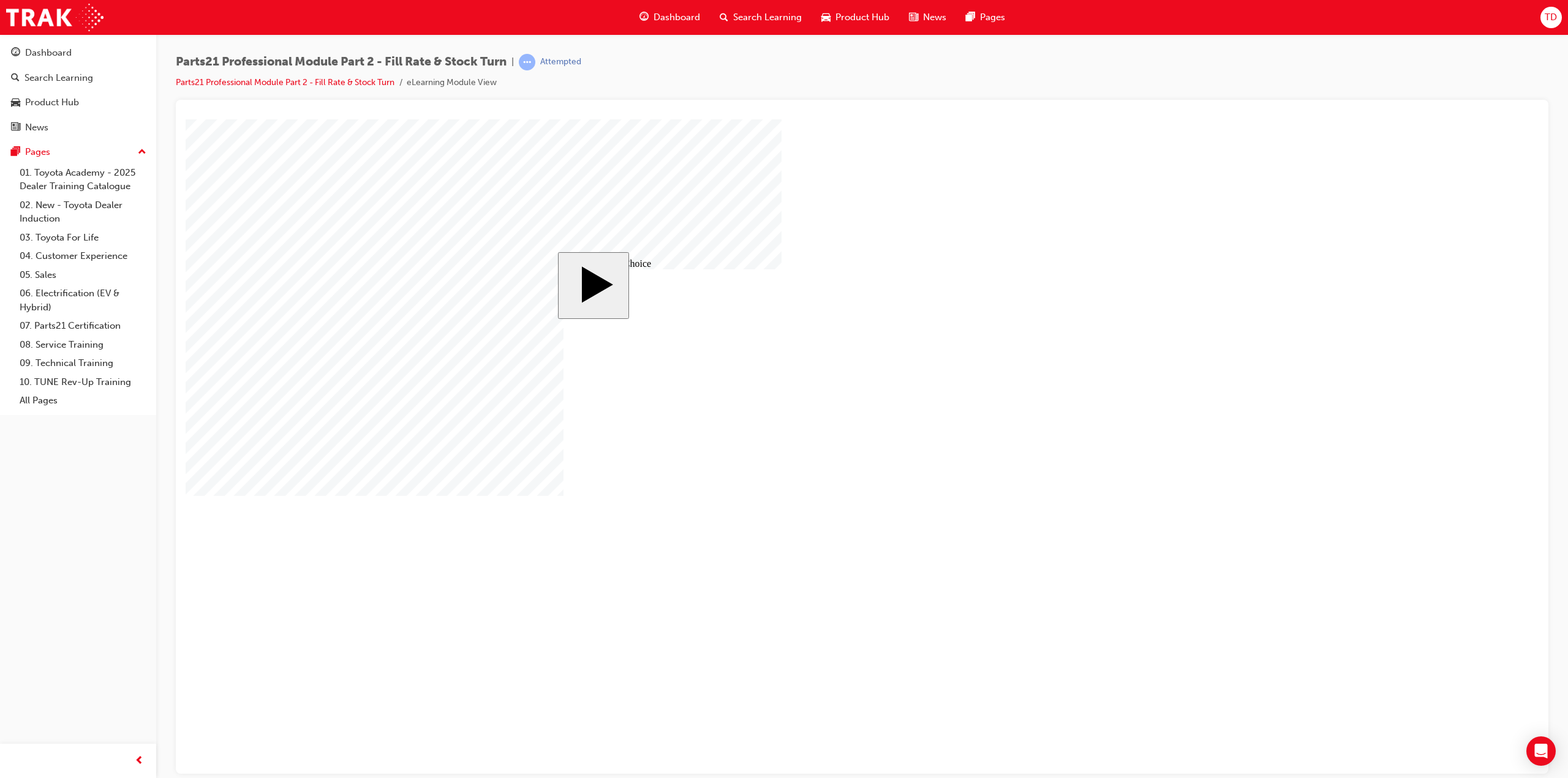
radio input "true"
drag, startPoint x: 839, startPoint y: 501, endPoint x: 673, endPoint y: 486, distance: 166.7
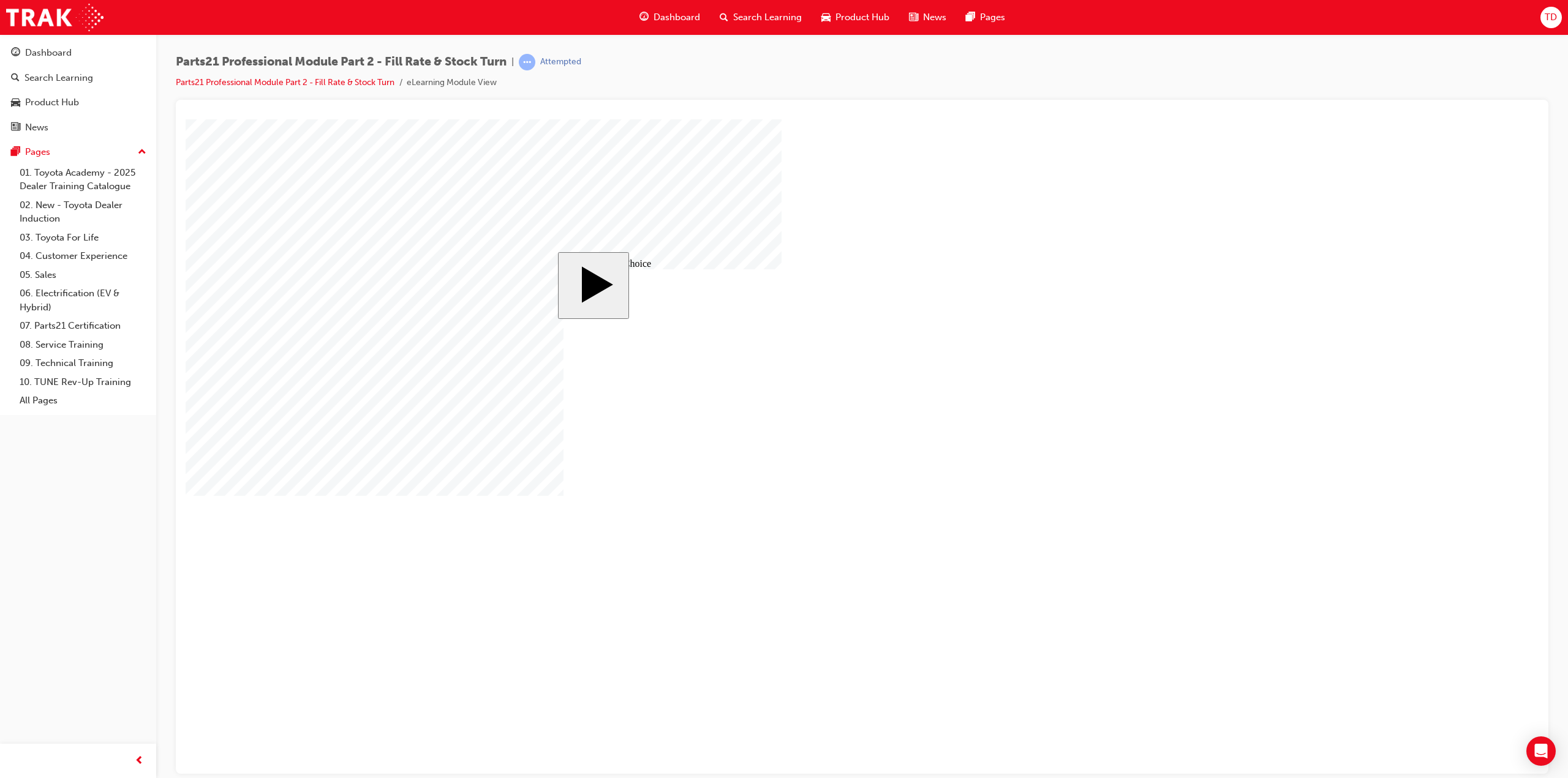
radio input "true"
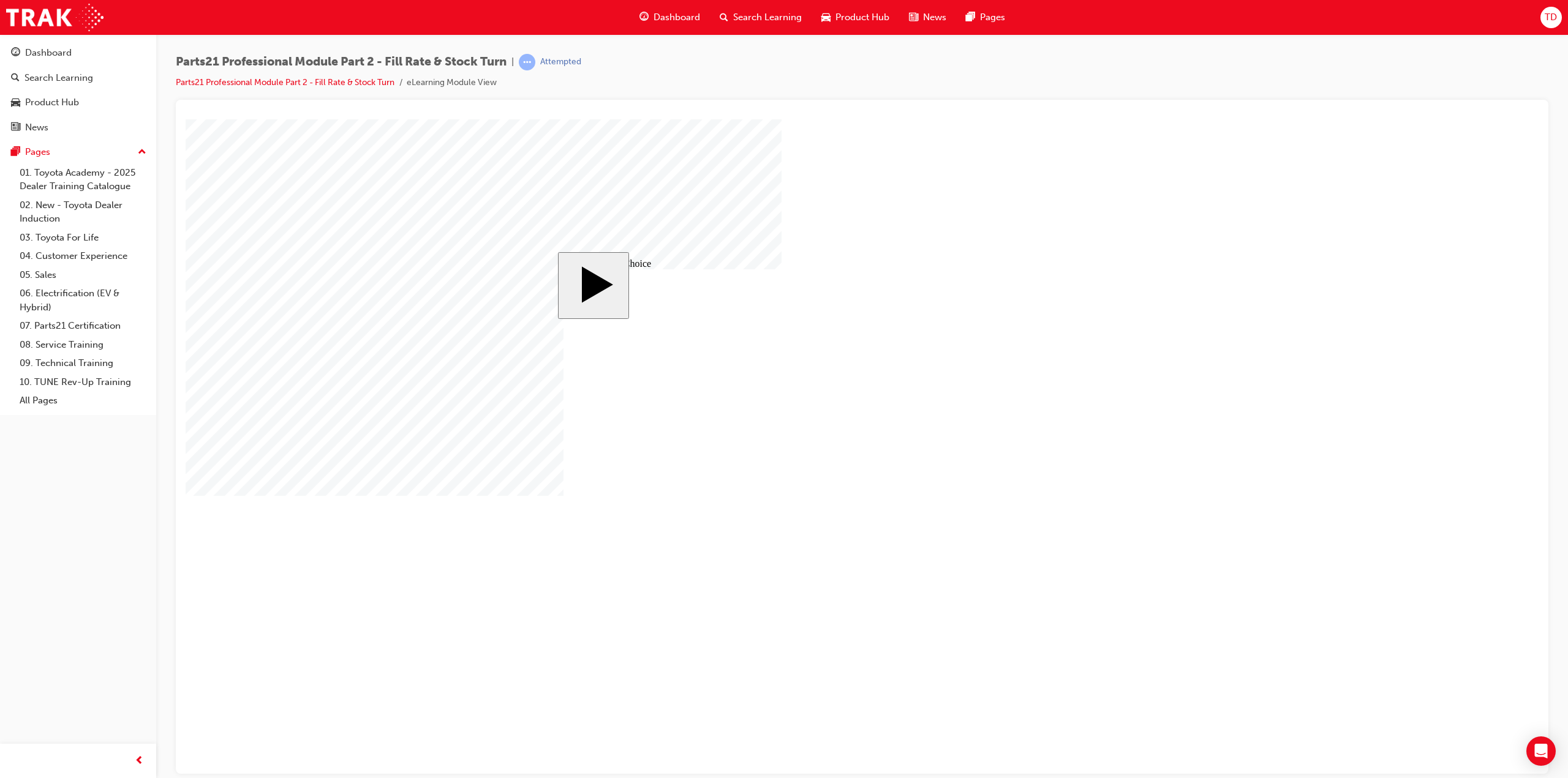
radio input "true"
drag, startPoint x: 1117, startPoint y: 605, endPoint x: 1011, endPoint y: 547, distance: 120.8
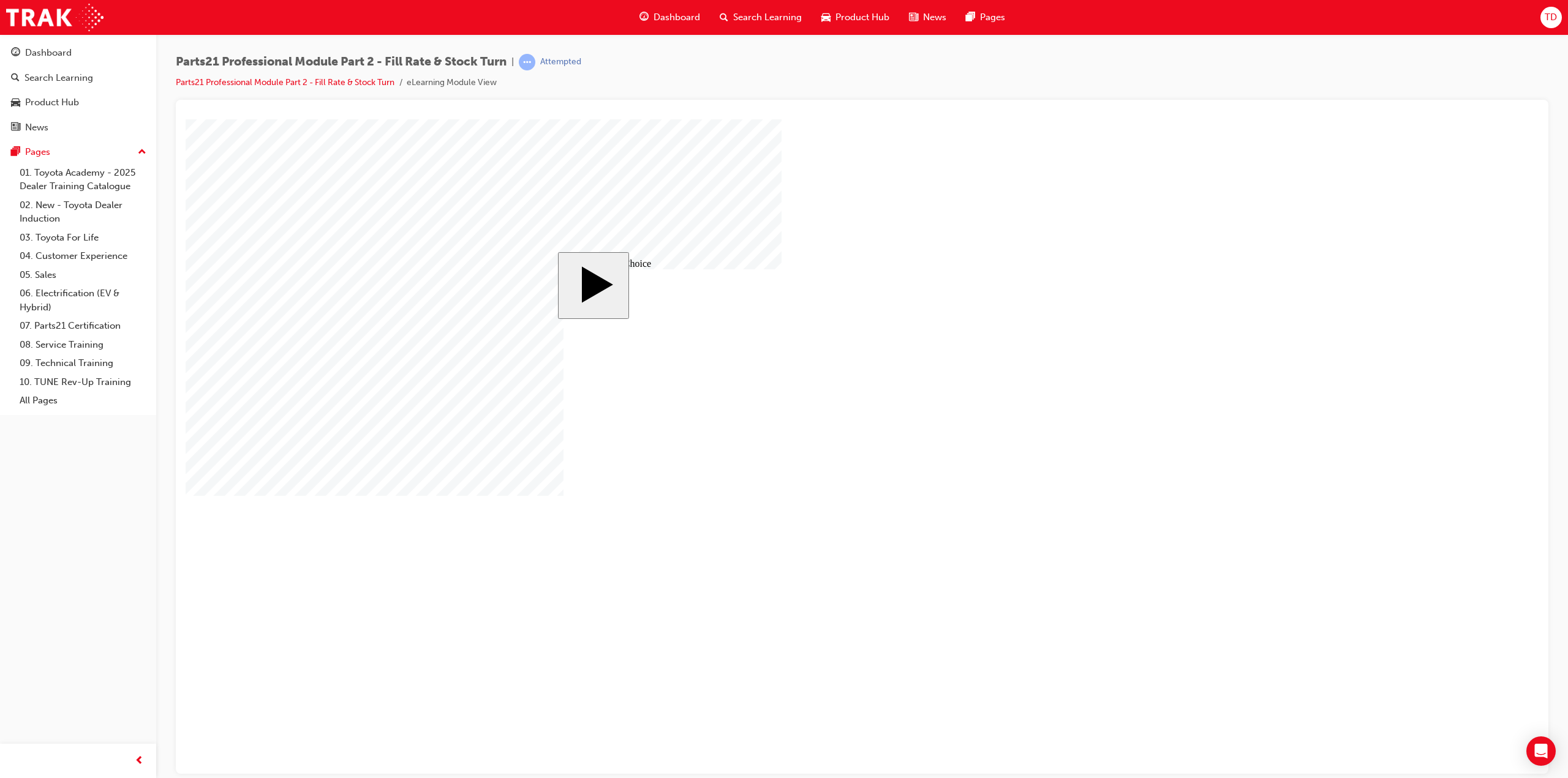
drag, startPoint x: 754, startPoint y: 531, endPoint x: 1026, endPoint y: 622, distance: 286.8
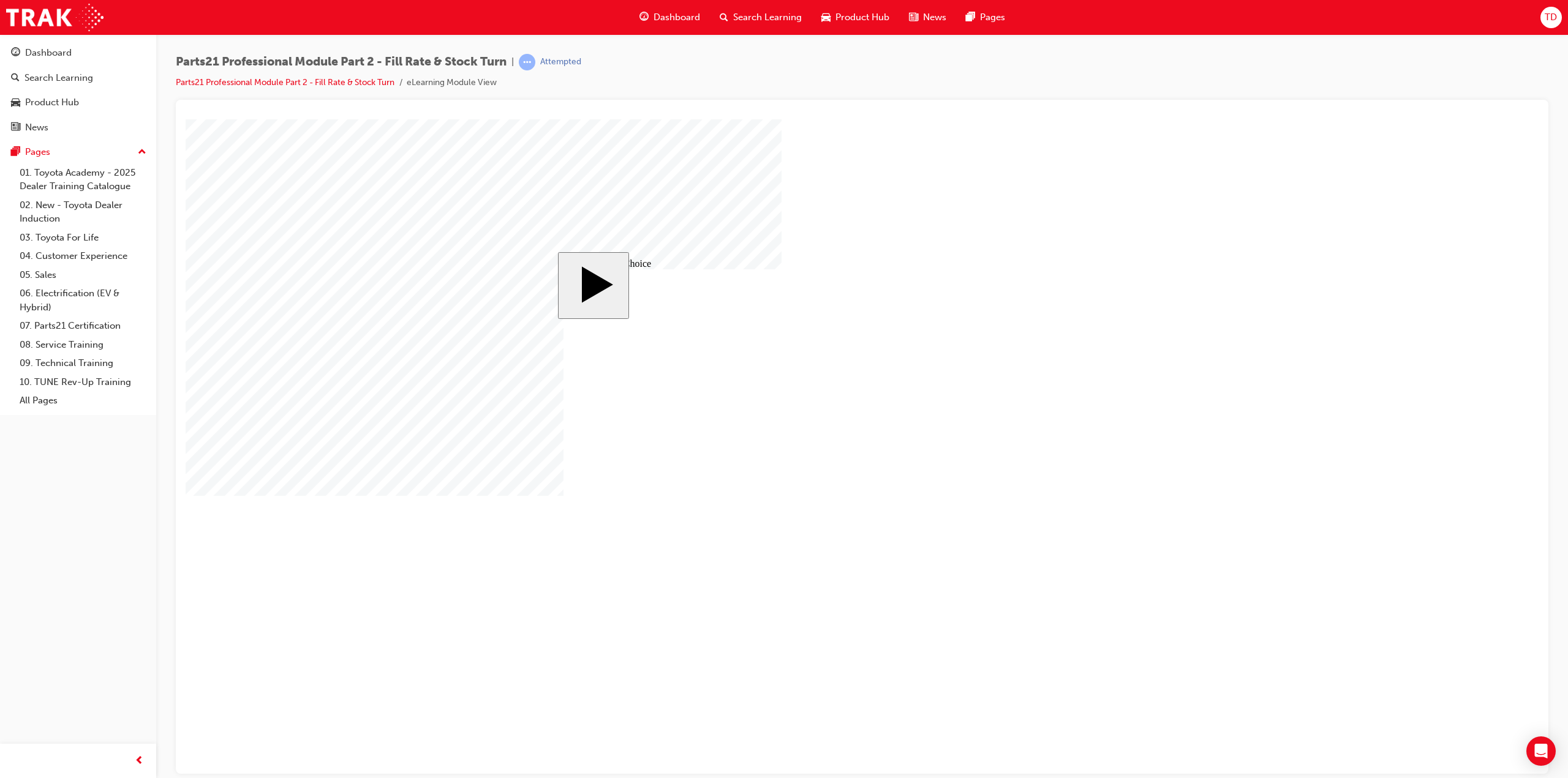
radio input "false"
radio input "true"
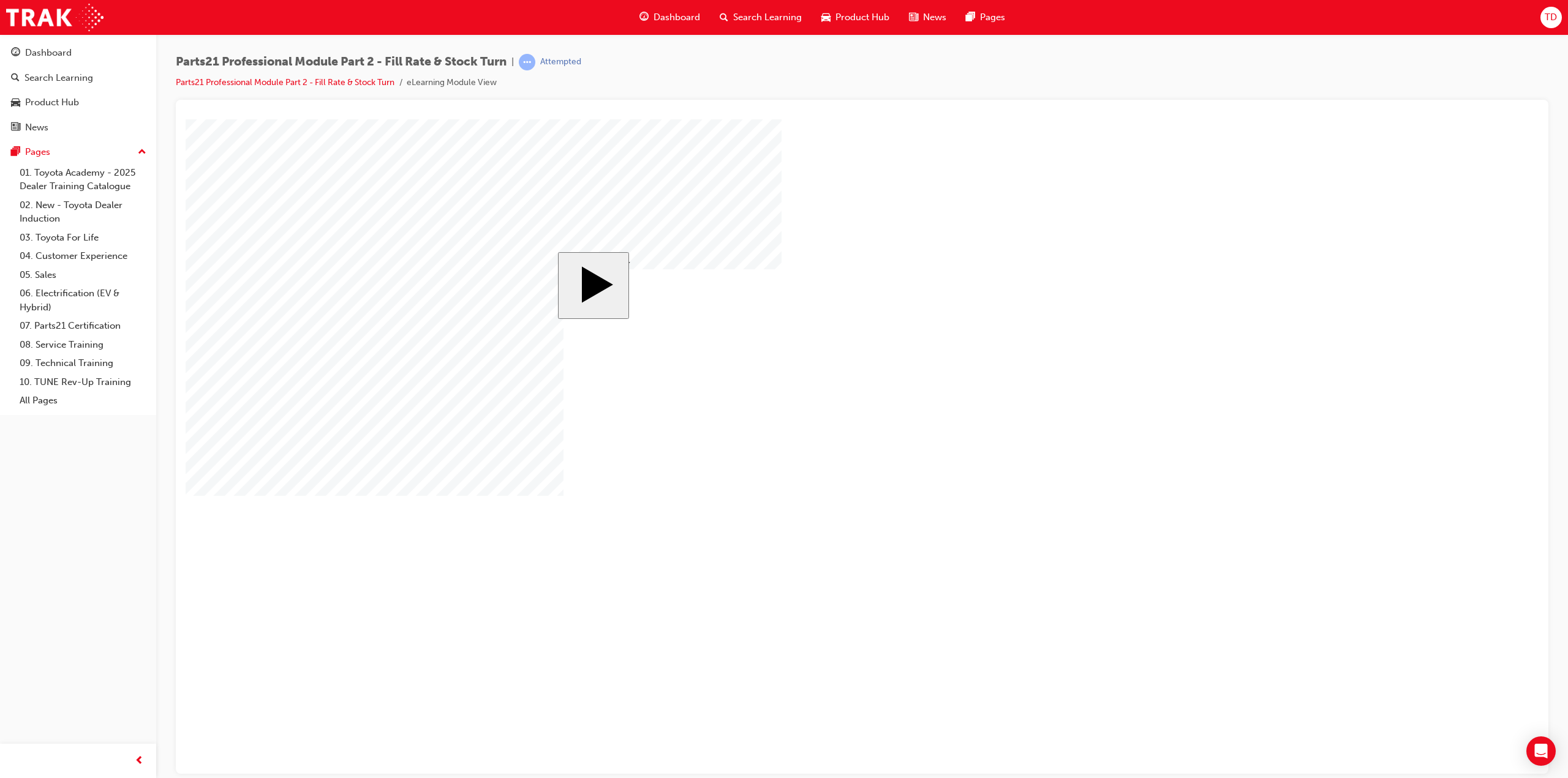
checkbox input "true"
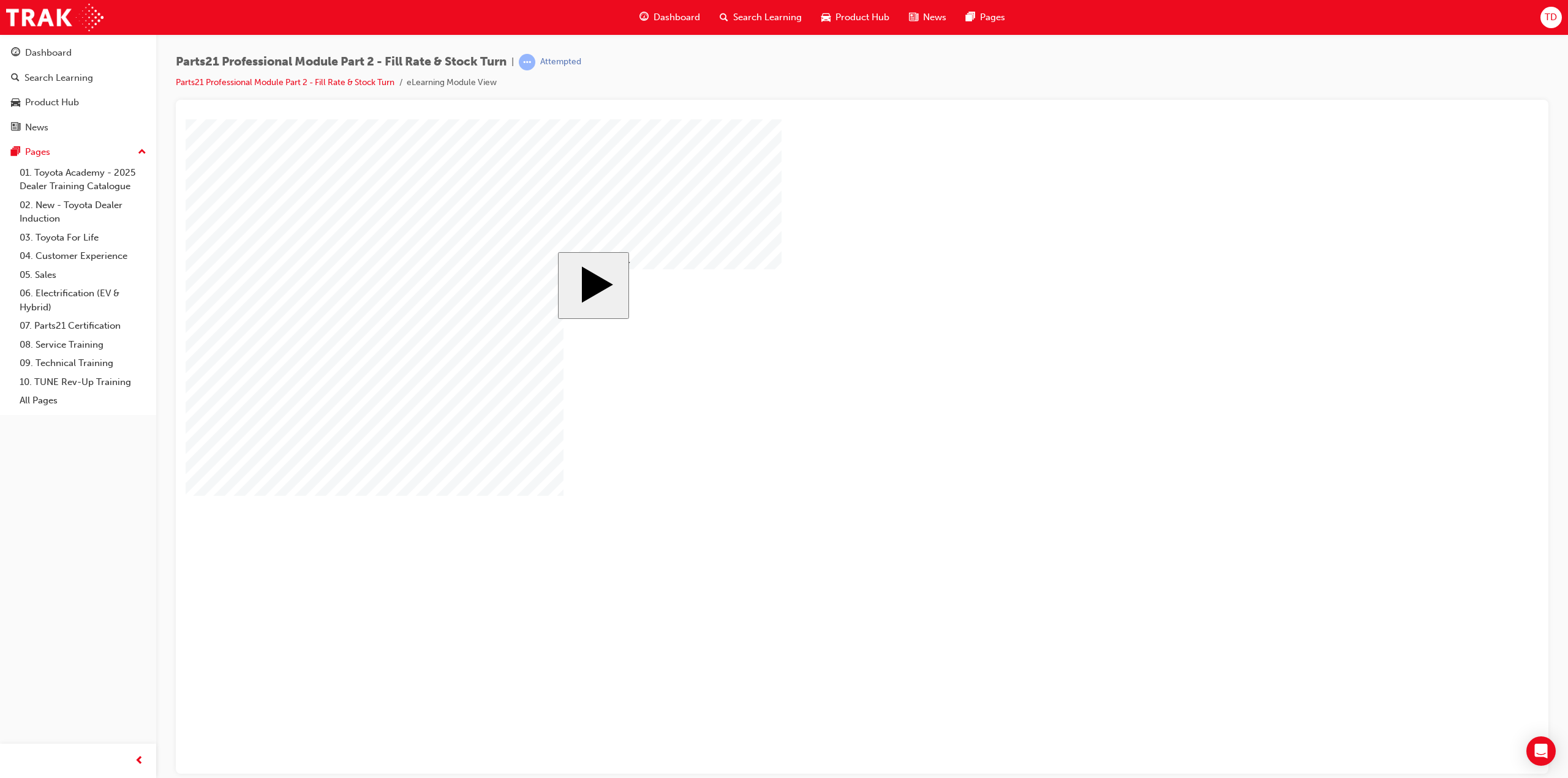
drag, startPoint x: 659, startPoint y: 392, endPoint x: 661, endPoint y: 420, distance: 28.1
checkbox input "true"
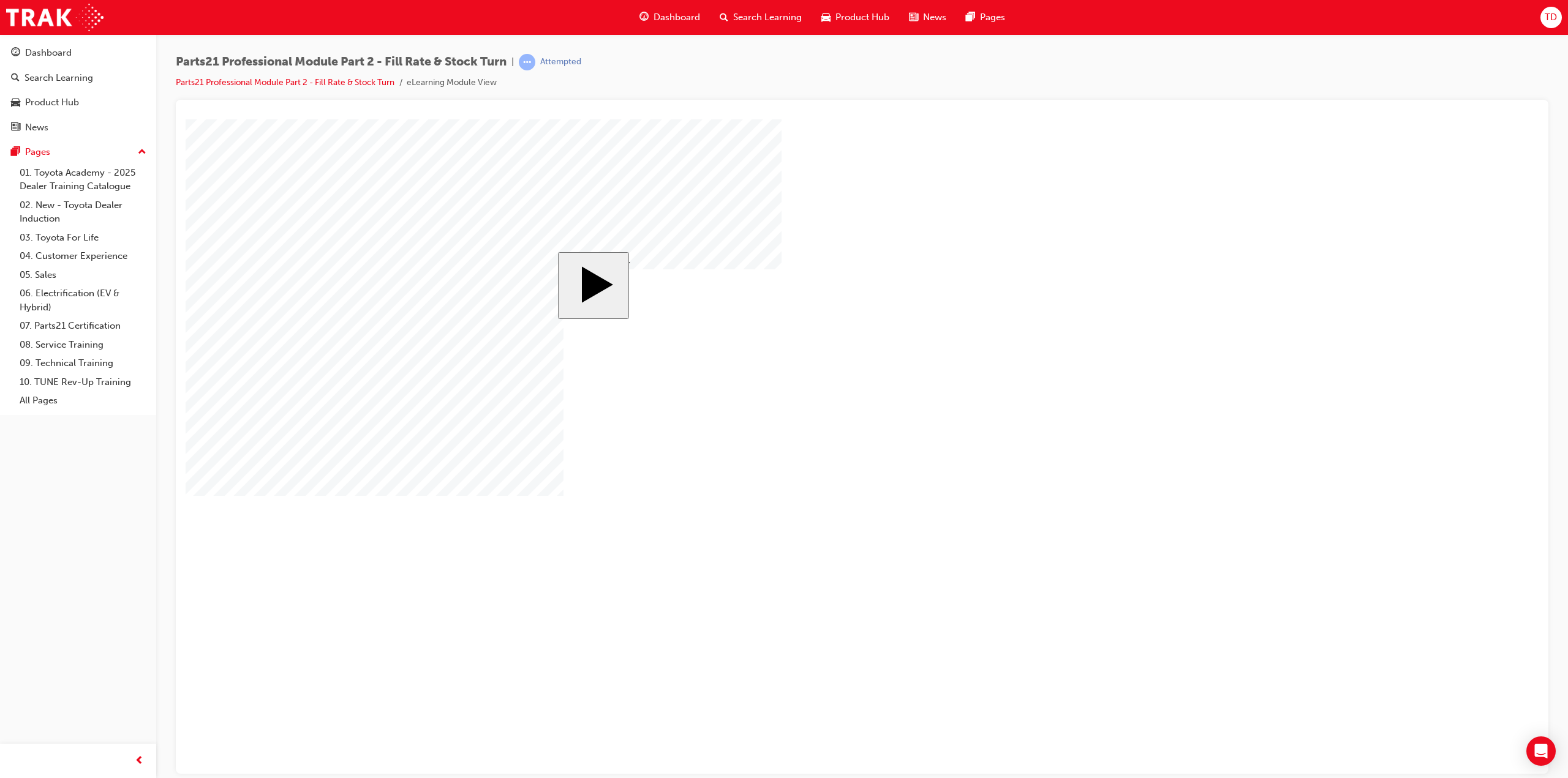
checkbox input "true"
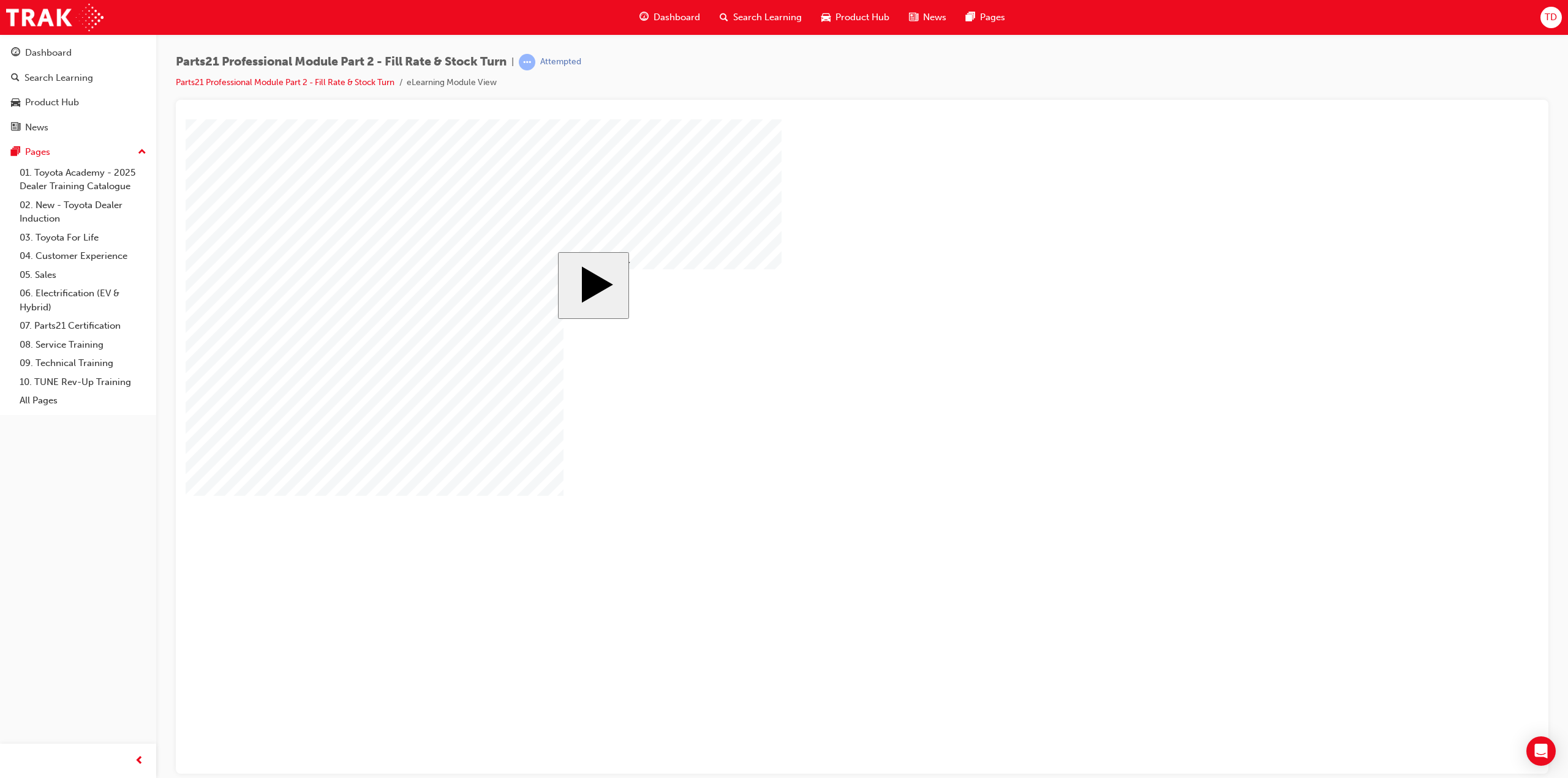
checkbox input "true"
drag, startPoint x: 880, startPoint y: 495, endPoint x: 703, endPoint y: 497, distance: 177.0
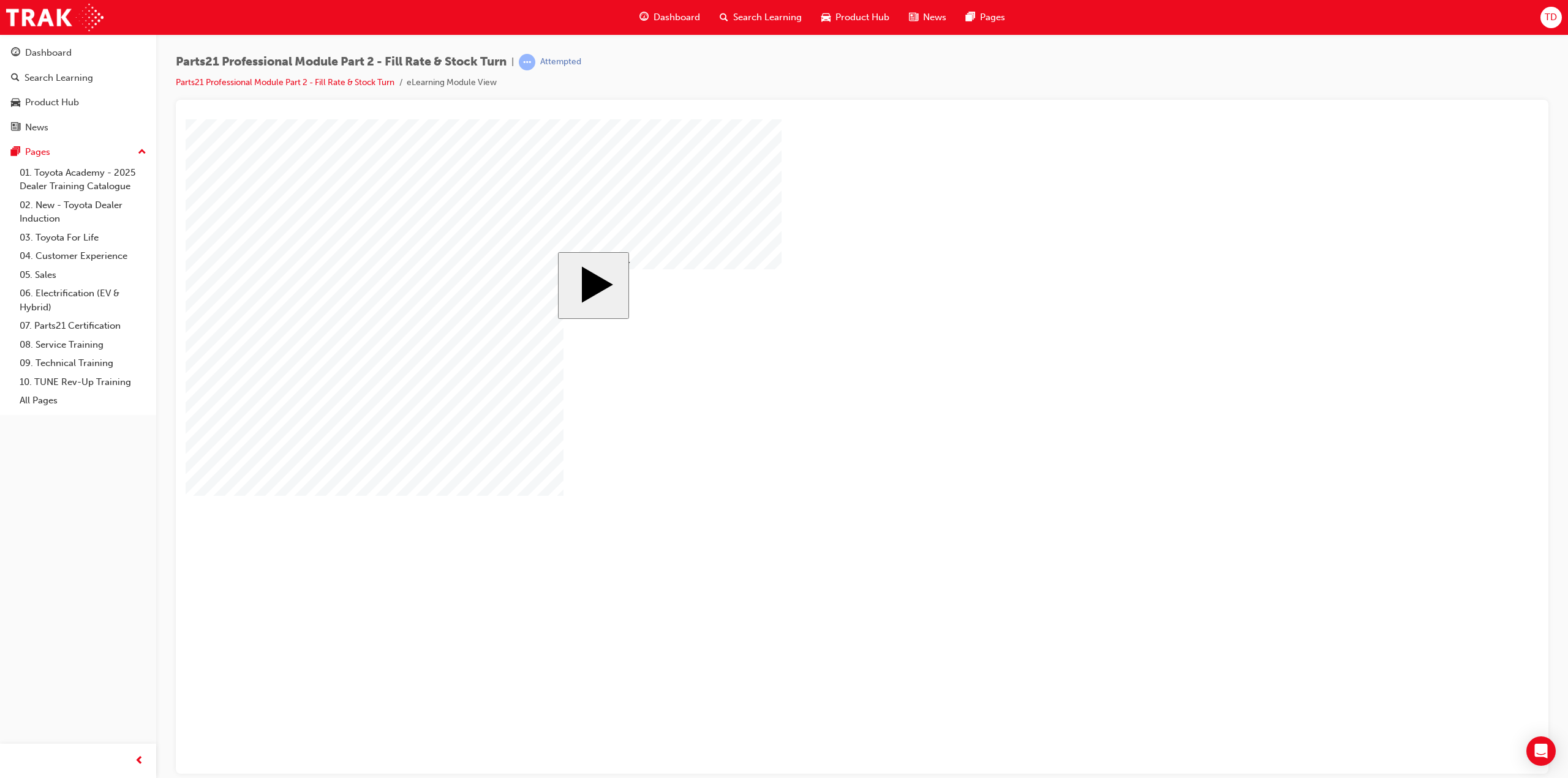
checkbox input "true"
drag, startPoint x: 869, startPoint y: 494, endPoint x: 811, endPoint y: 501, distance: 58.4
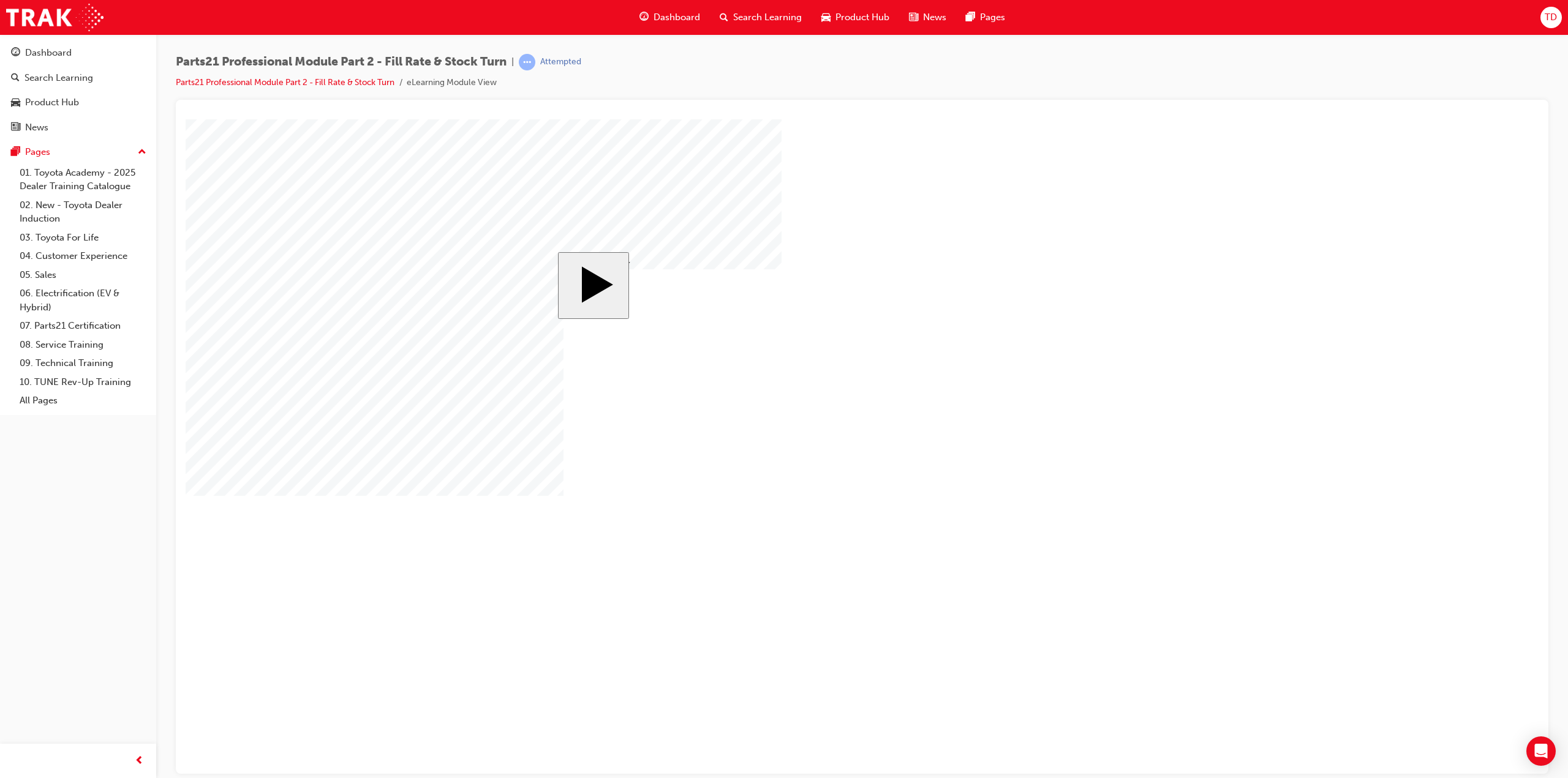
checkbox input "false"
drag, startPoint x: 639, startPoint y: 419, endPoint x: 641, endPoint y: 430, distance: 11.2
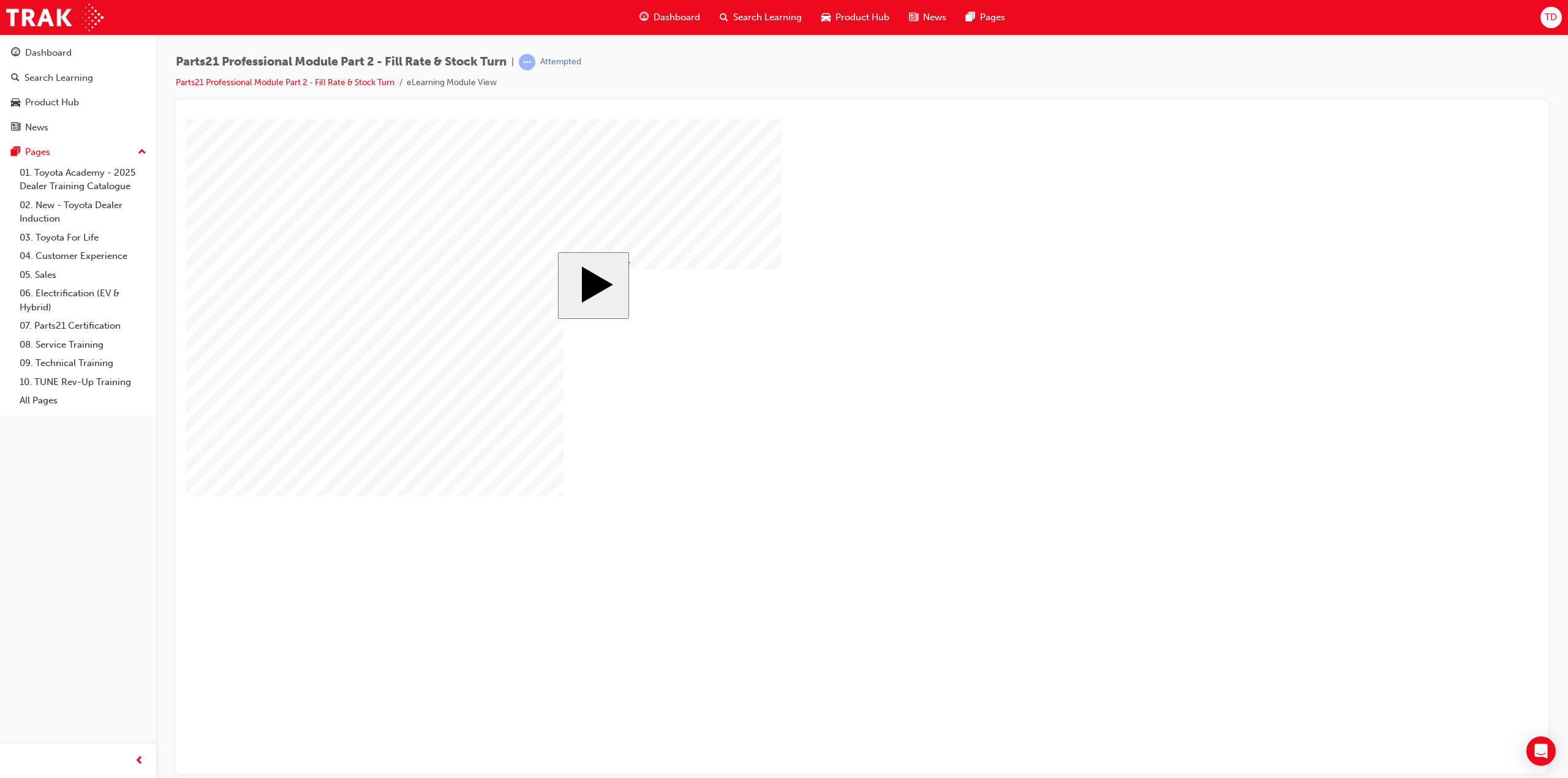
checkbox input "false"
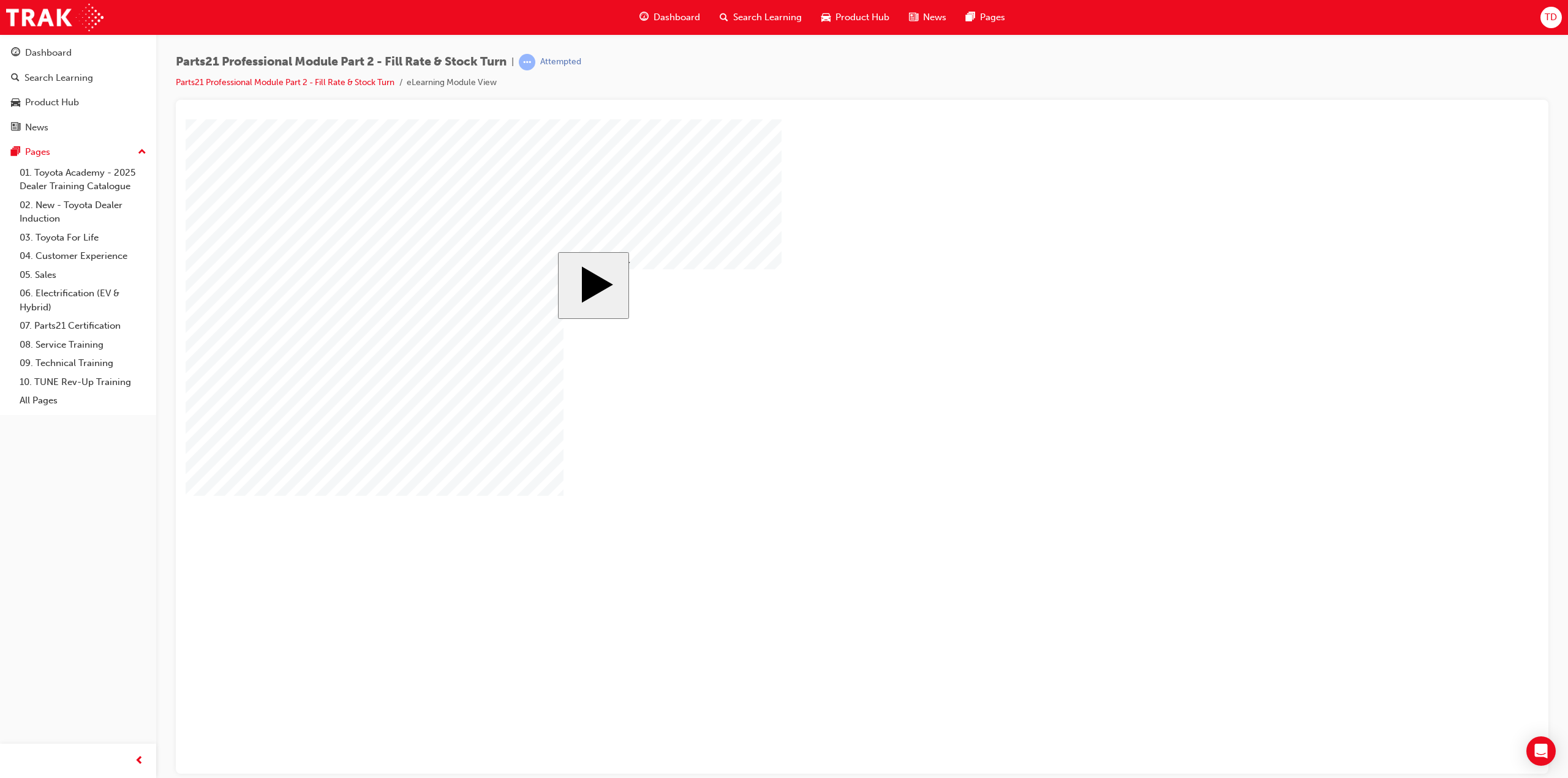
checkbox input "false"
click at [1239, 392] on body "slide: Pick Many Rectangle 1 Rectangle 2 That was incorrect, please try again. …" at bounding box center [862, 446] width 1353 height 654
checkbox input "true"
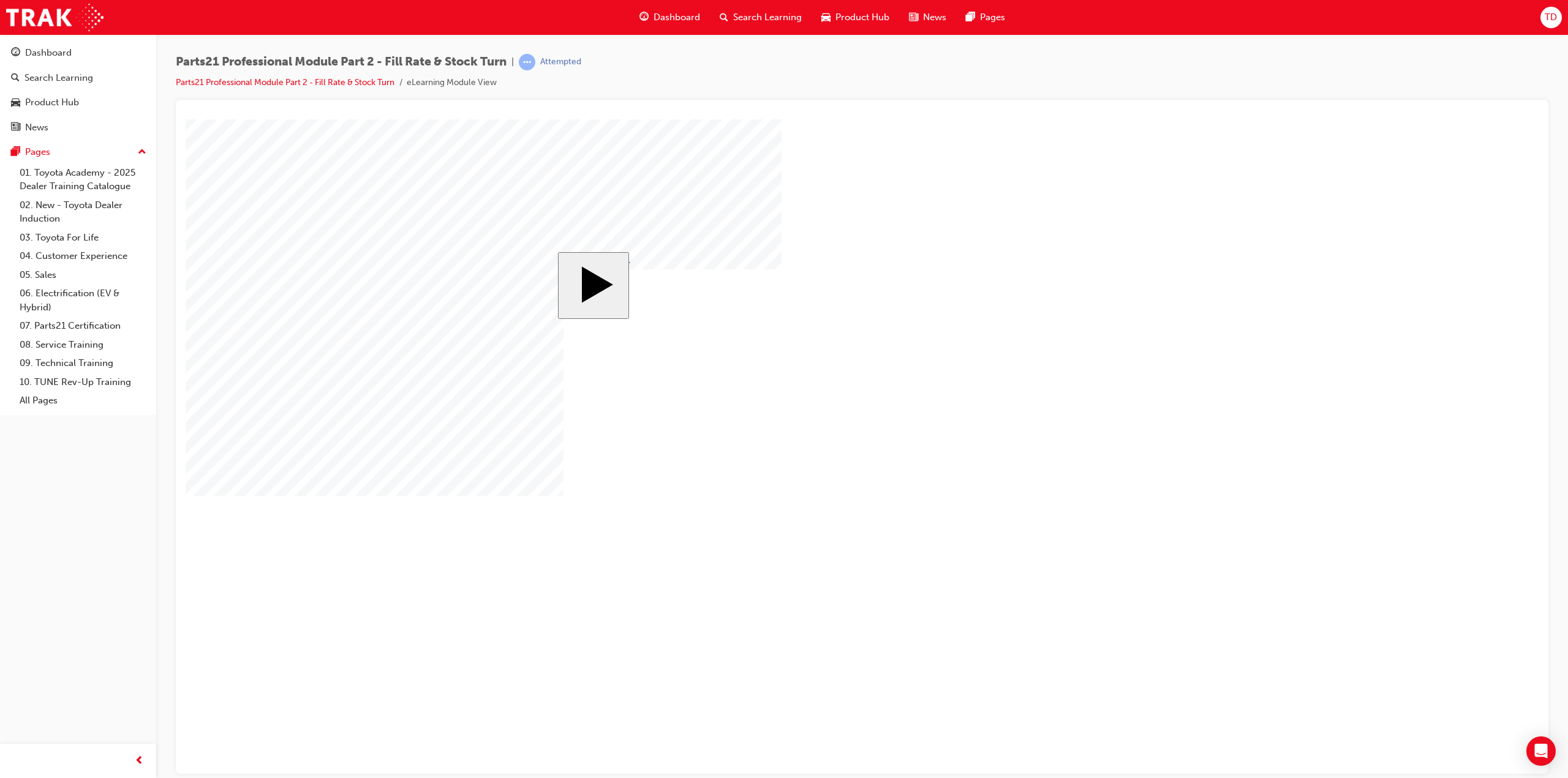
checkbox input "true"
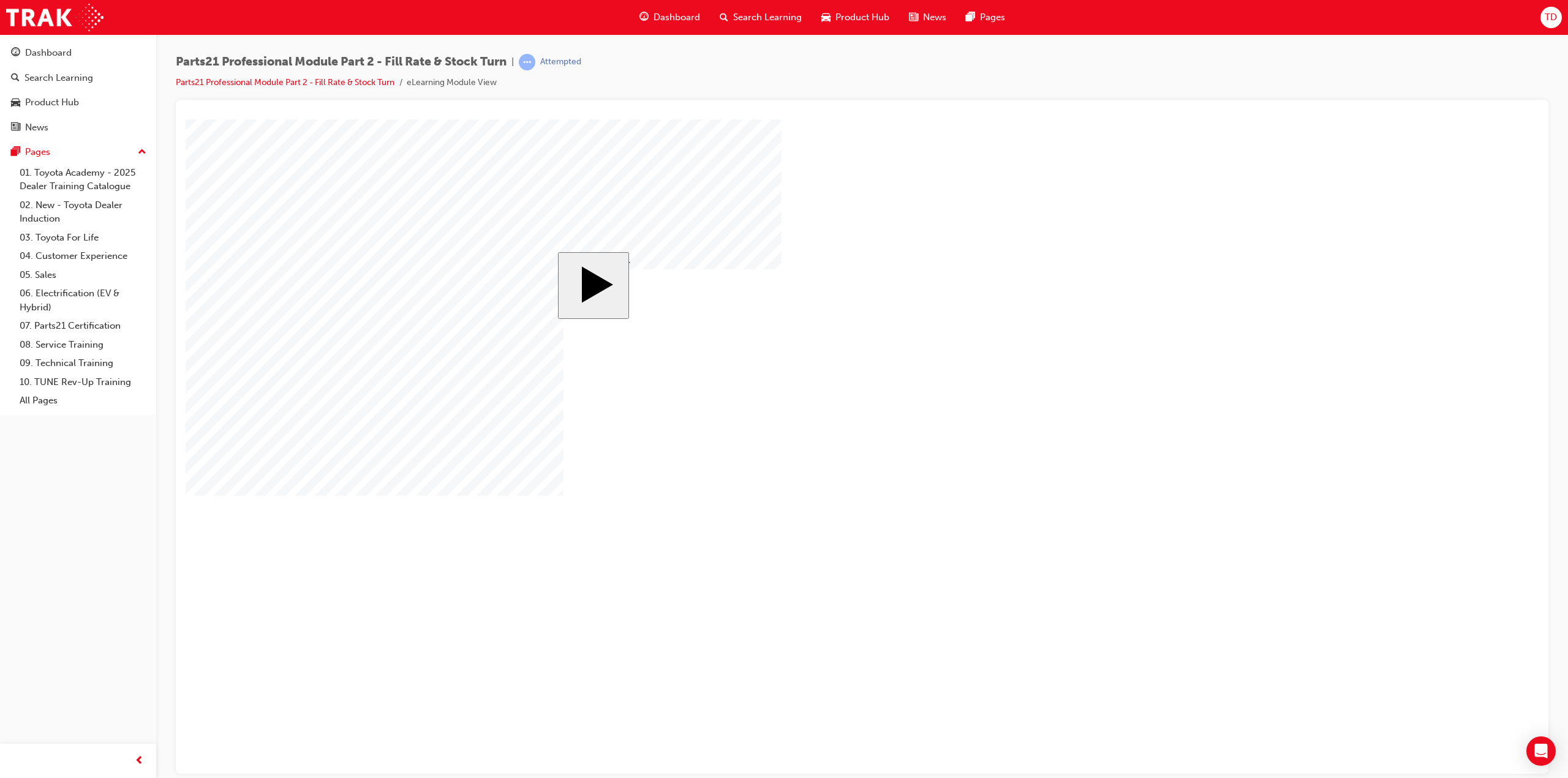
checkbox input "true"
drag, startPoint x: 610, startPoint y: 425, endPoint x: 607, endPoint y: 419, distance: 6.7
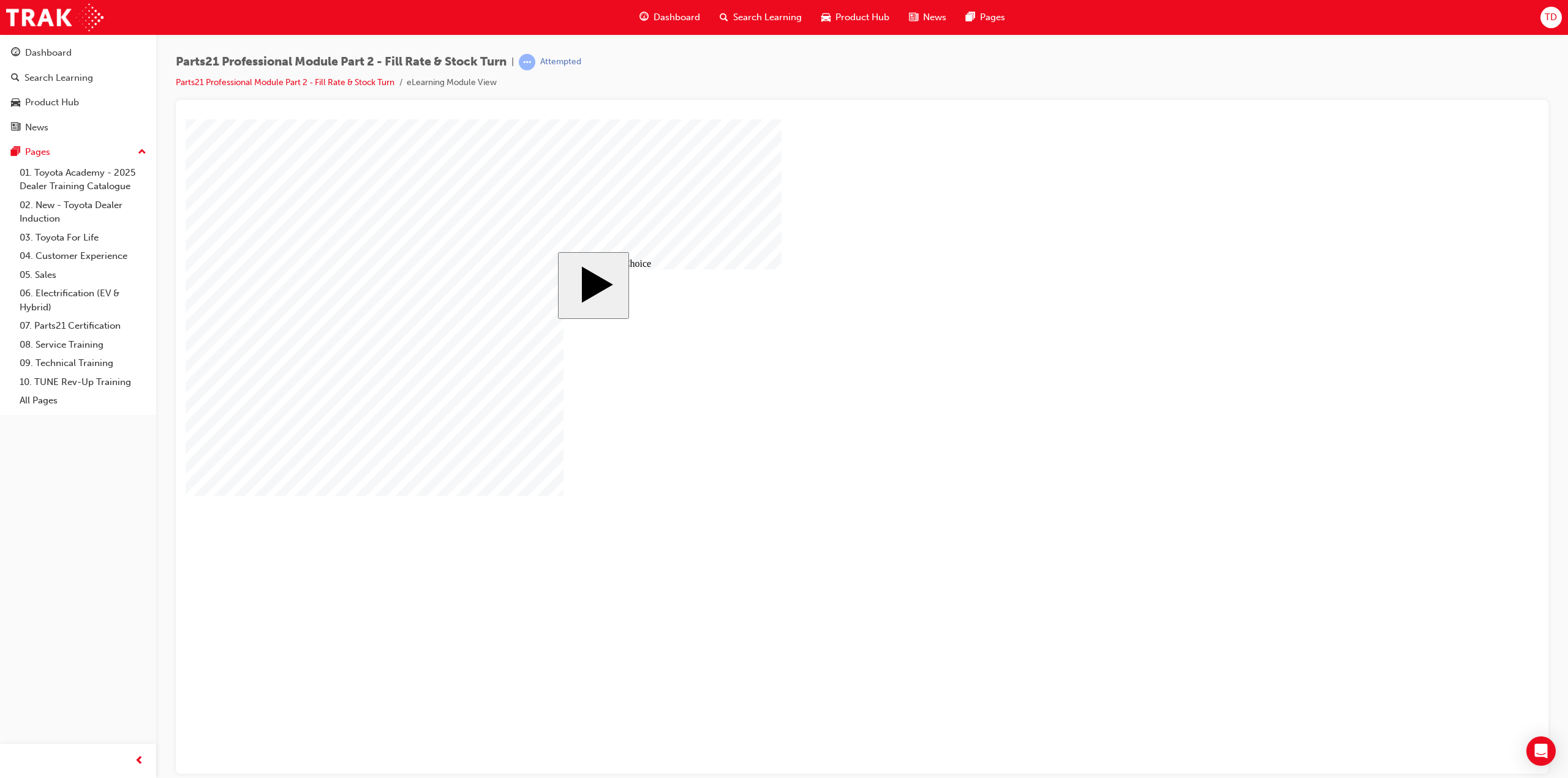
radio input "true"
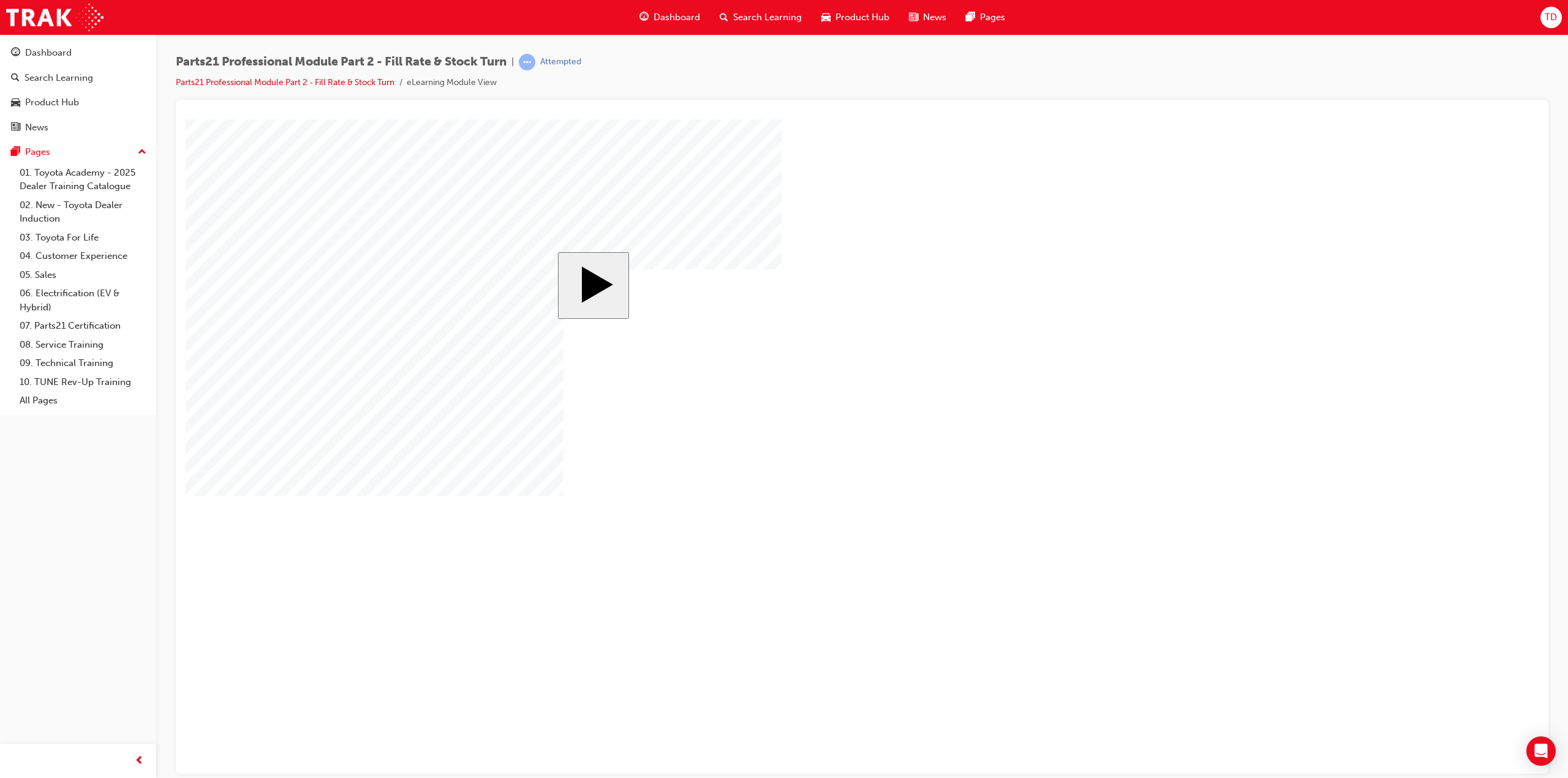
drag, startPoint x: 425, startPoint y: 552, endPoint x: 617, endPoint y: 527, distance: 193.6
click at [454, 540] on body "slide: Welcome MENU Rectangle 6 HELP Rectangle 6 EXIT Rectangle 6 Provisions of…" at bounding box center [862, 446] width 1353 height 654
click at [1335, 343] on body "slide: Welcome MENU Rectangle 6 HELP Rectangle 6 EXIT Rectangle 6 Provisions of…" at bounding box center [862, 446] width 1353 height 654
click at [367, 497] on body "slide: Welcome MENU Rectangle 6 HELP Rectangle 6 EXIT Rectangle 6 Provisions of…" at bounding box center [862, 446] width 1353 height 654
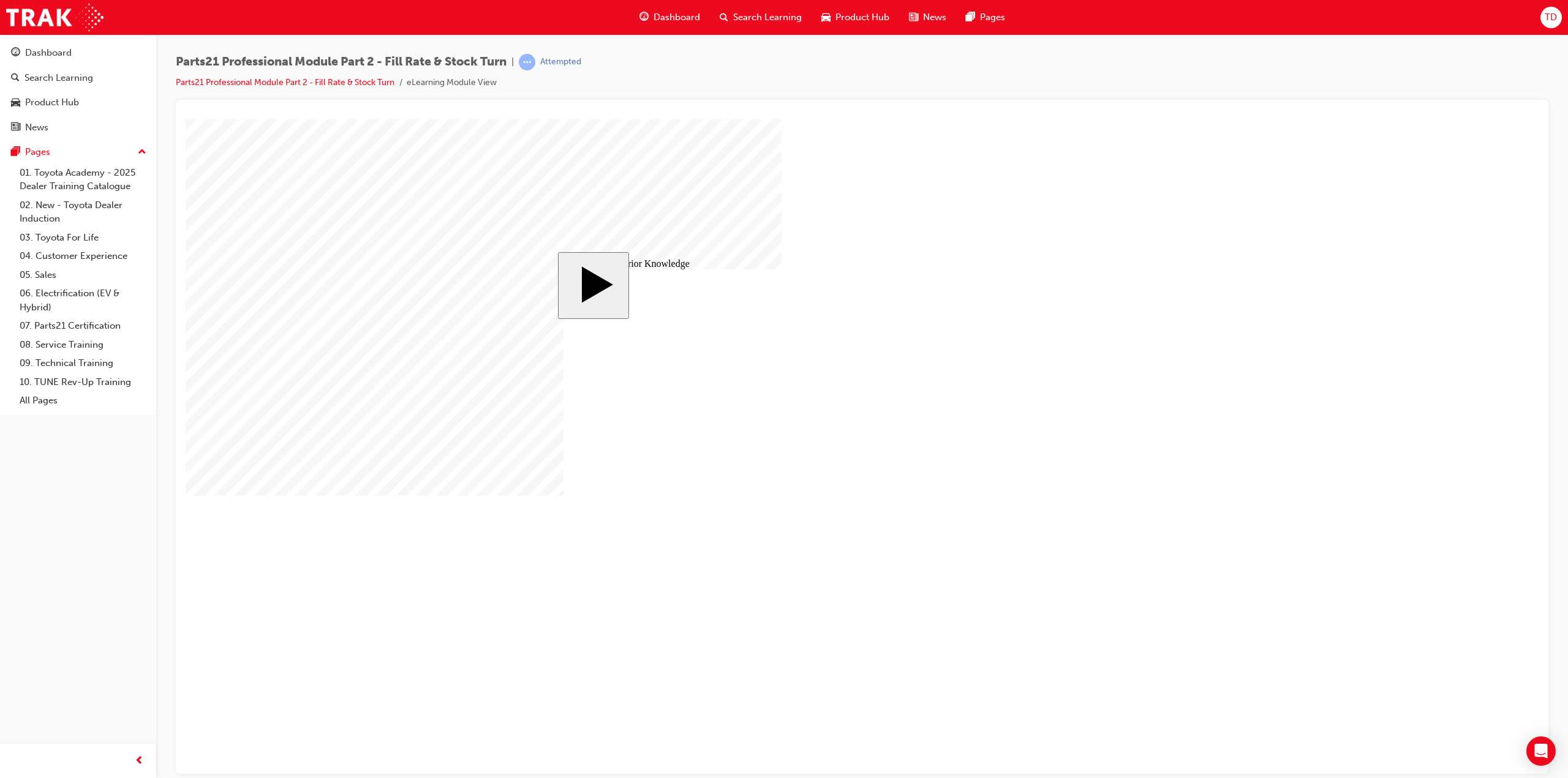
type input "10"
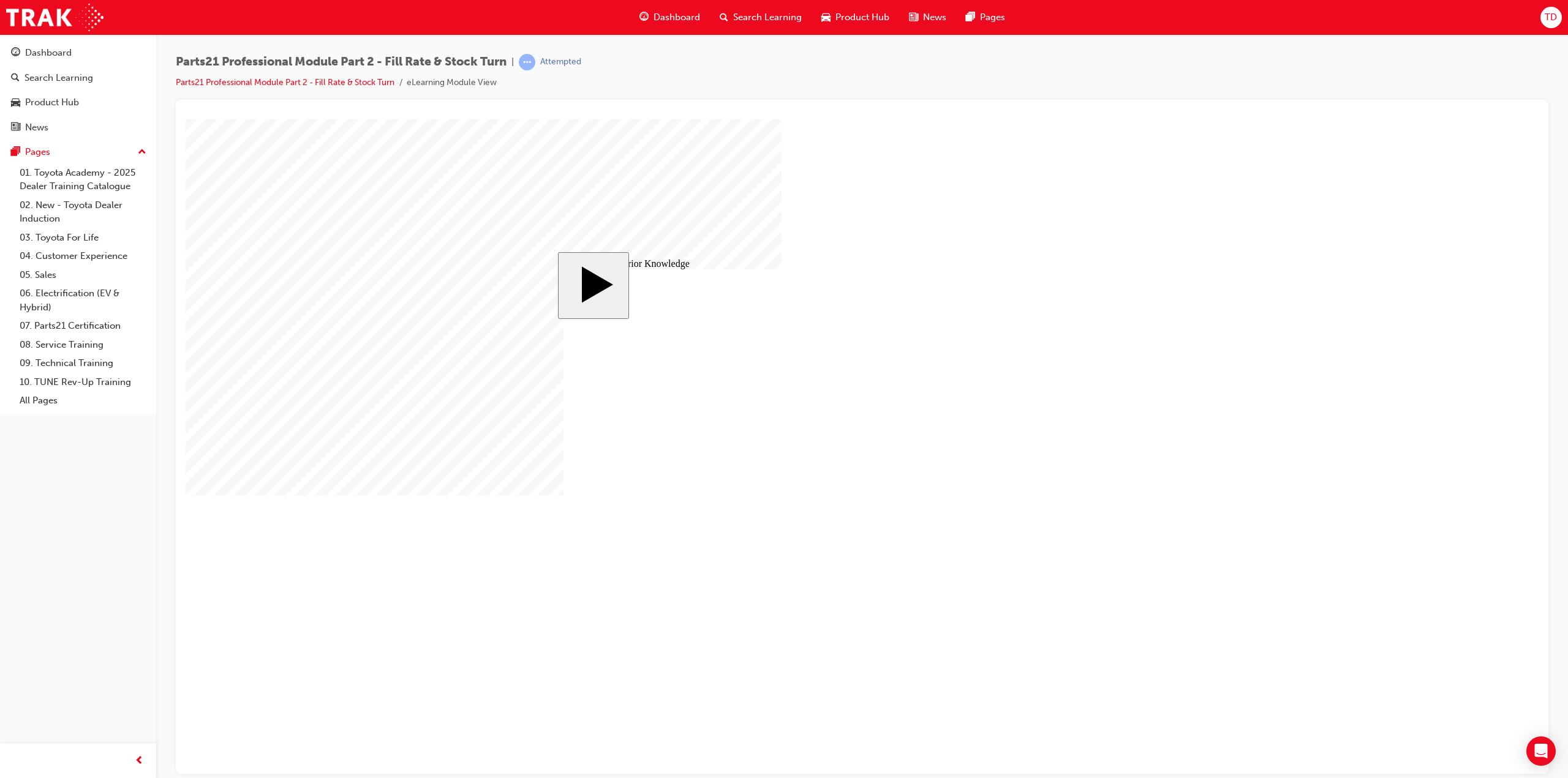
click at [333, 419] on body "Dealer Workshop Dealer Workshop Dealer Some parts are not in stock at the Deale…" at bounding box center [862, 446] width 1353 height 654
drag, startPoint x: 686, startPoint y: 408, endPoint x: 627, endPoint y: 408, distance: 59.0
drag, startPoint x: 644, startPoint y: 412, endPoint x: 1088, endPoint y: 439, distance: 444.8
drag, startPoint x: 1120, startPoint y: 416, endPoint x: 966, endPoint y: 450, distance: 157.7
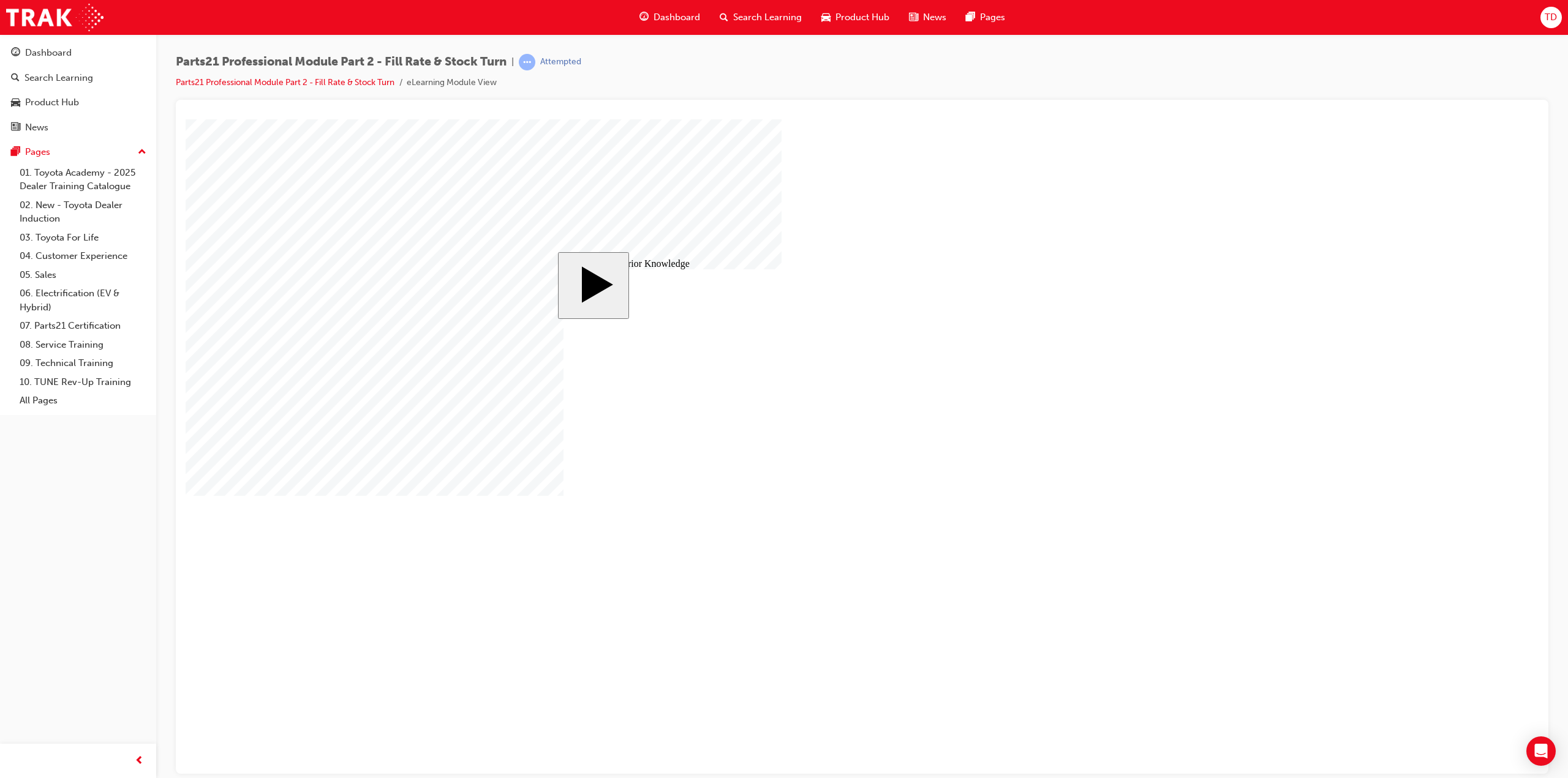
drag, startPoint x: 622, startPoint y: 526, endPoint x: 1123, endPoint y: 541, distance: 501.2
drag, startPoint x: 597, startPoint y: 474, endPoint x: 1078, endPoint y: 492, distance: 481.3
drag, startPoint x: 1109, startPoint y: 478, endPoint x: 1116, endPoint y: 544, distance: 66.4
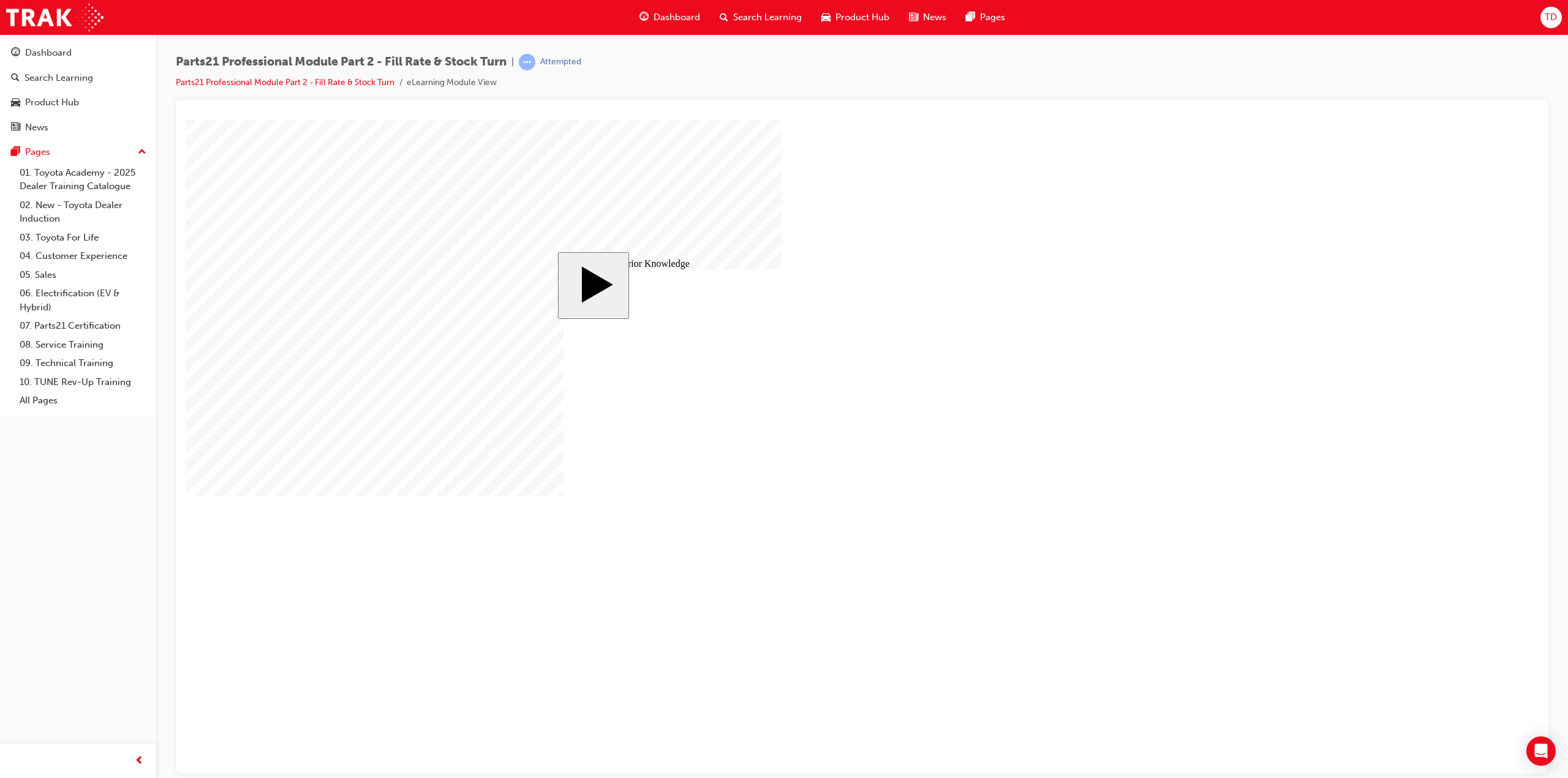
drag, startPoint x: 1115, startPoint y: 547, endPoint x: 1110, endPoint y: 488, distance: 59.2
drag, startPoint x: 604, startPoint y: 532, endPoint x: 1116, endPoint y: 592, distance: 515.5
drag, startPoint x: 1104, startPoint y: 487, endPoint x: 1109, endPoint y: 571, distance: 84.1
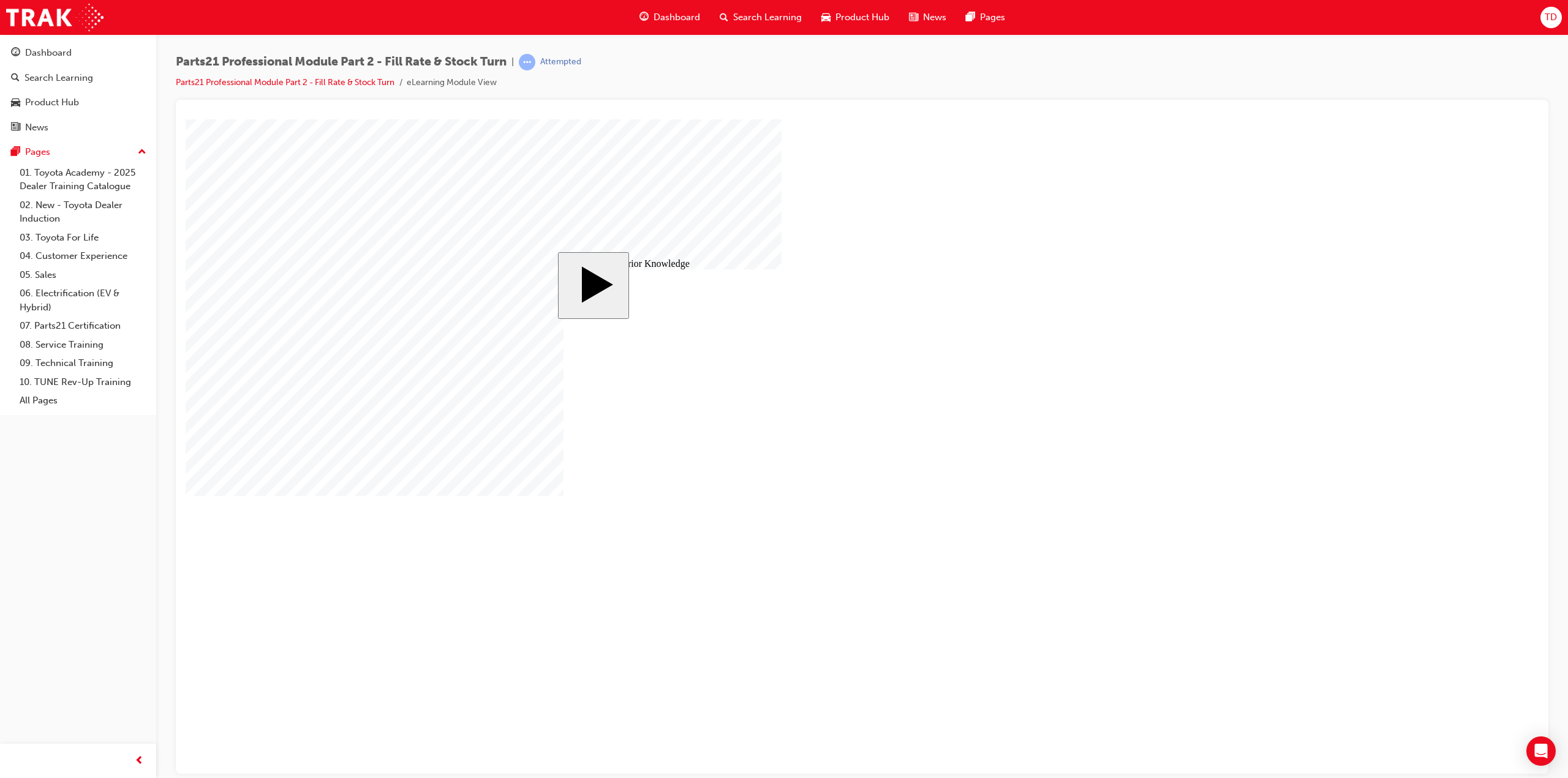
drag, startPoint x: 642, startPoint y: 522, endPoint x: 1127, endPoint y: 488, distance: 486.2
drag, startPoint x: 1109, startPoint y: 424, endPoint x: 1170, endPoint y: 524, distance: 117.1
drag, startPoint x: 604, startPoint y: 529, endPoint x: 1132, endPoint y: 437, distance: 536.0
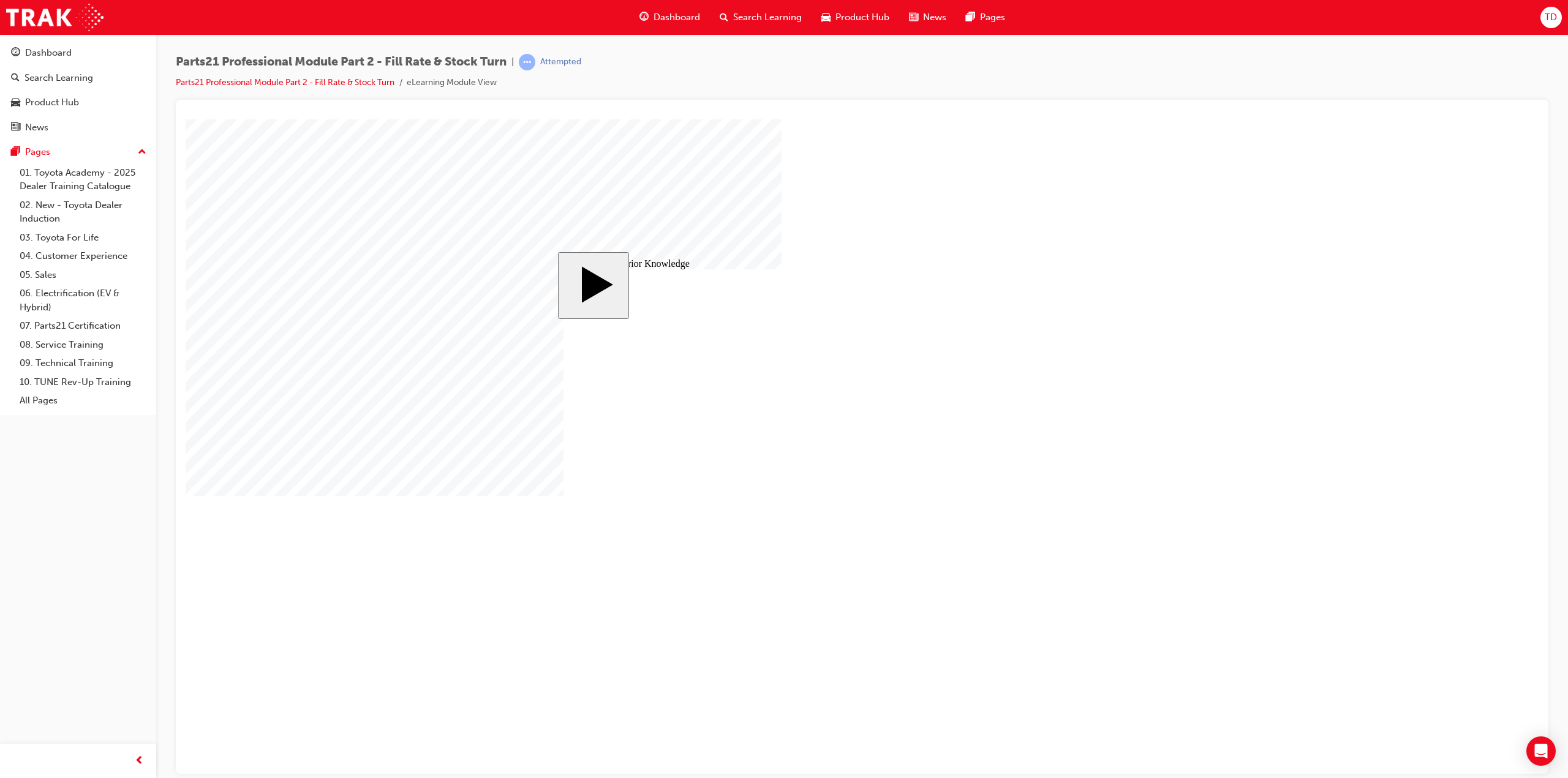
radio input "false"
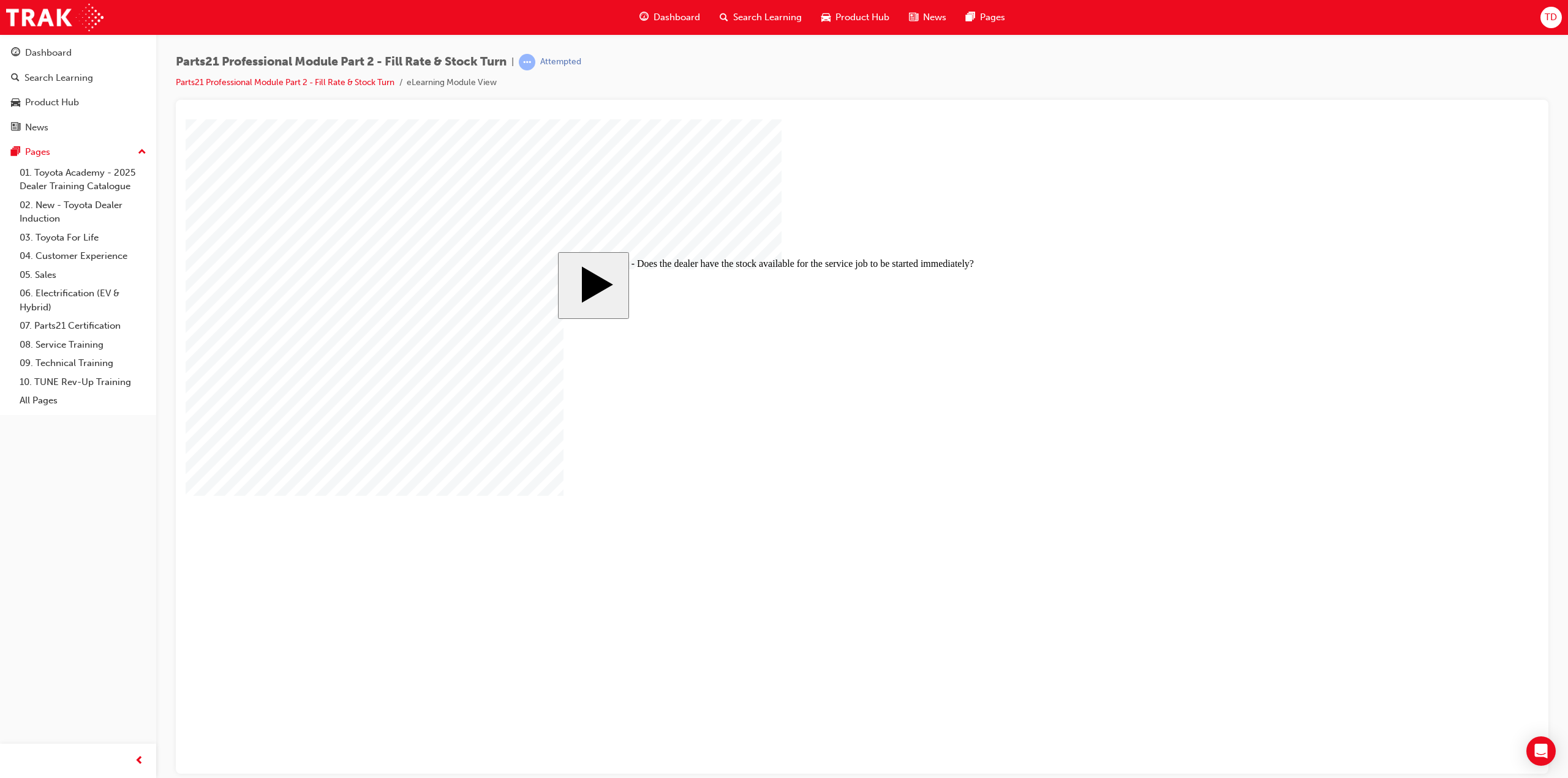
radio input "true"
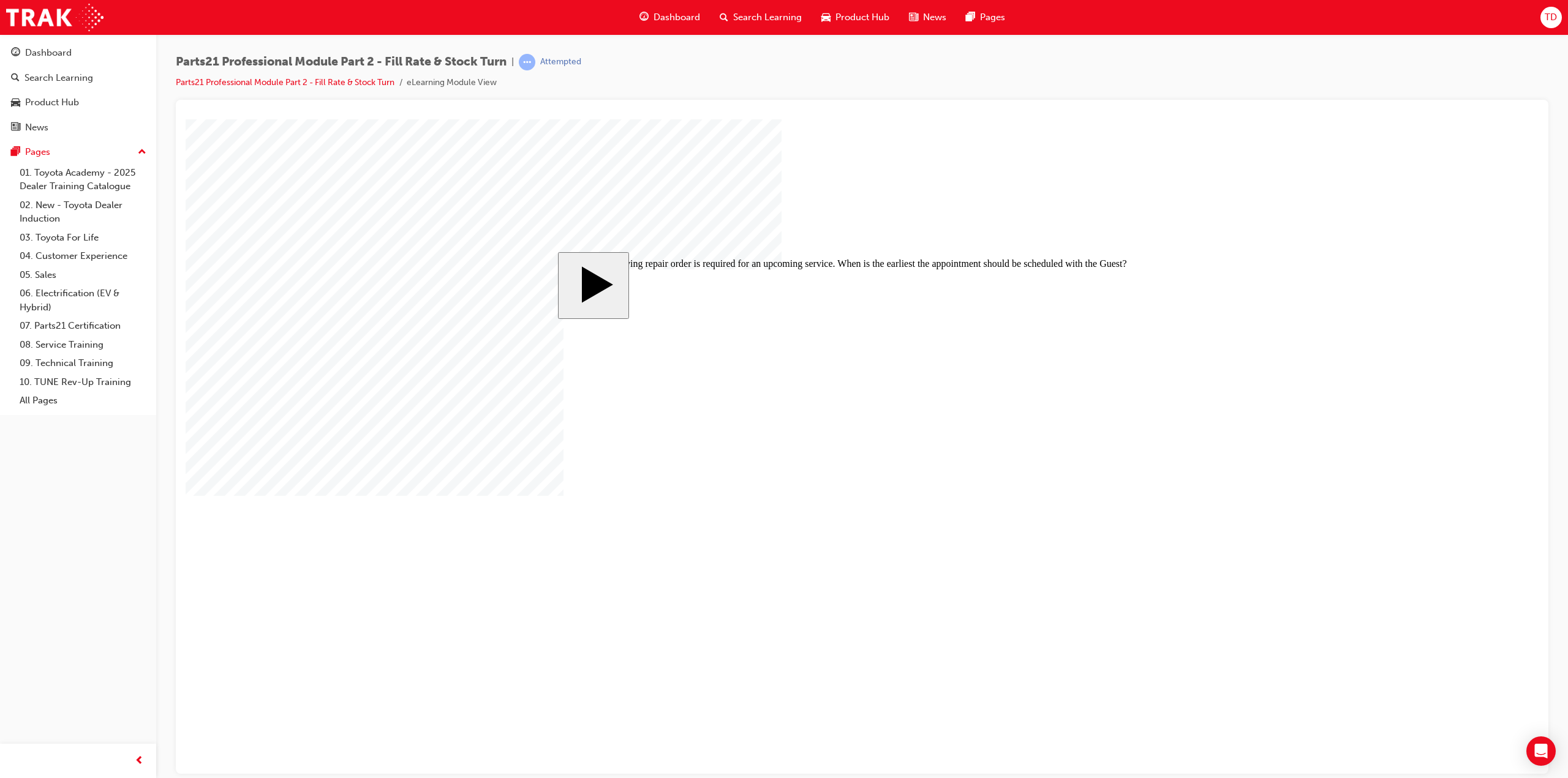
radio input "true"
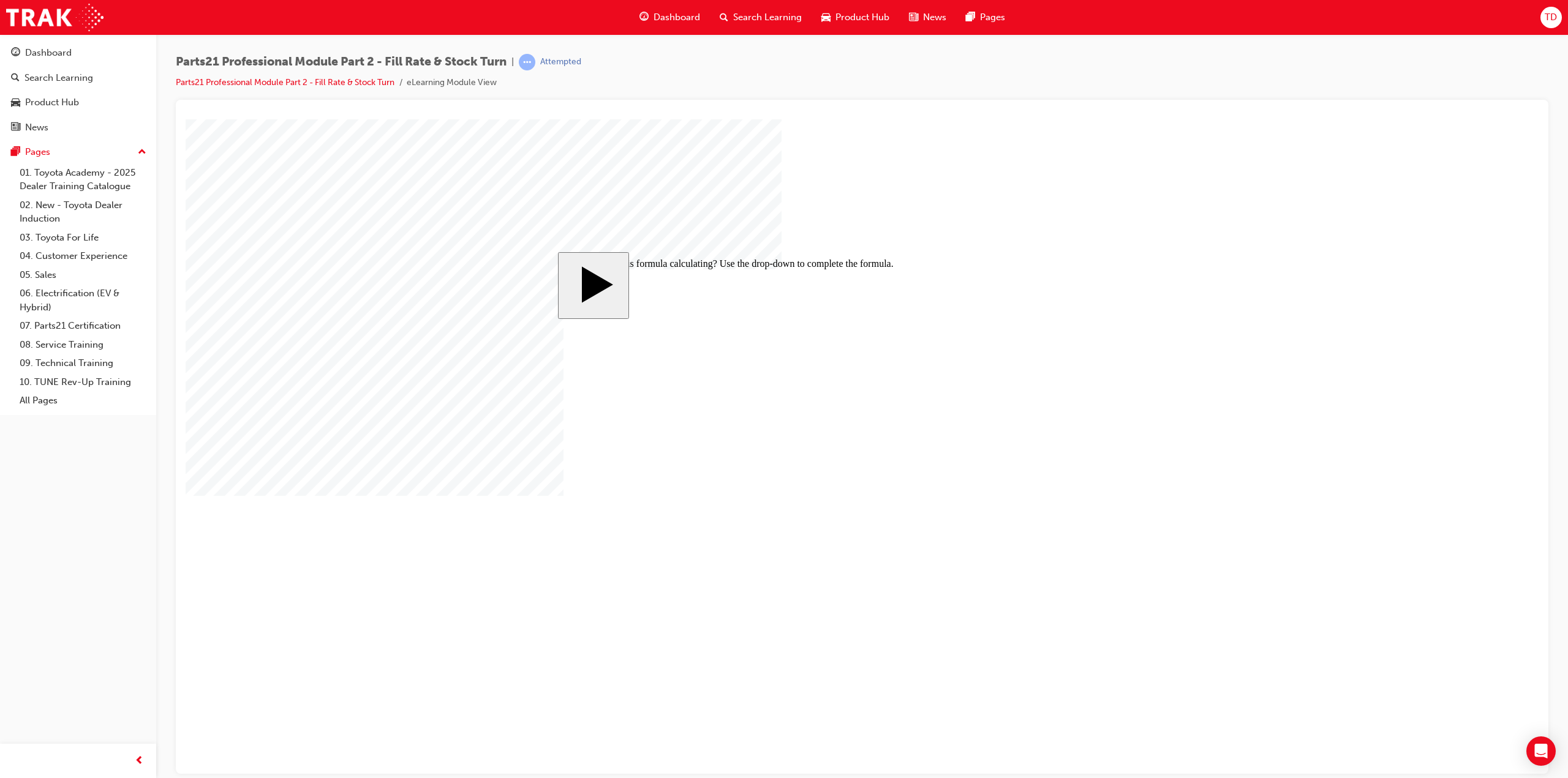
type input "6"
type input "60"
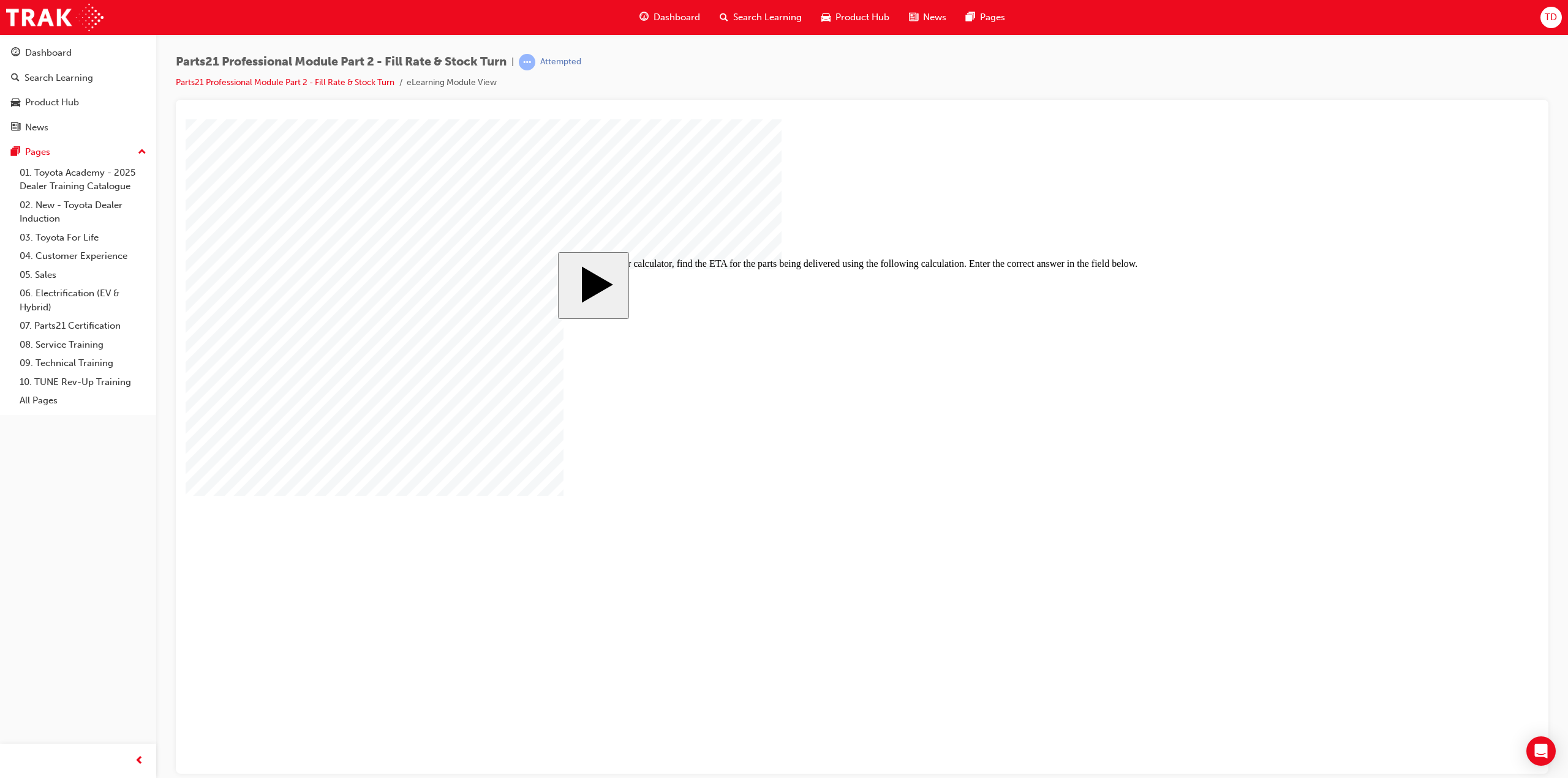
type input "60"
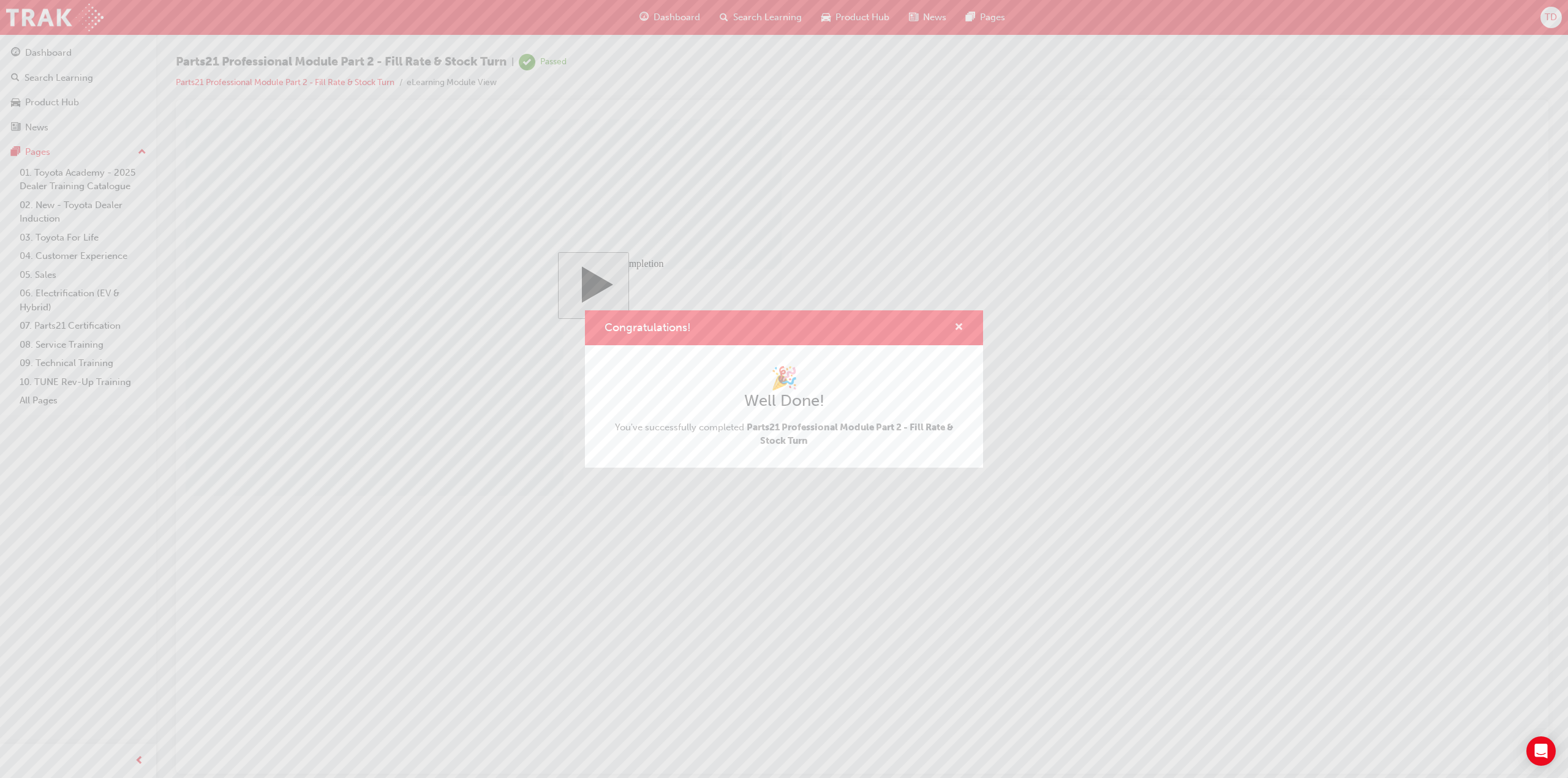
click at [961, 328] on span "cross-icon" at bounding box center [959, 328] width 10 height 11
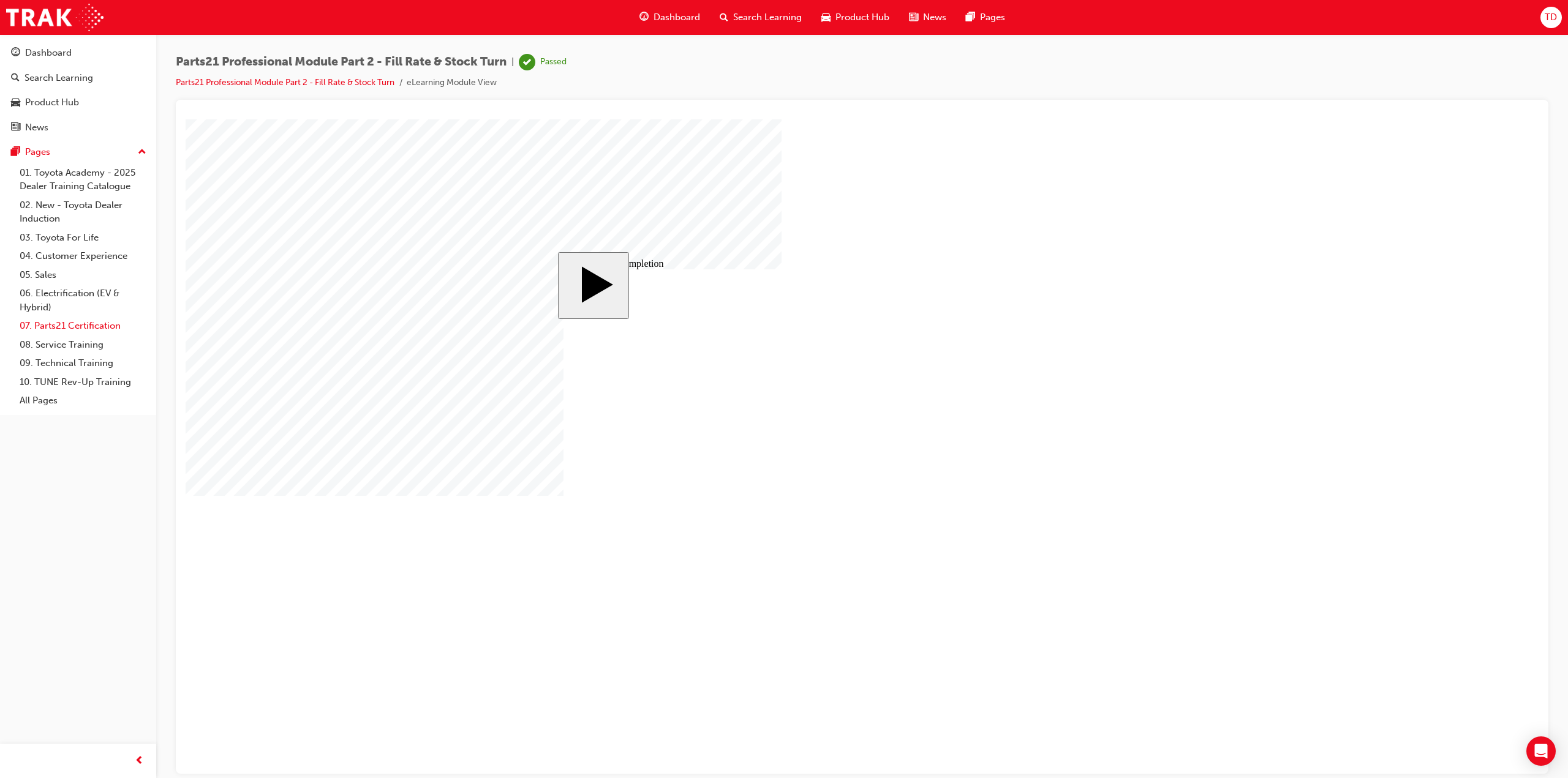
click at [69, 332] on link "07. Parts21 Certification" at bounding box center [83, 326] width 137 height 19
